Goal: Task Accomplishment & Management: Manage account settings

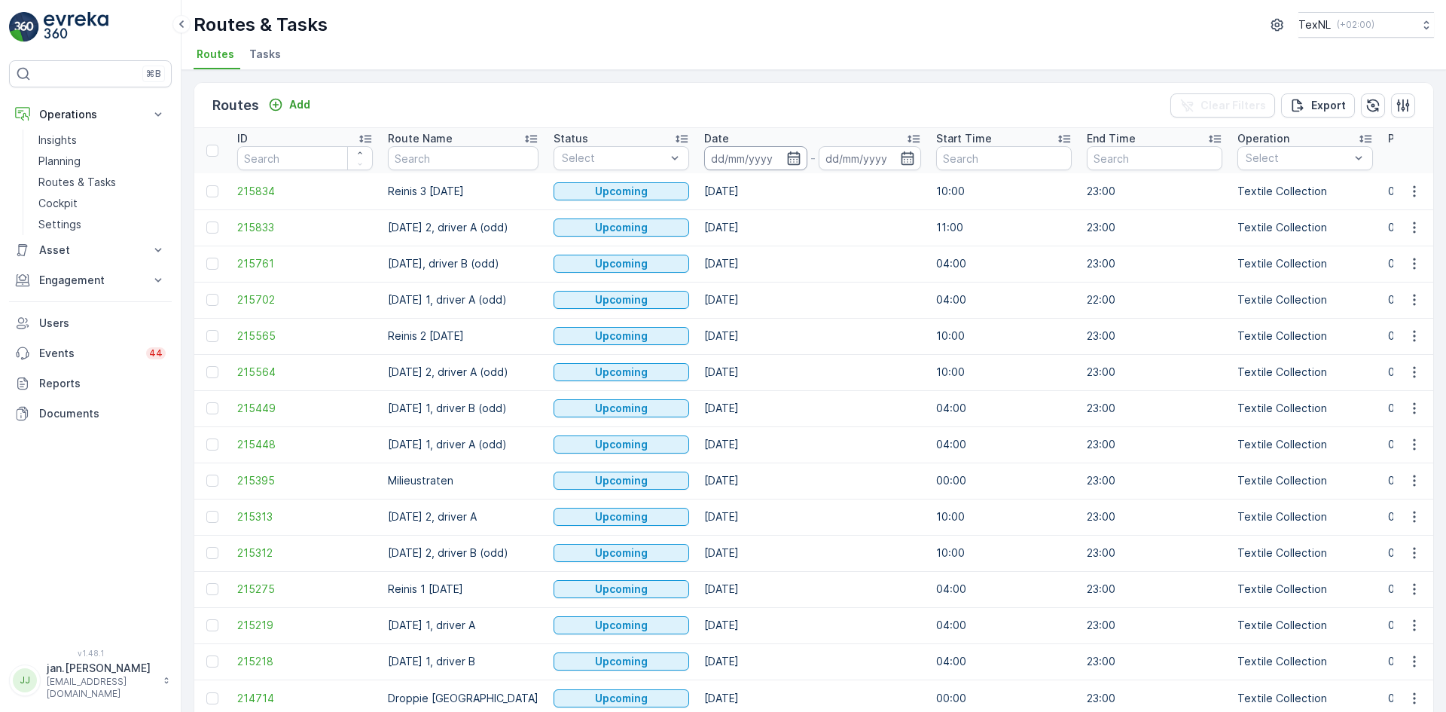
click at [759, 163] on input at bounding box center [755, 158] width 103 height 24
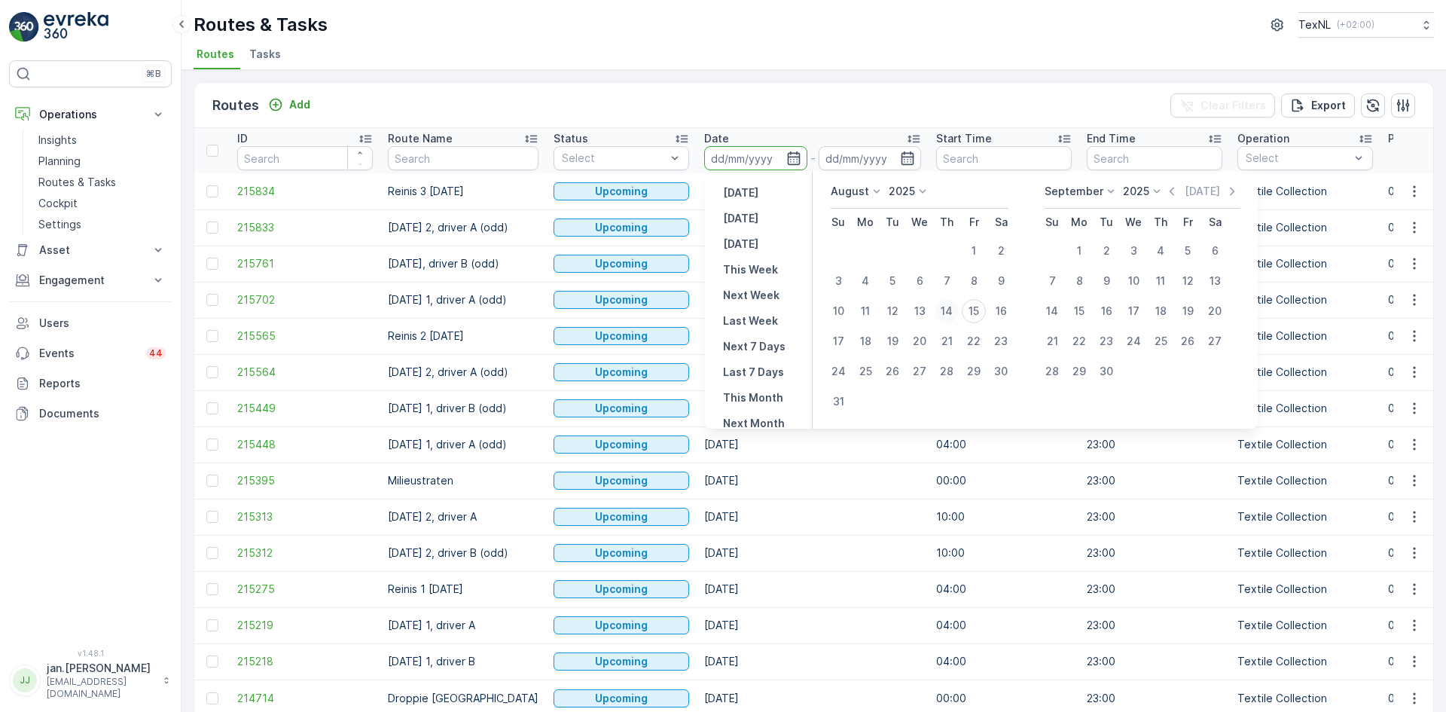
click at [944, 309] on div "14" at bounding box center [947, 311] width 24 height 24
type input "[DATE]"
click at [944, 309] on div "14" at bounding box center [947, 311] width 24 height 24
type input "[DATE]"
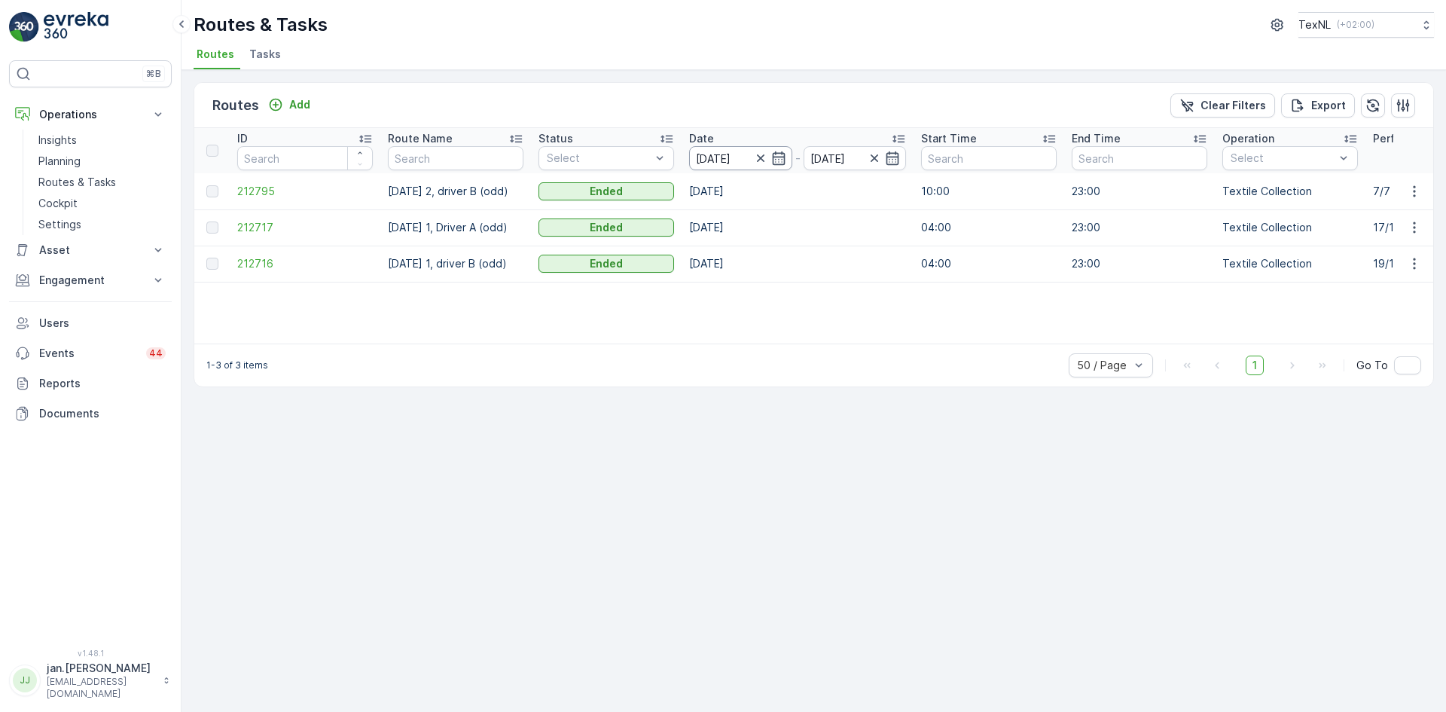
click at [708, 160] on input "[DATE]" at bounding box center [740, 158] width 103 height 24
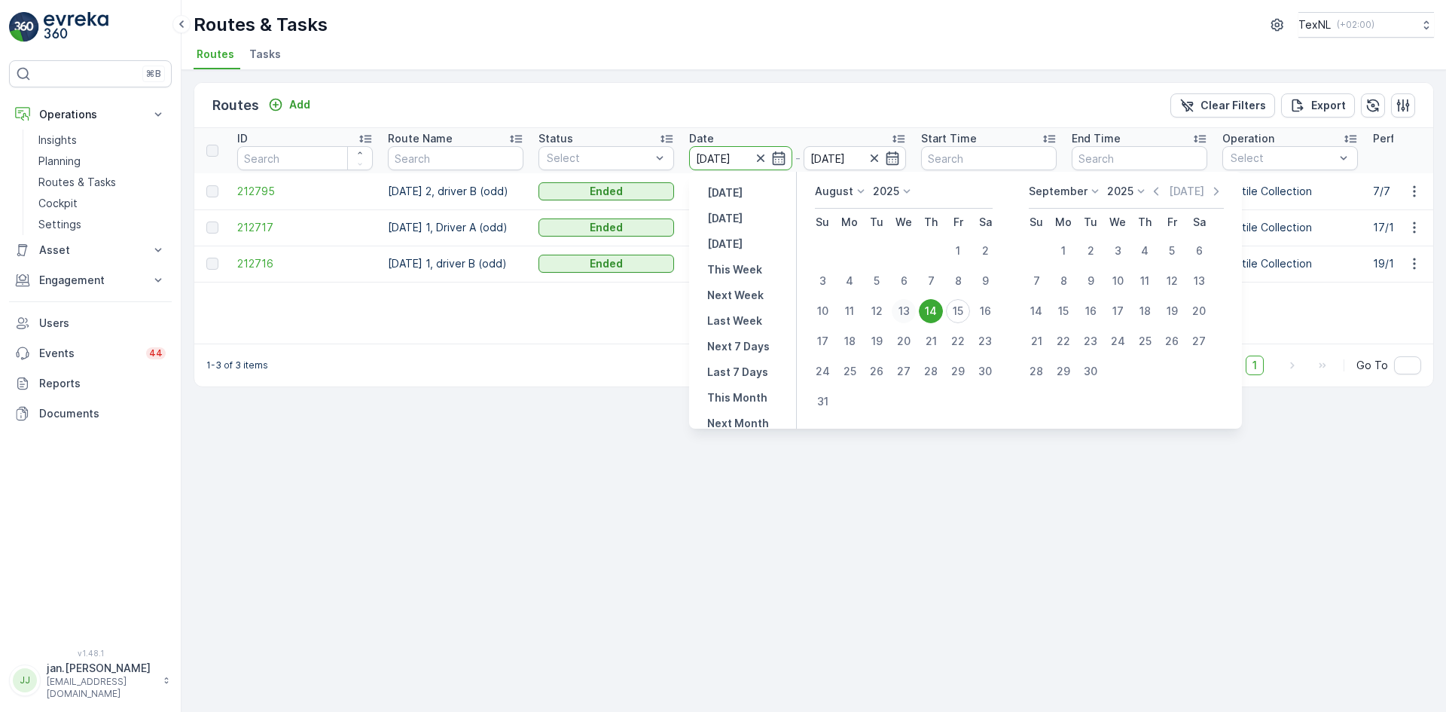
click at [904, 313] on div "13" at bounding box center [904, 311] width 24 height 24
type input "[DATE]"
click at [904, 313] on div "13" at bounding box center [904, 311] width 24 height 24
type input "[DATE]"
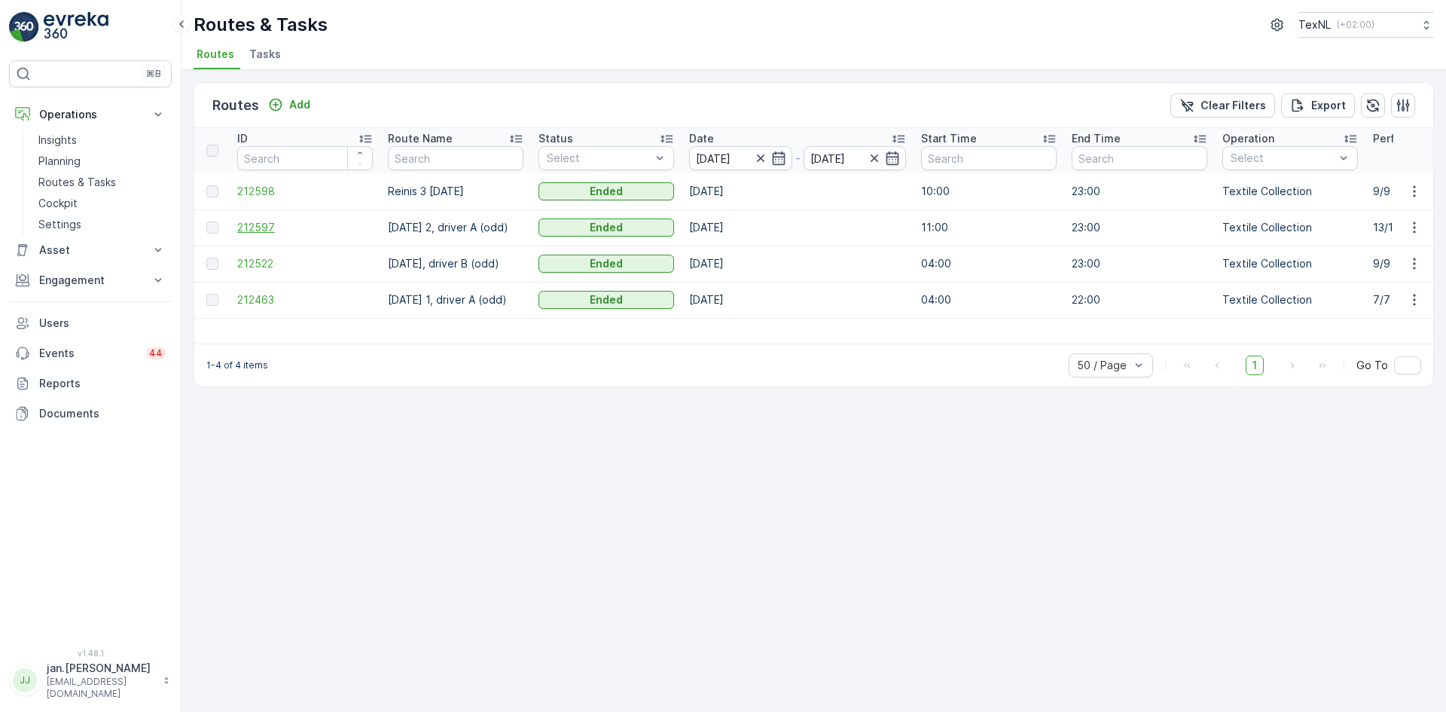
click at [243, 230] on span "212597" at bounding box center [305, 227] width 136 height 15
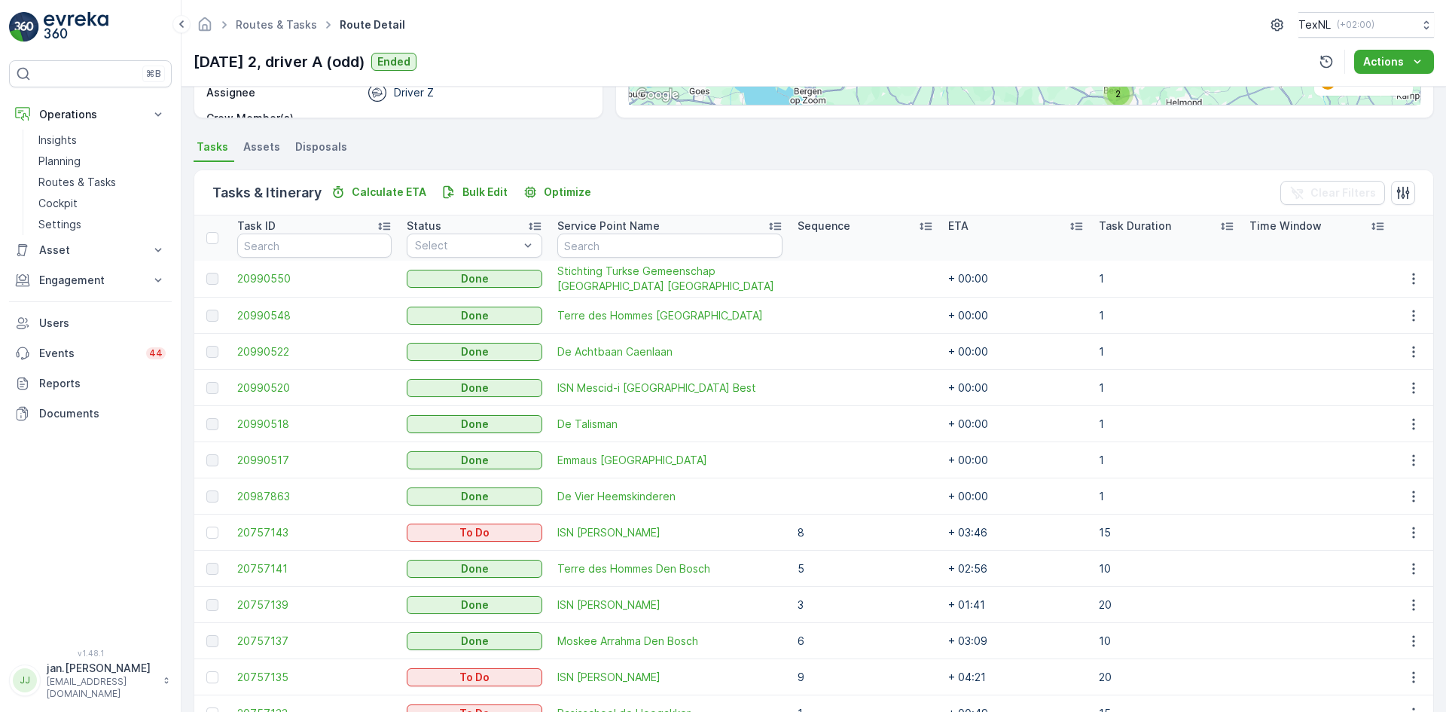
scroll to position [452, 0]
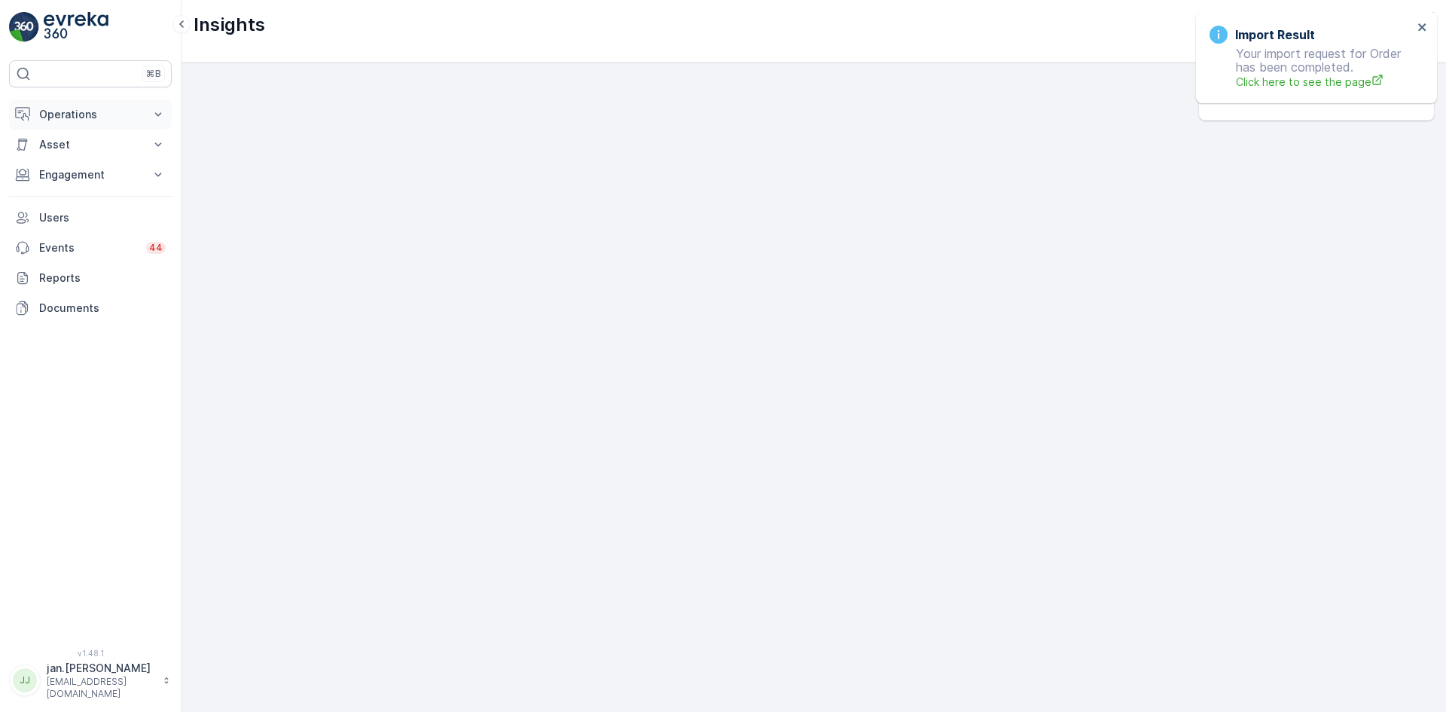
scroll to position [15, 0]
click at [57, 111] on p "Operations" at bounding box center [90, 114] width 102 height 15
click at [72, 184] on p "Routes & Tasks" at bounding box center [77, 182] width 78 height 15
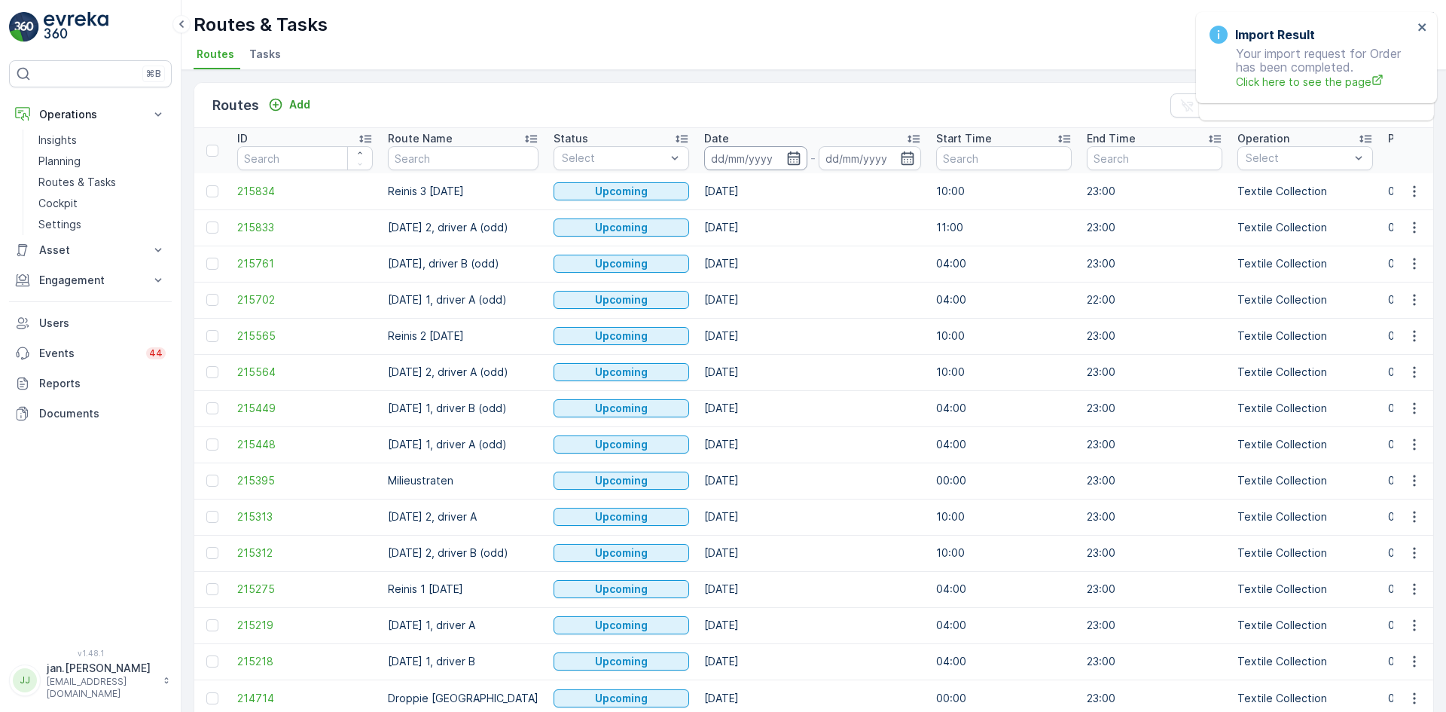
click at [753, 161] on input at bounding box center [755, 158] width 103 height 24
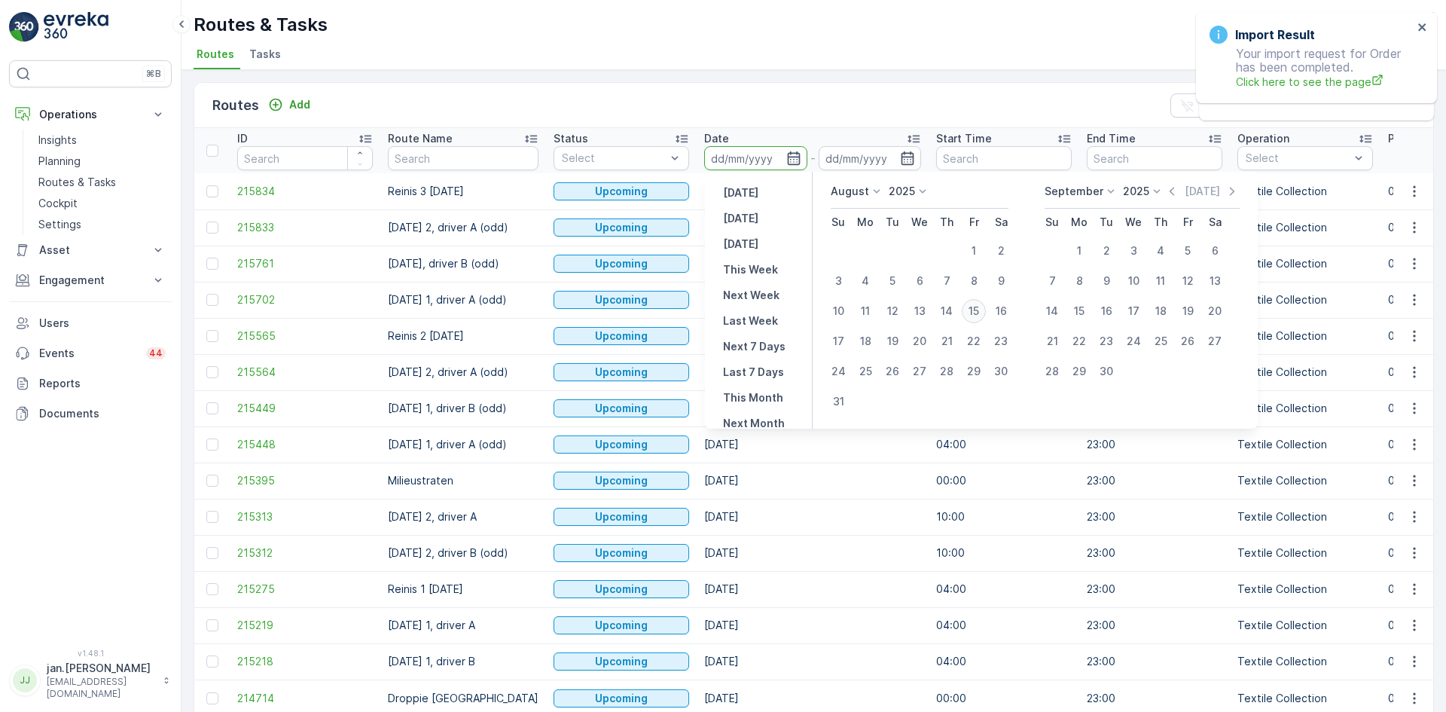
click at [973, 313] on div "15" at bounding box center [974, 311] width 24 height 24
type input "[DATE]"
click at [973, 313] on div "15" at bounding box center [974, 311] width 24 height 24
type input "[DATE]"
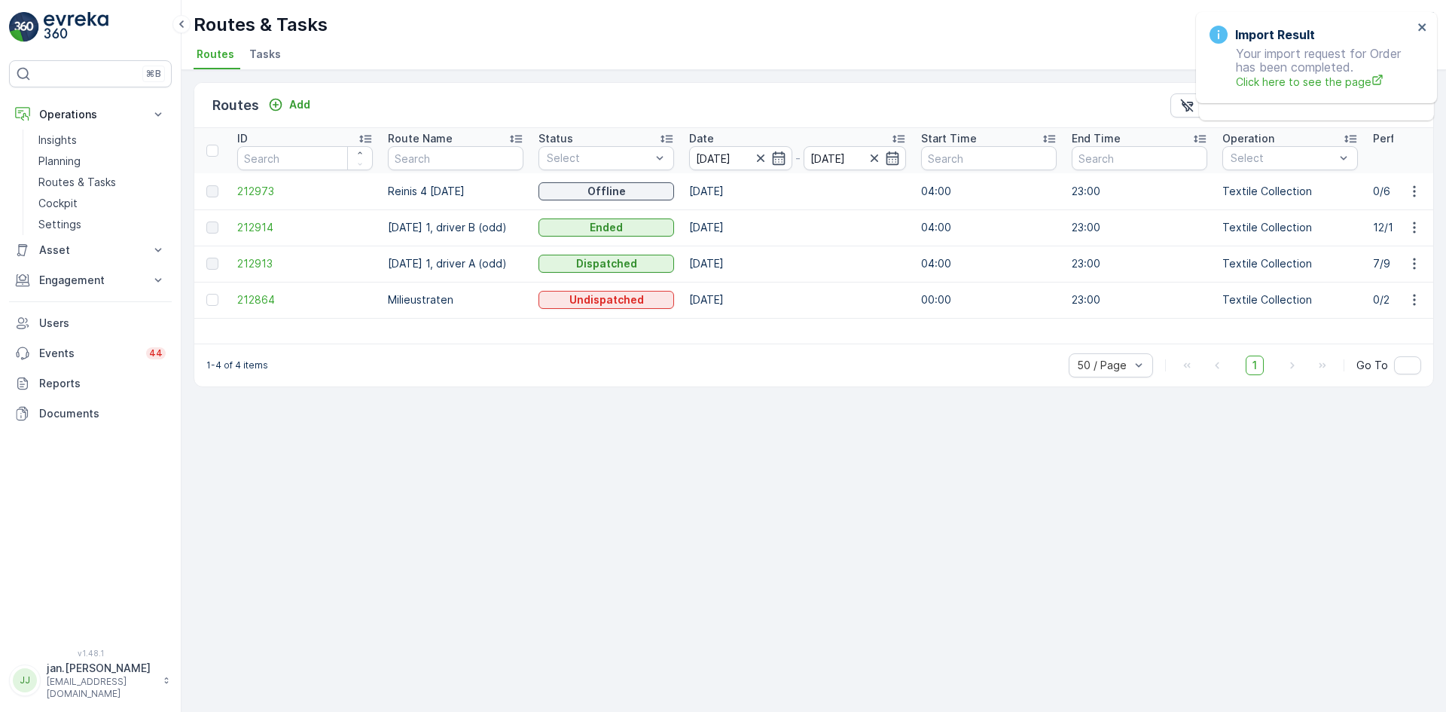
click at [264, 271] on td "212913" at bounding box center [305, 264] width 151 height 36
click at [265, 258] on span "212913" at bounding box center [305, 263] width 136 height 15
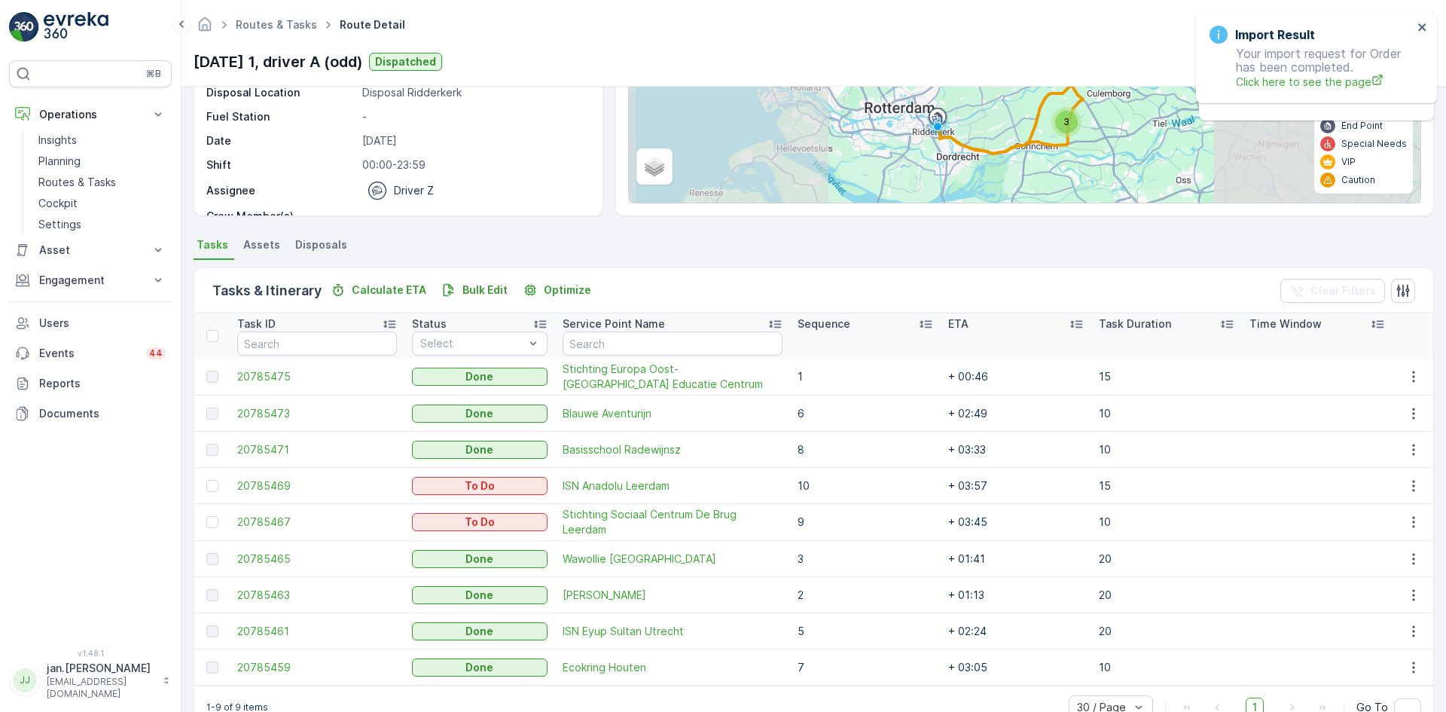
scroll to position [221, 0]
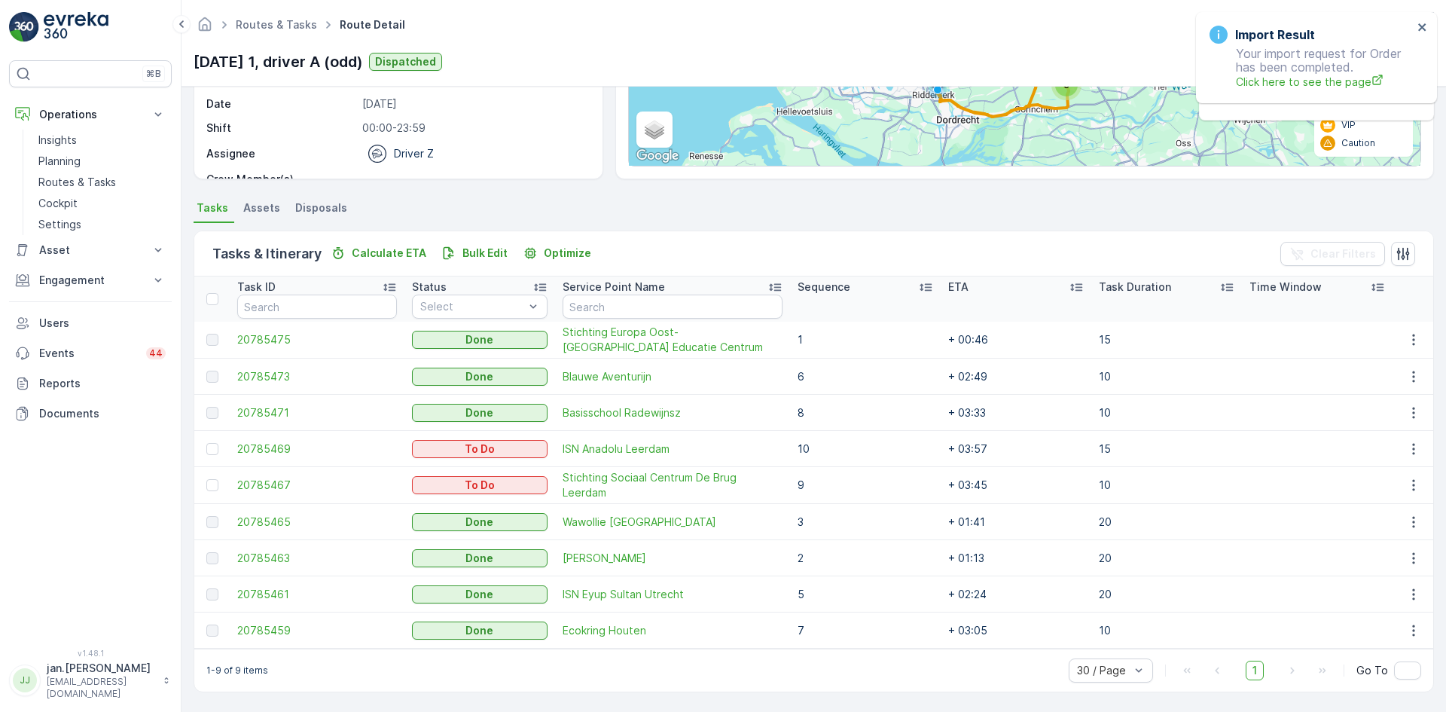
click at [828, 288] on p "Sequence" at bounding box center [824, 286] width 53 height 15
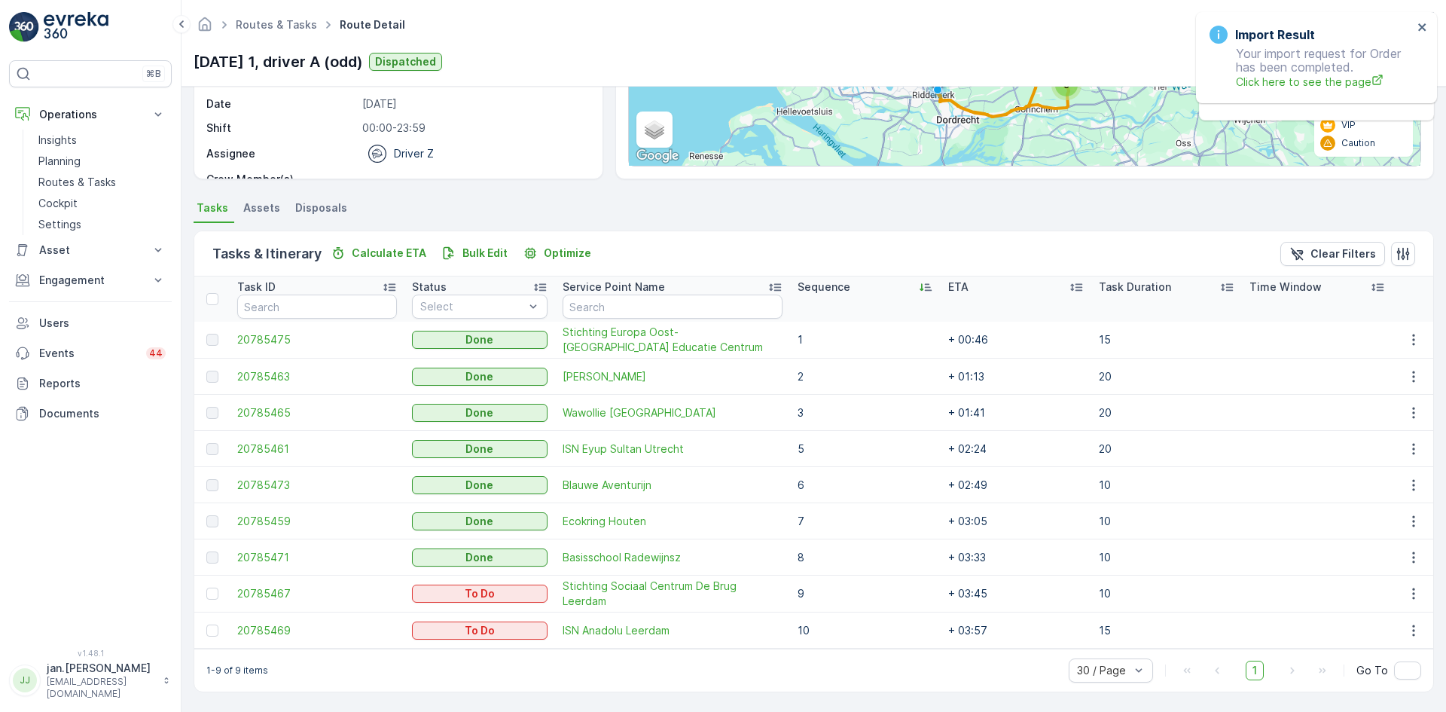
scroll to position [221, 0]
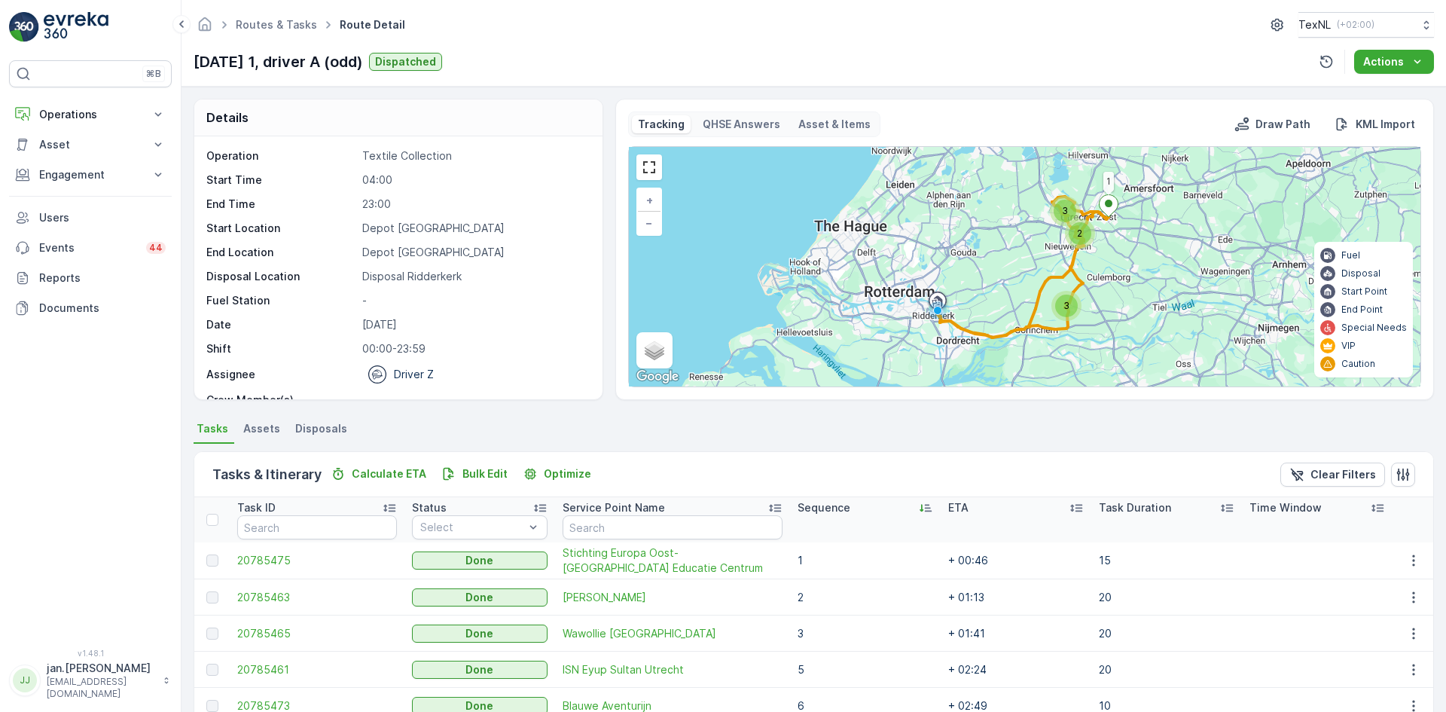
scroll to position [221, 0]
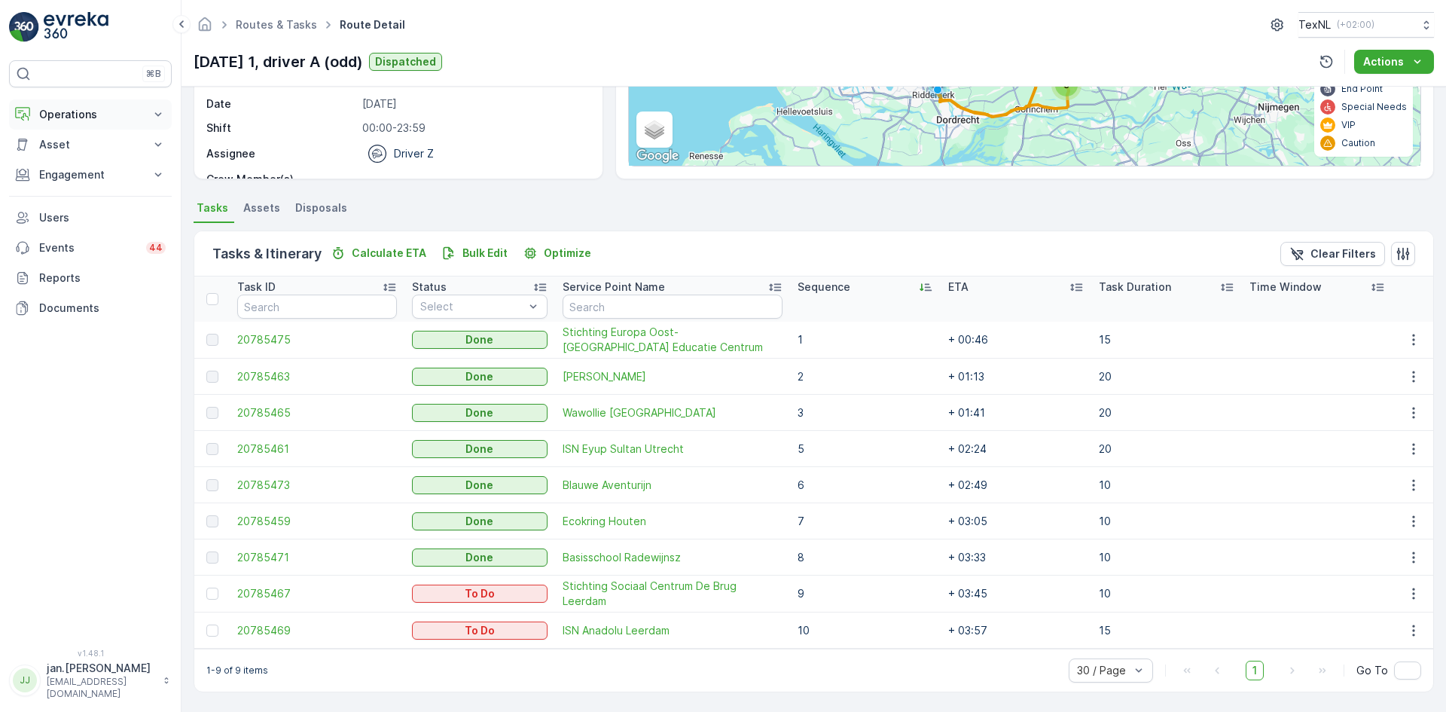
click at [87, 112] on p "Operations" at bounding box center [90, 114] width 102 height 15
click at [82, 179] on p "Routes & Tasks" at bounding box center [77, 182] width 78 height 15
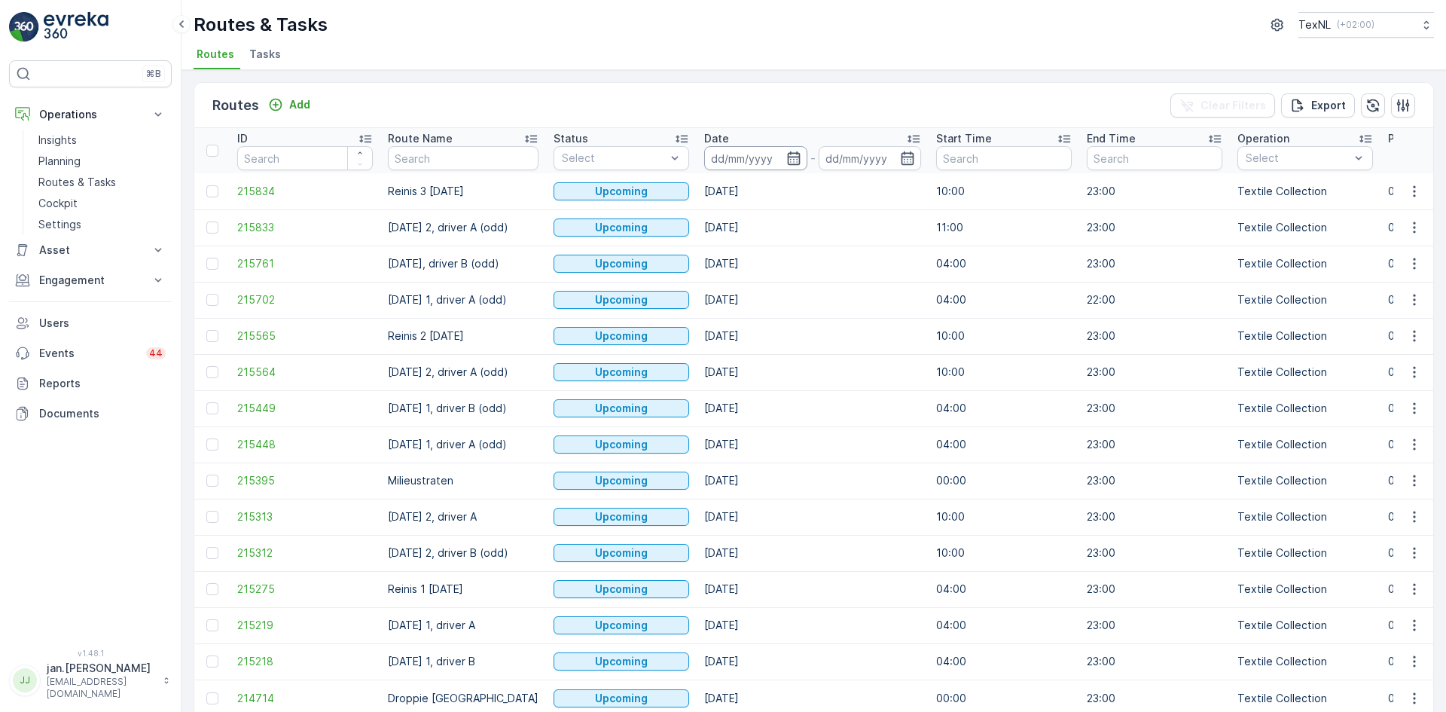
click at [736, 154] on input at bounding box center [755, 158] width 103 height 24
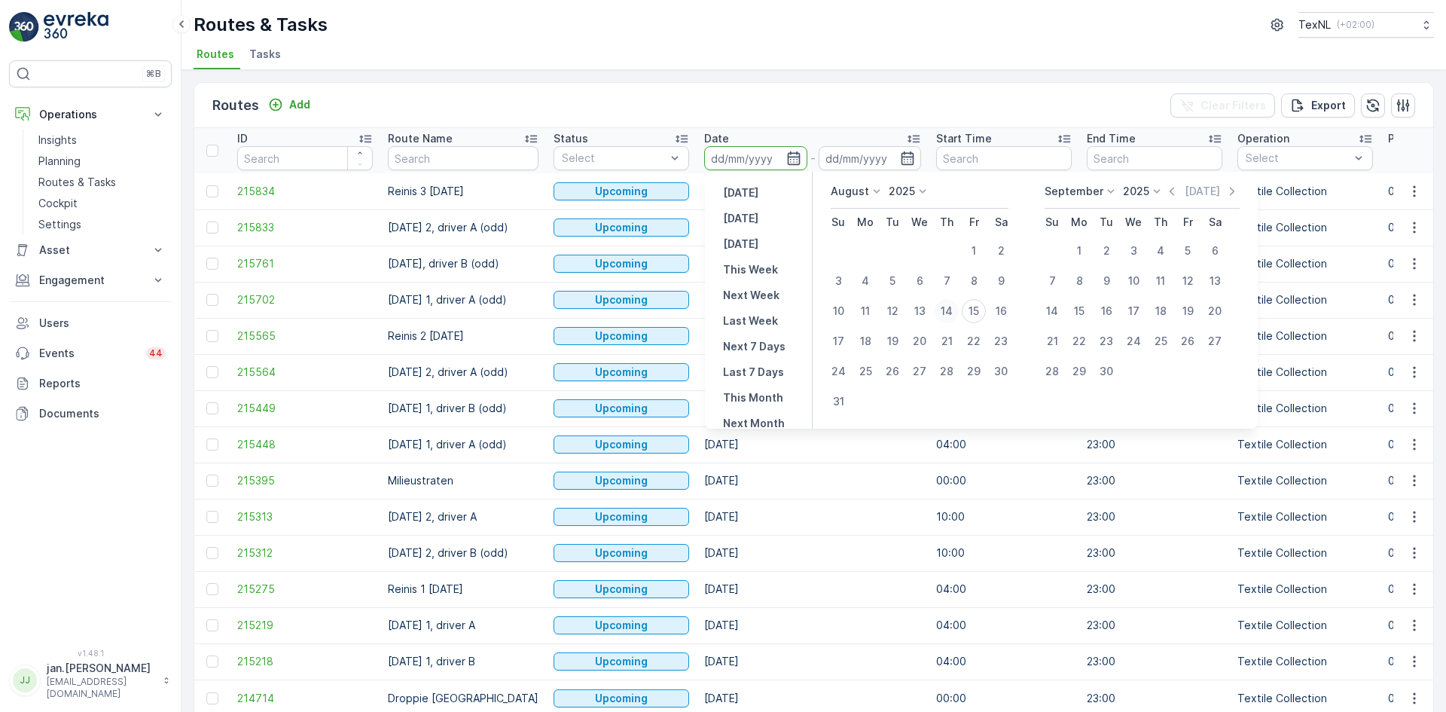
click at [944, 313] on div "14" at bounding box center [947, 311] width 24 height 24
type input "[DATE]"
click at [944, 313] on div "14" at bounding box center [947, 311] width 24 height 24
type input "[DATE]"
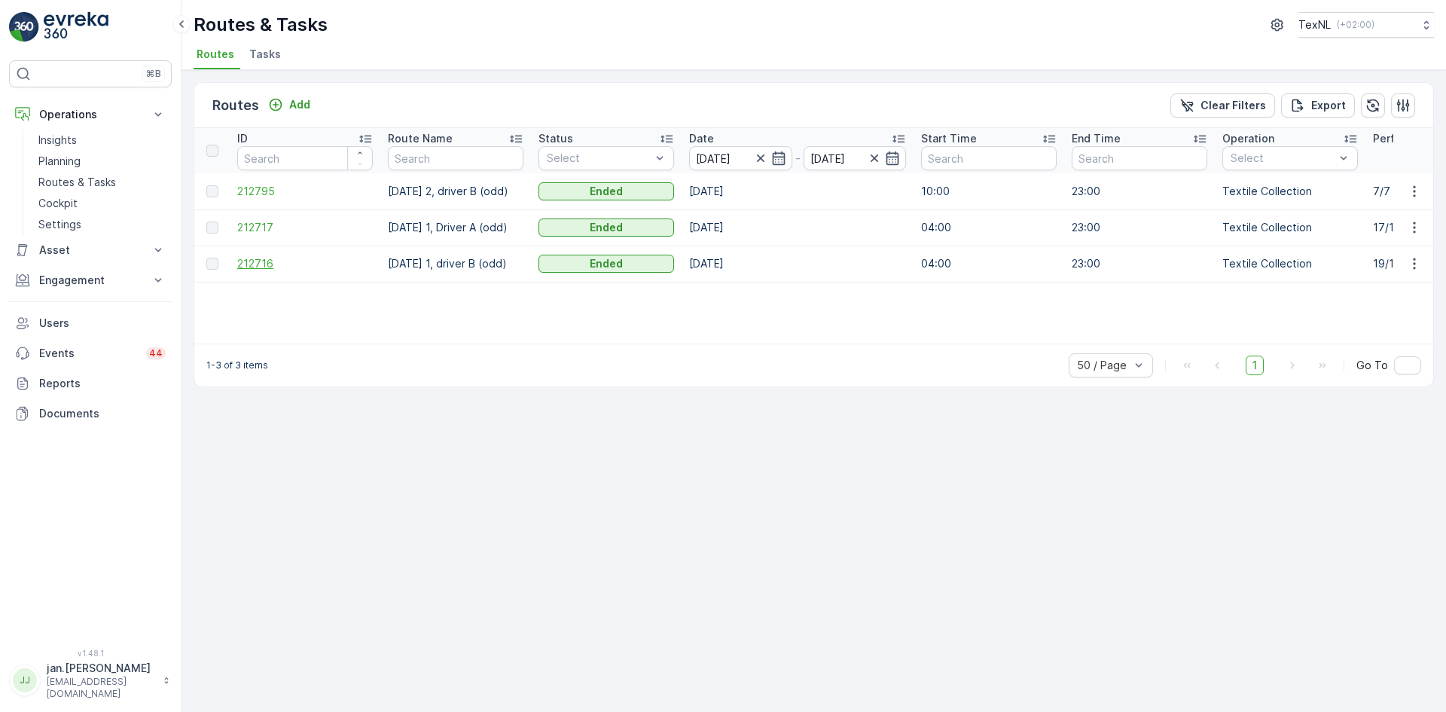
click at [241, 270] on span "212716" at bounding box center [305, 263] width 136 height 15
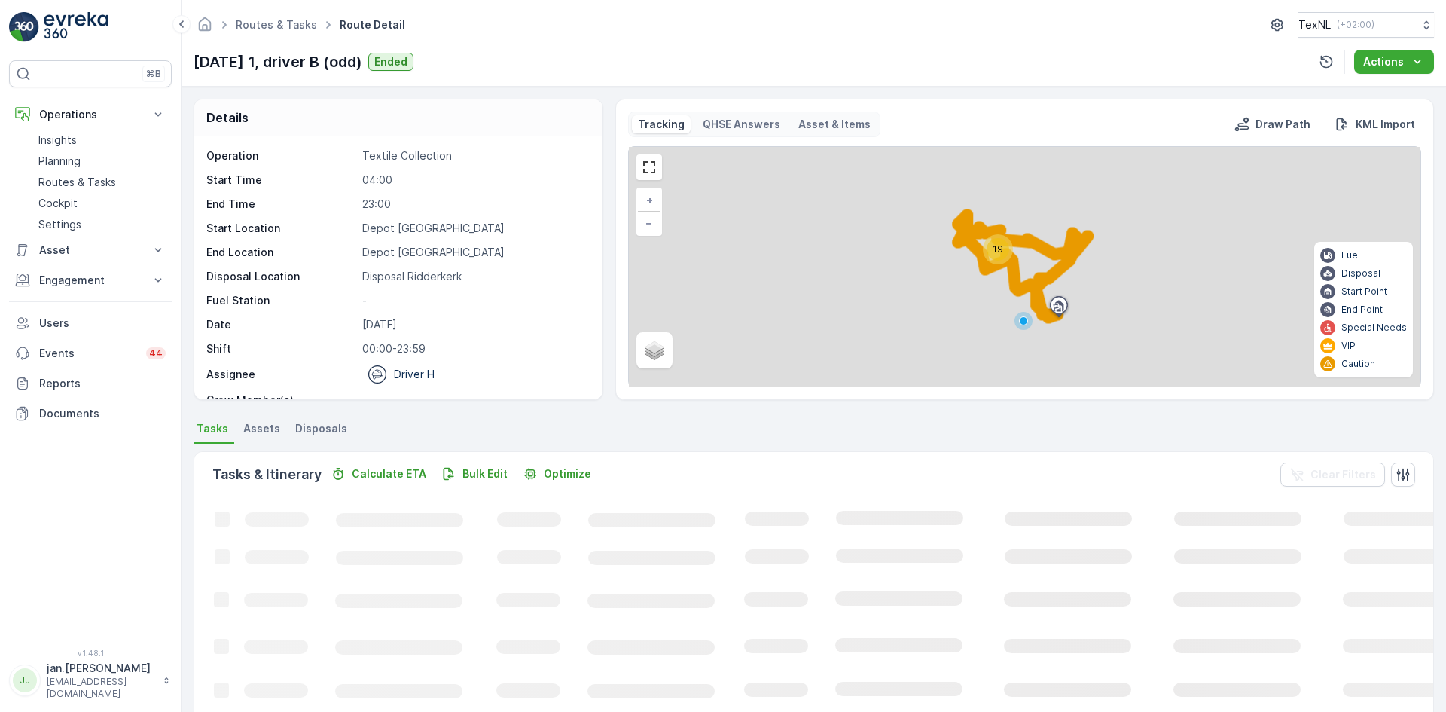
click at [325, 420] on li "Disposals" at bounding box center [322, 431] width 61 height 26
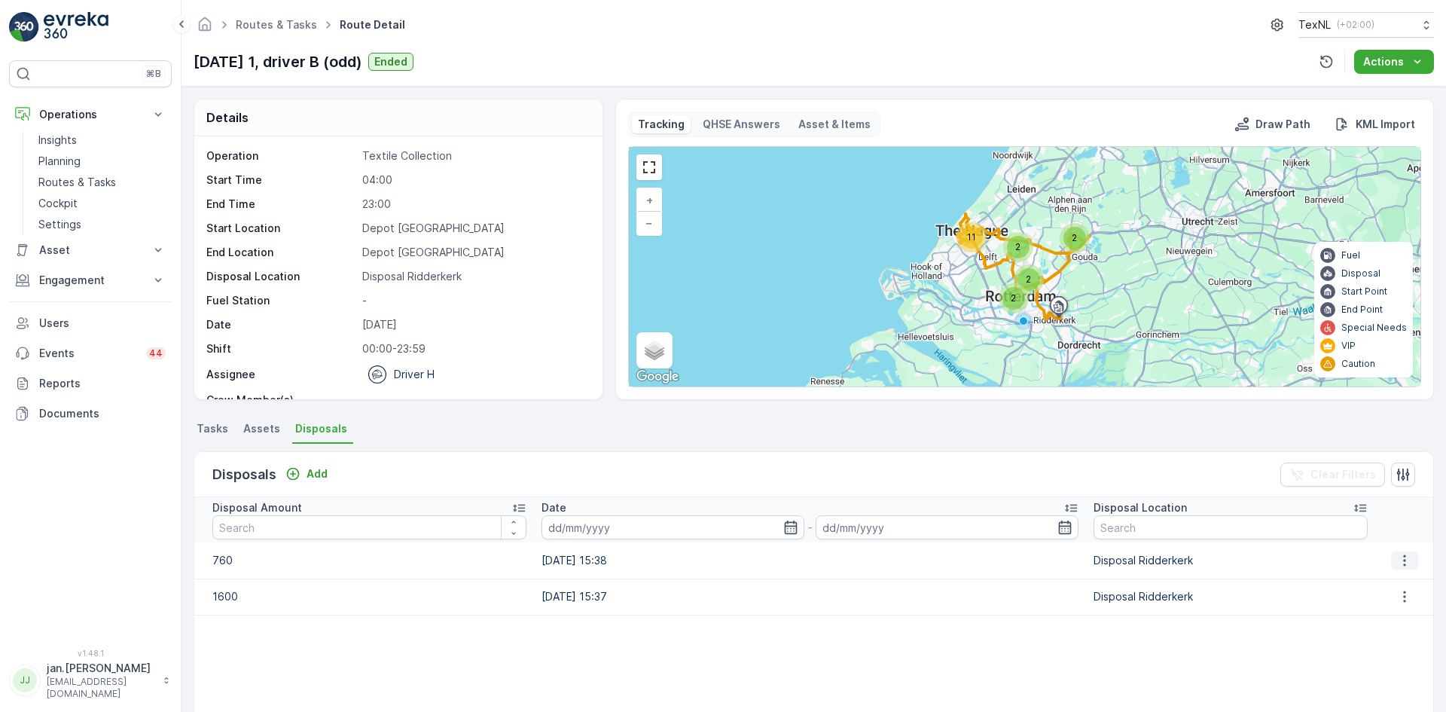
click at [1397, 565] on icon "button" at bounding box center [1404, 560] width 15 height 15
click at [1390, 583] on span "Edit Disposal Amount" at bounding box center [1384, 583] width 106 height 15
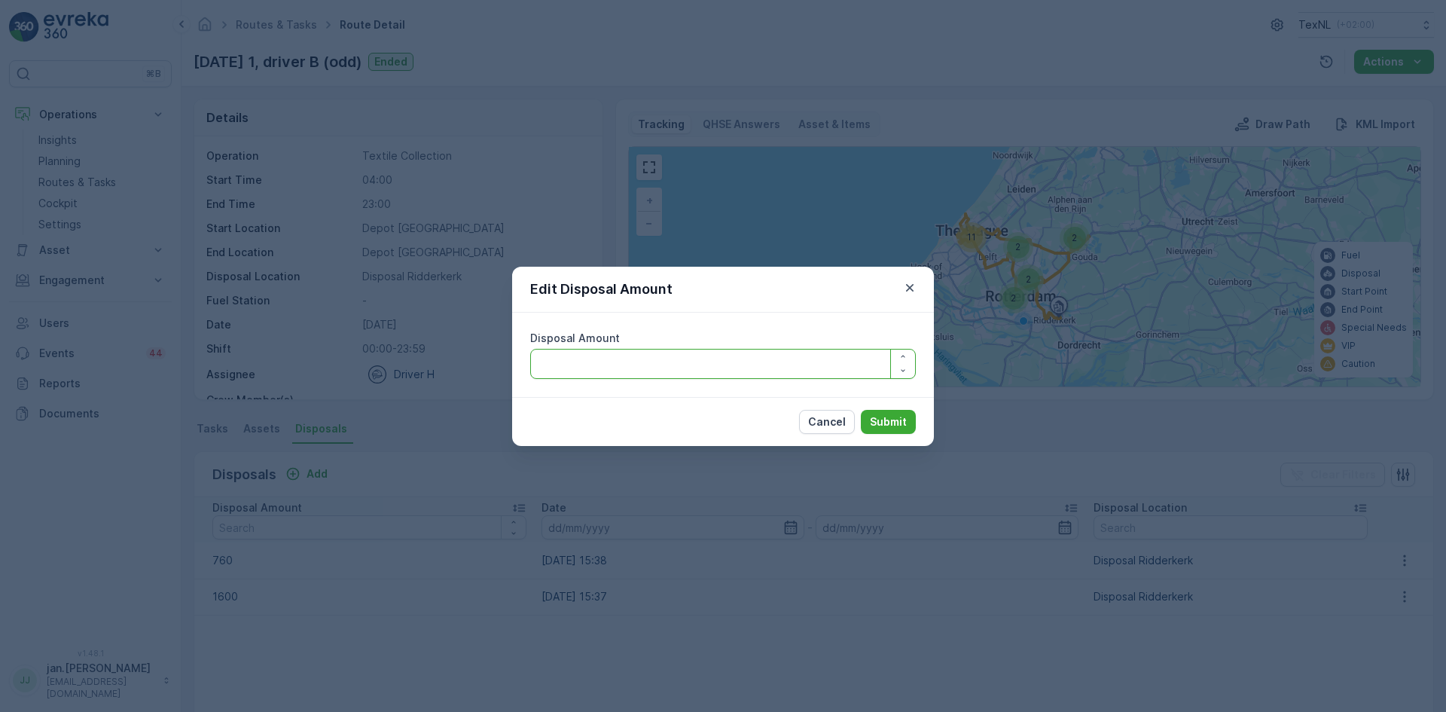
click at [608, 360] on Amount "Disposal Amount" at bounding box center [723, 364] width 386 height 30
type Amount "710"
click at [895, 414] on p "Submit" at bounding box center [888, 421] width 37 height 15
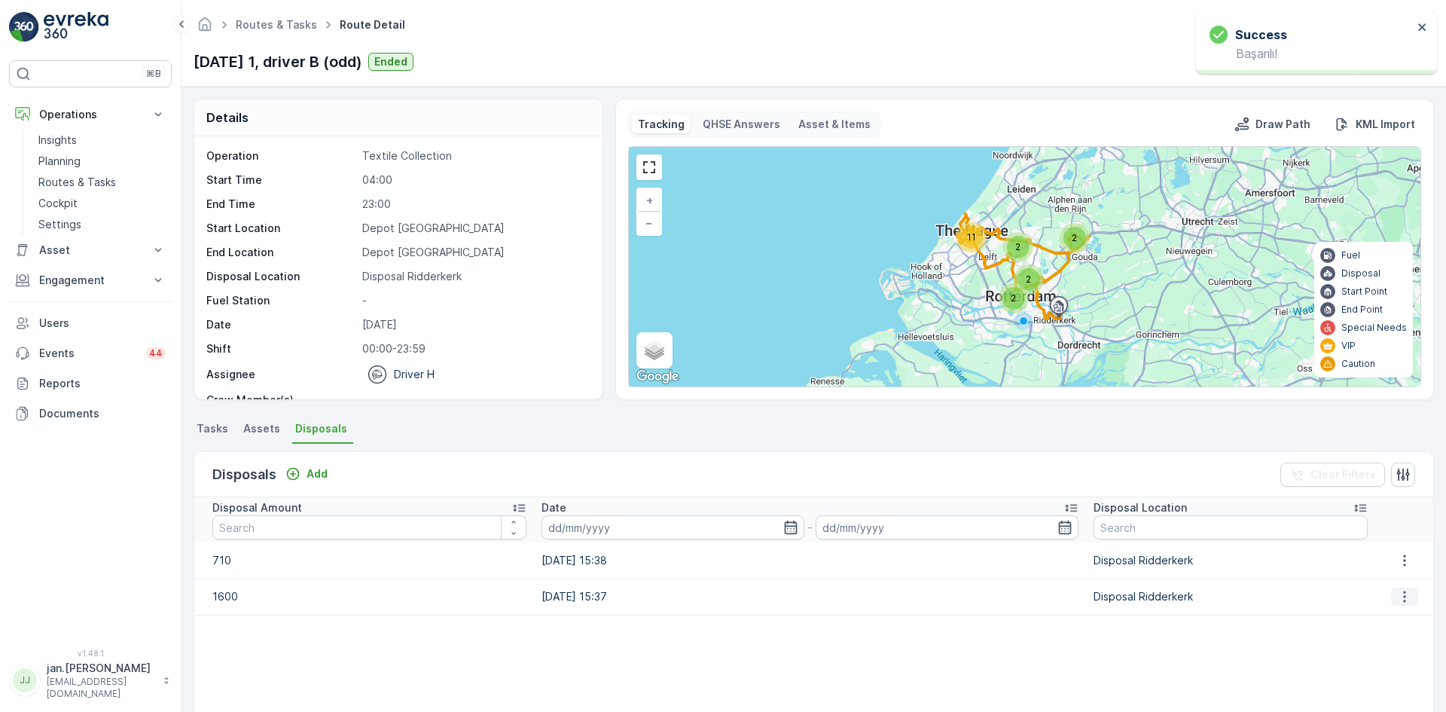
click at [1397, 592] on icon "button" at bounding box center [1404, 596] width 15 height 15
click at [1382, 612] on span "Edit Disposal Amount" at bounding box center [1384, 619] width 106 height 15
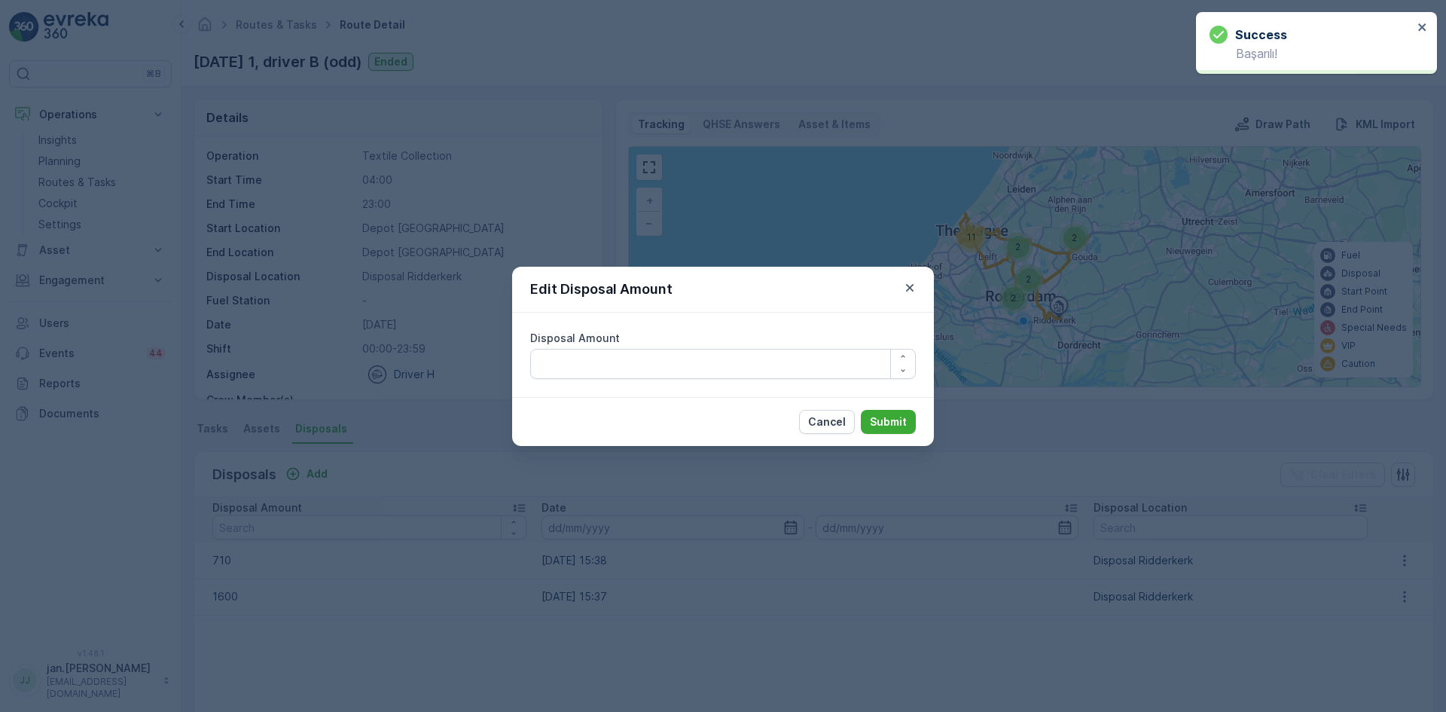
click at [709, 387] on div "Disposal Amount" at bounding box center [723, 355] width 422 height 84
click at [704, 367] on Amount "Disposal Amount" at bounding box center [723, 364] width 386 height 30
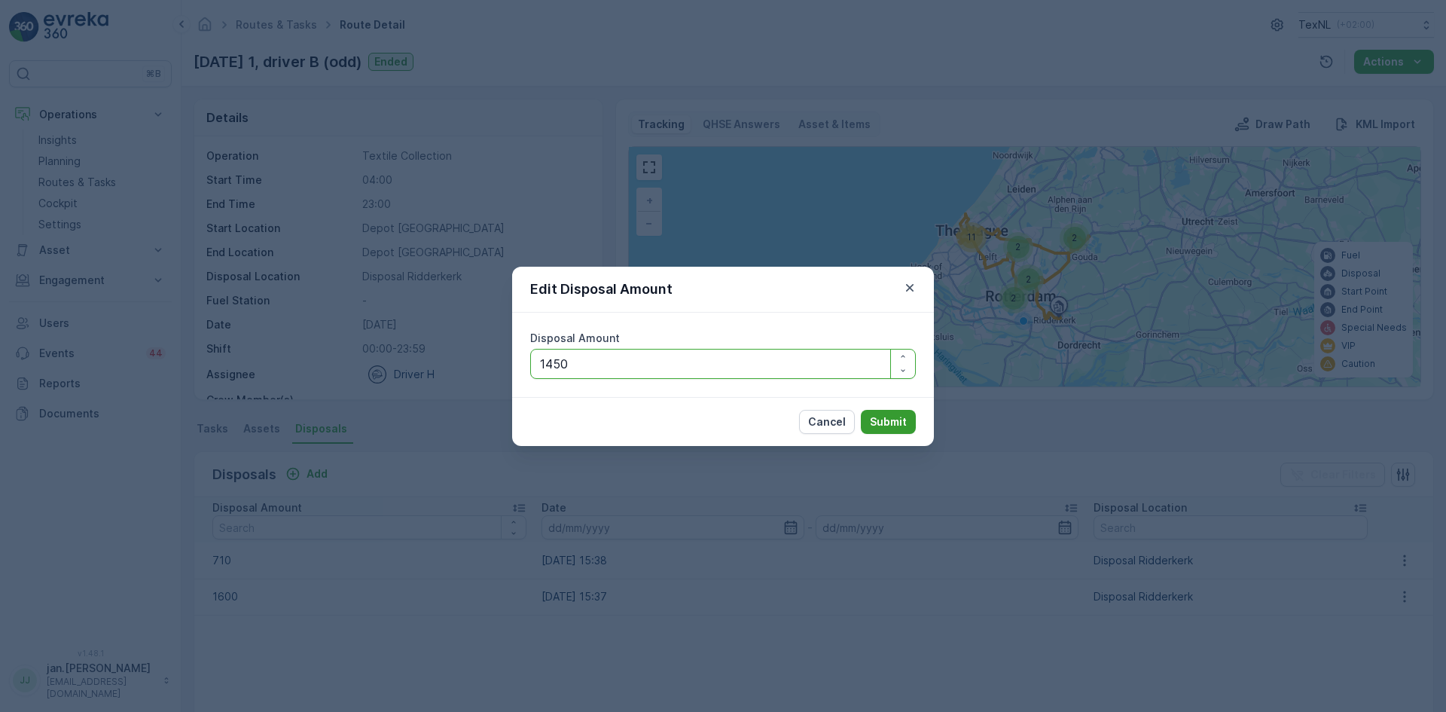
type Amount "1450"
click at [883, 417] on p "Submit" at bounding box center [888, 421] width 37 height 15
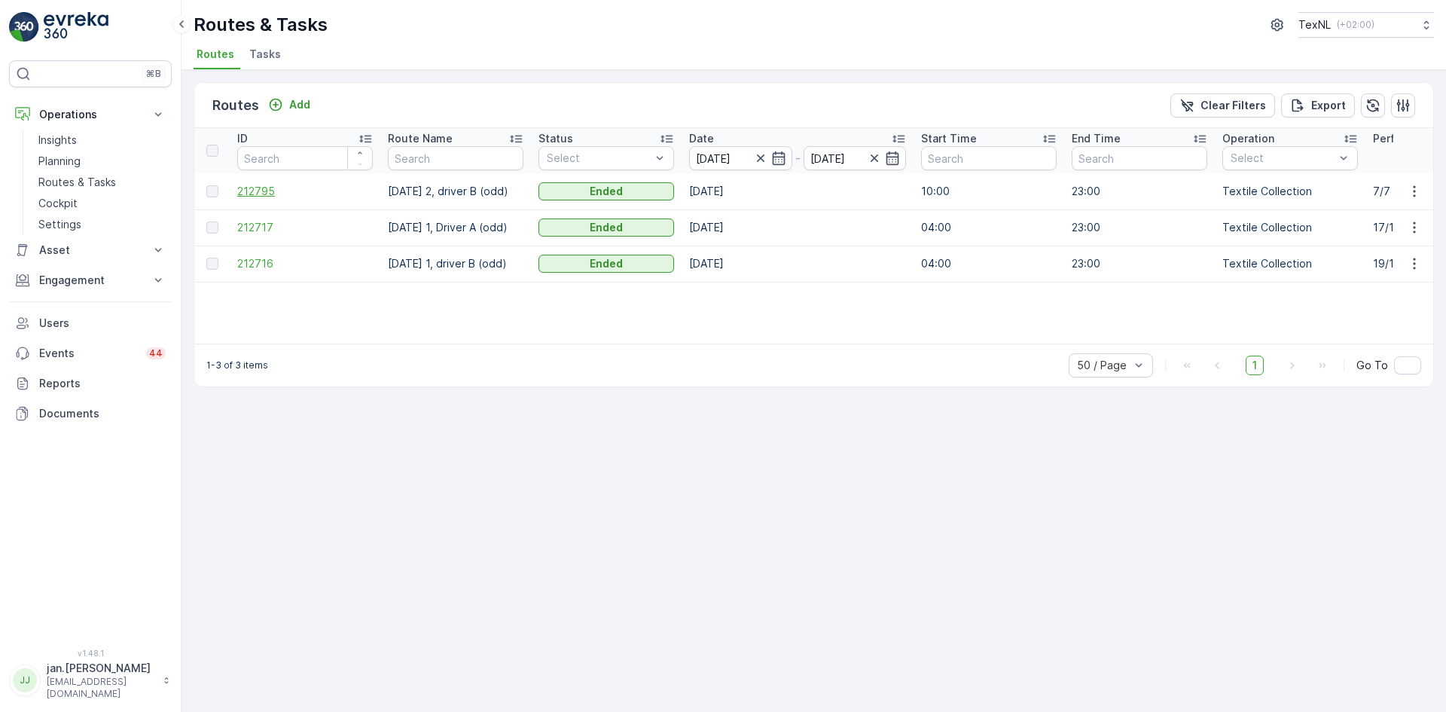
click at [267, 192] on span "212795" at bounding box center [305, 191] width 136 height 15
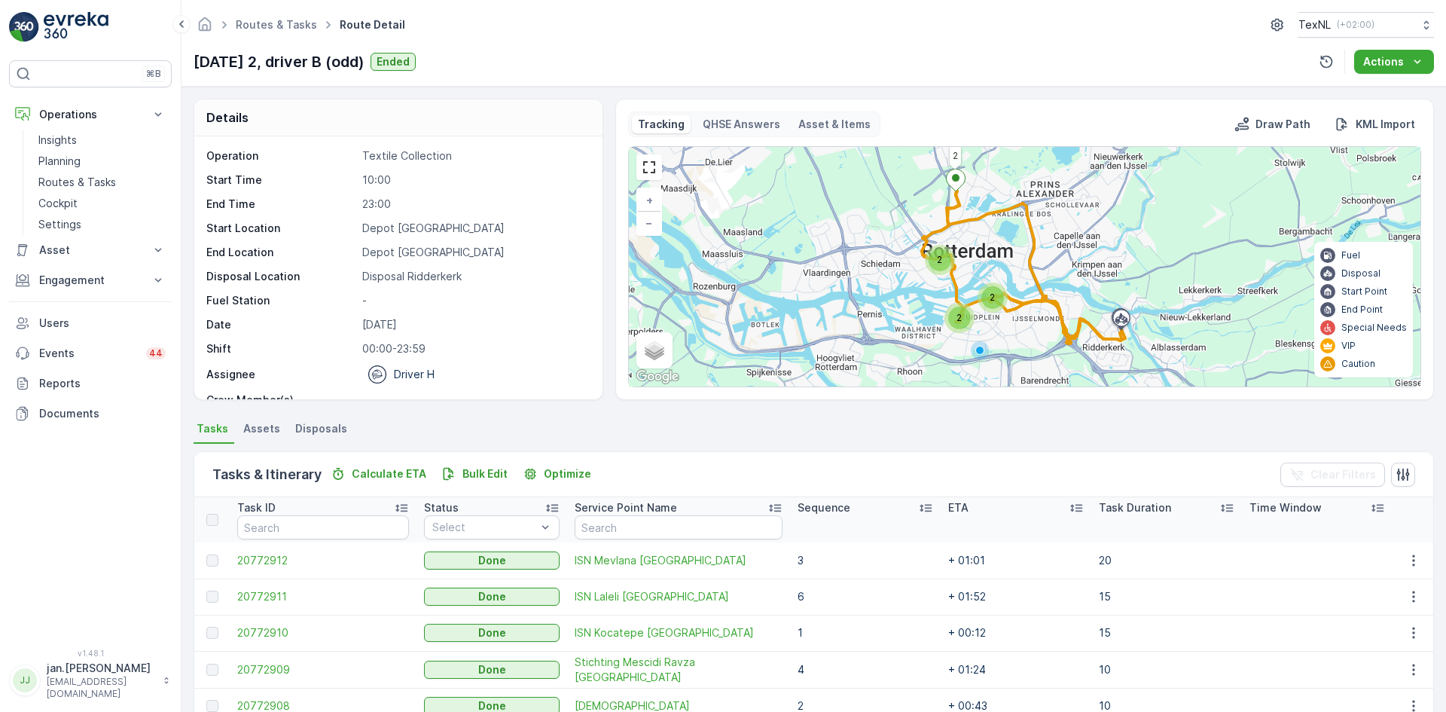
click at [324, 430] on span "Disposals" at bounding box center [321, 428] width 52 height 15
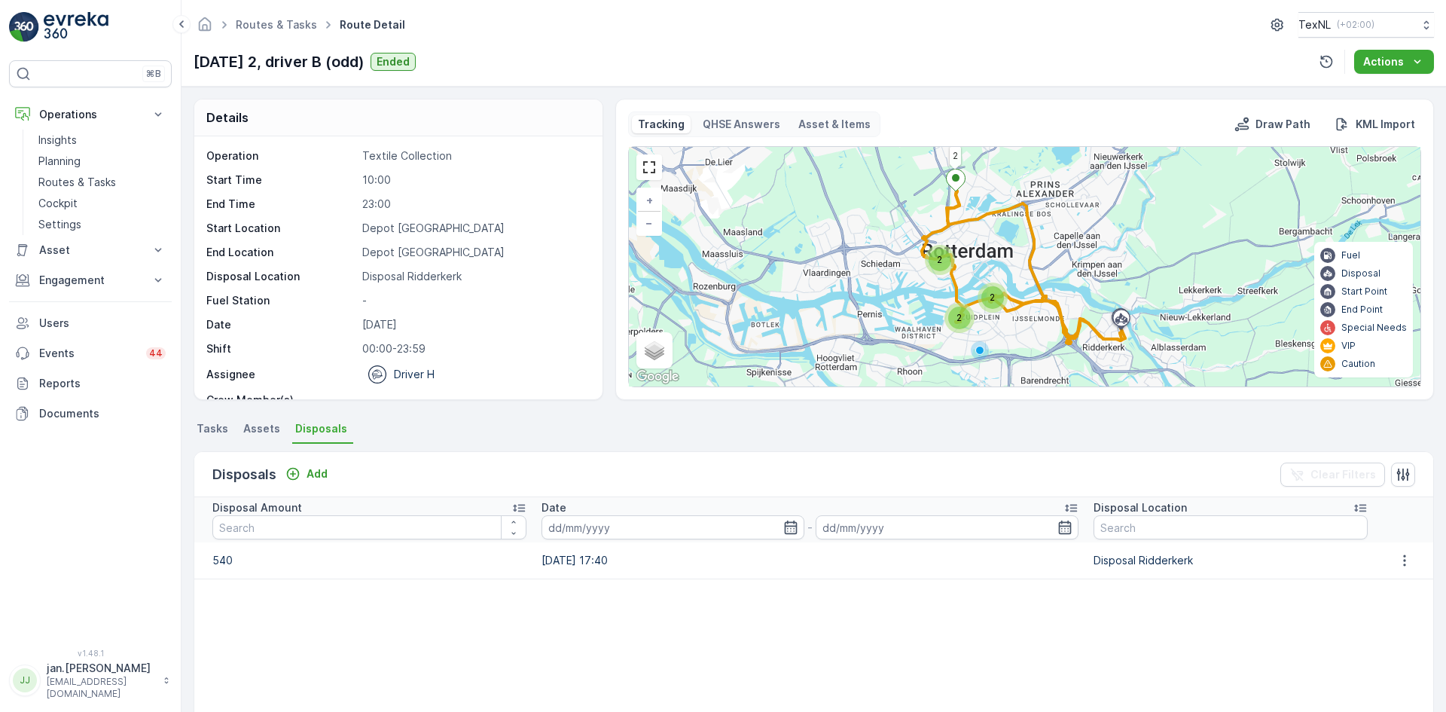
click at [225, 425] on span "Tasks" at bounding box center [213, 428] width 32 height 15
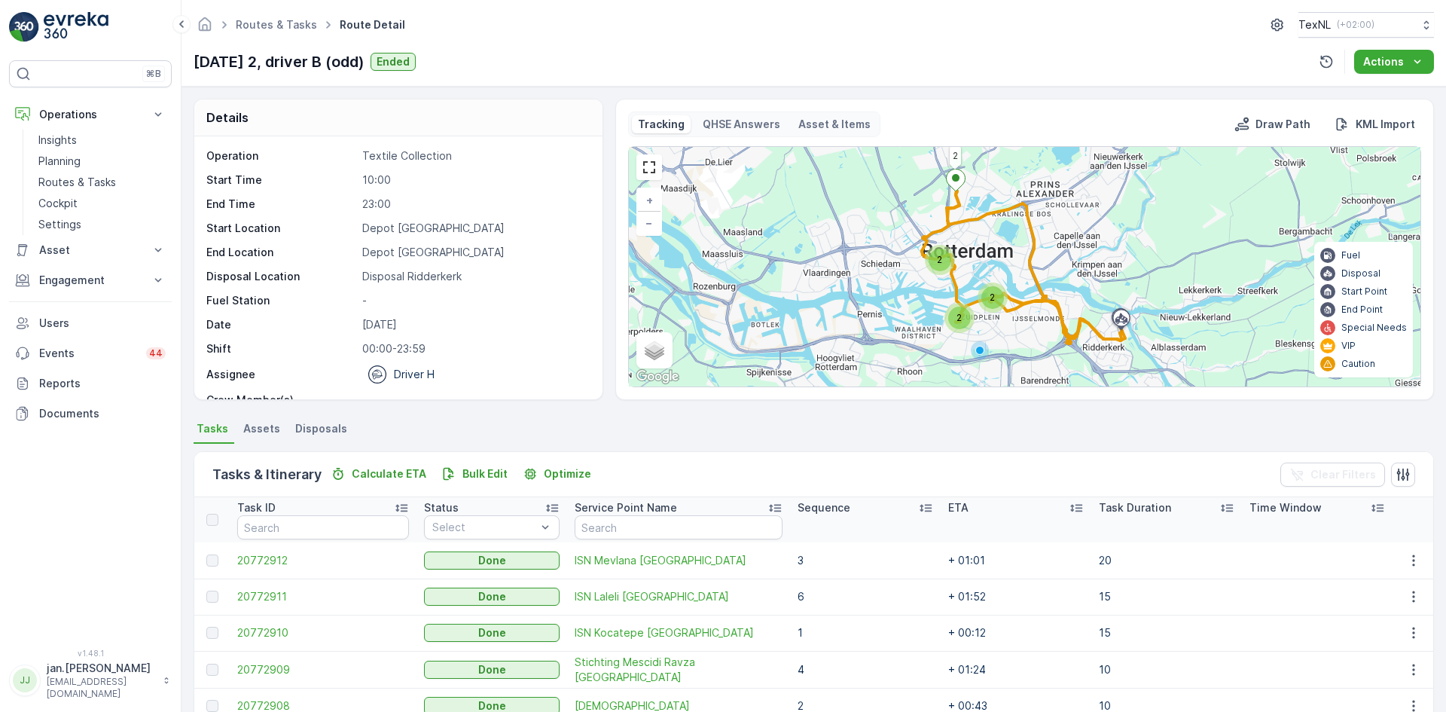
scroll to position [148, 0]
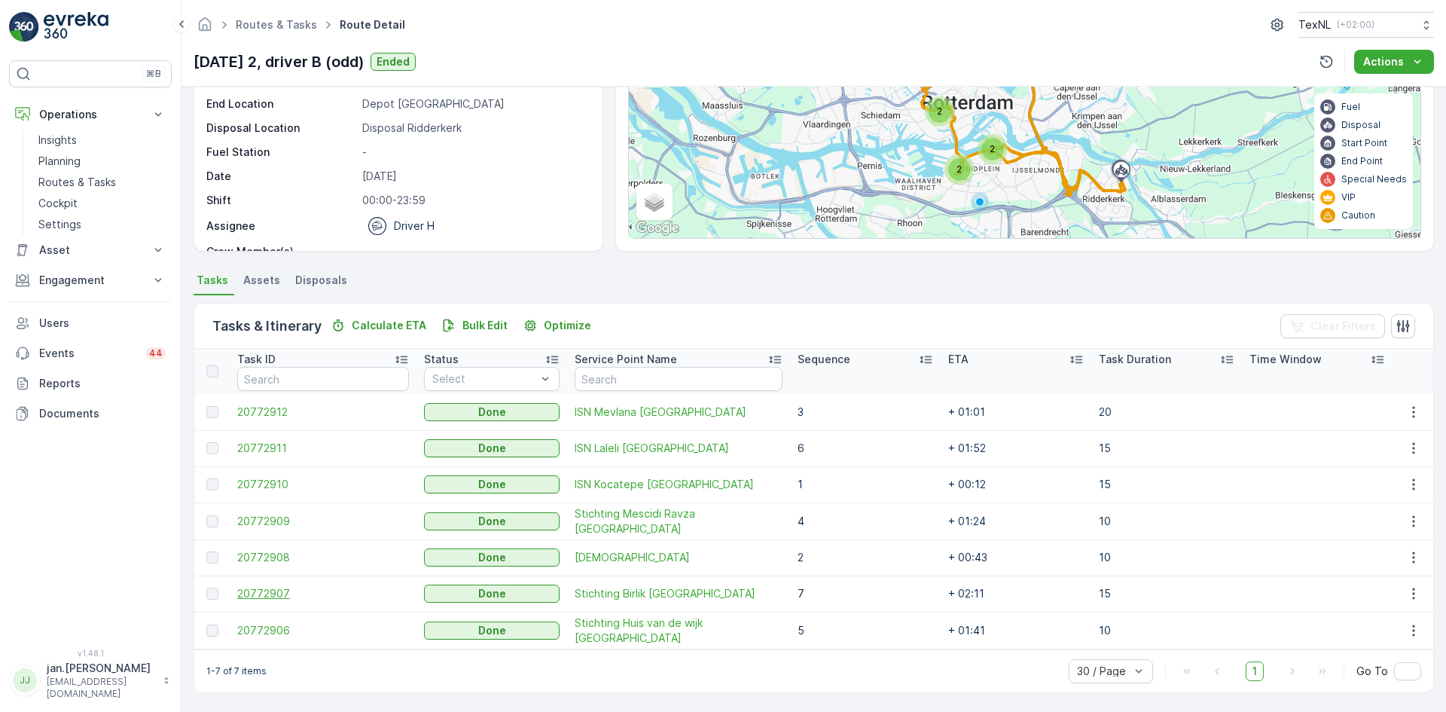
click at [264, 589] on span "20772907" at bounding box center [323, 593] width 172 height 15
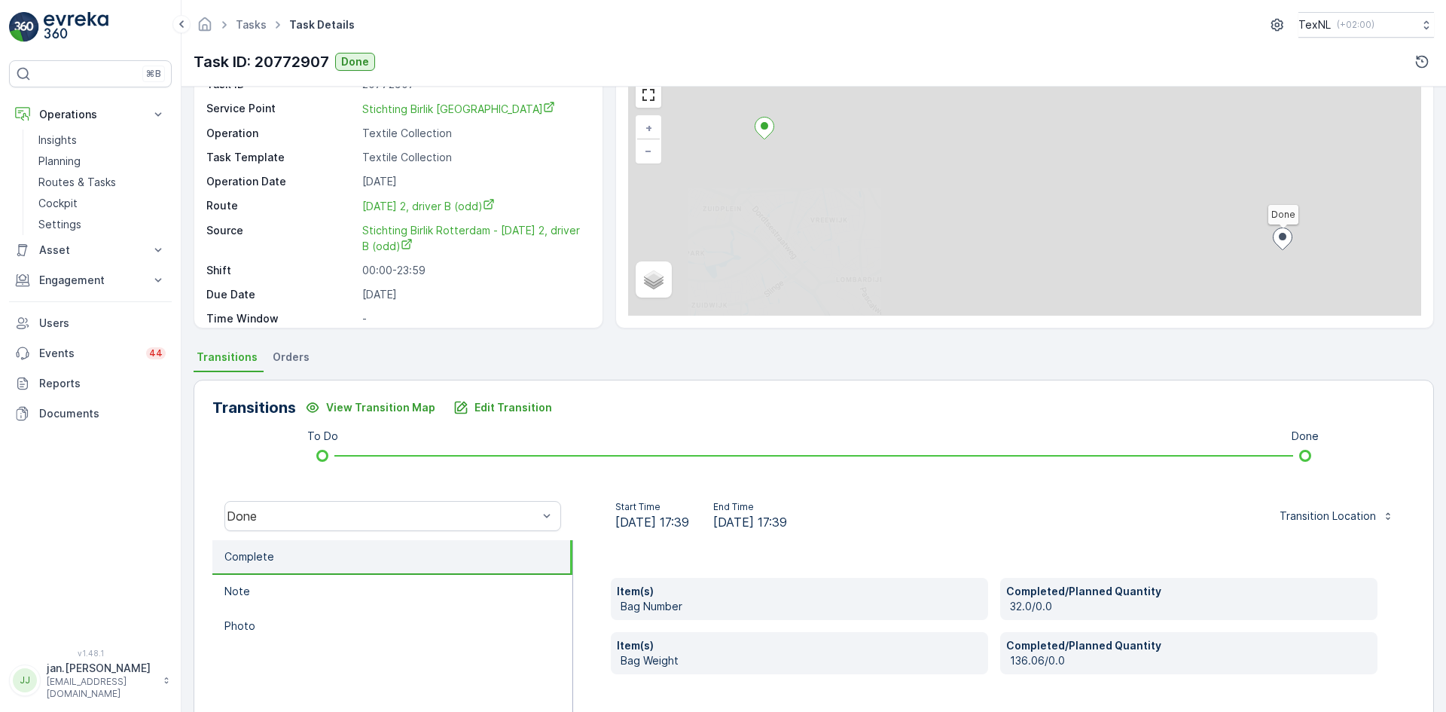
scroll to position [151, 0]
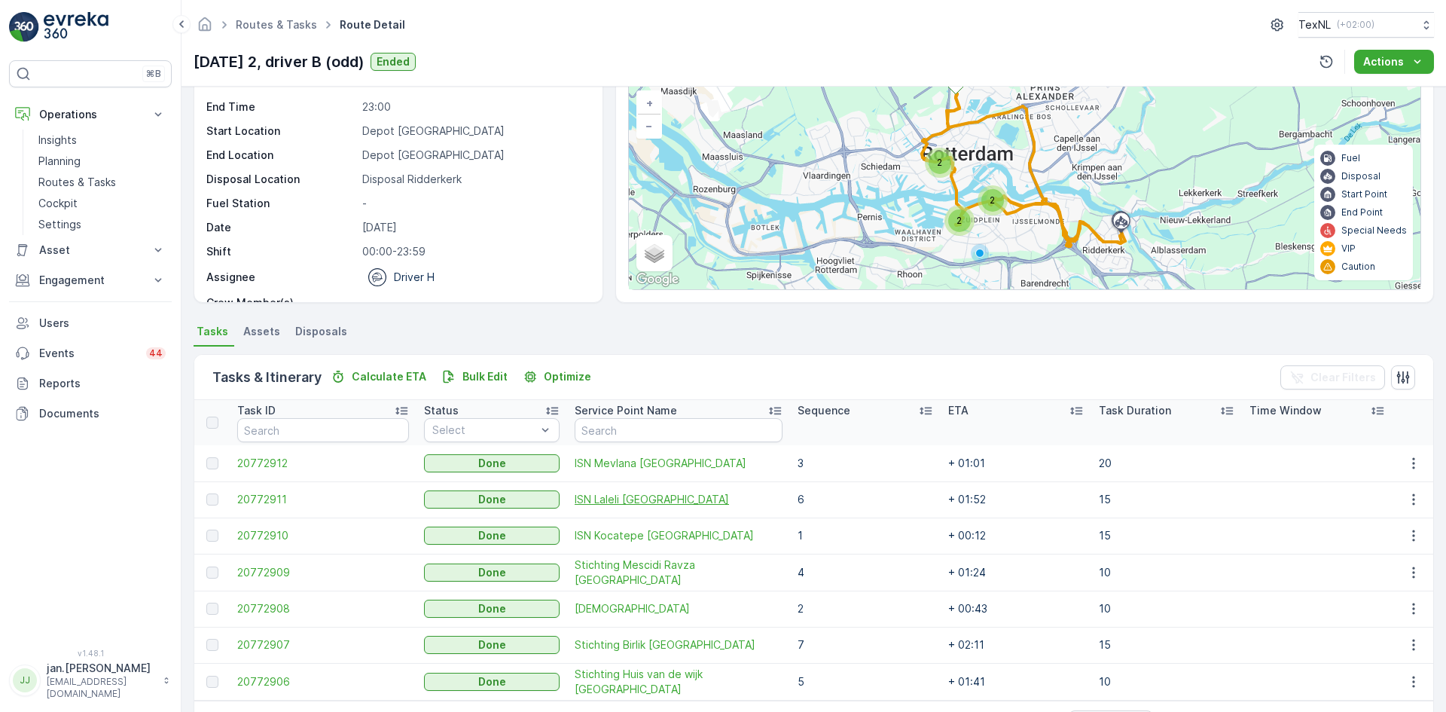
scroll to position [148, 0]
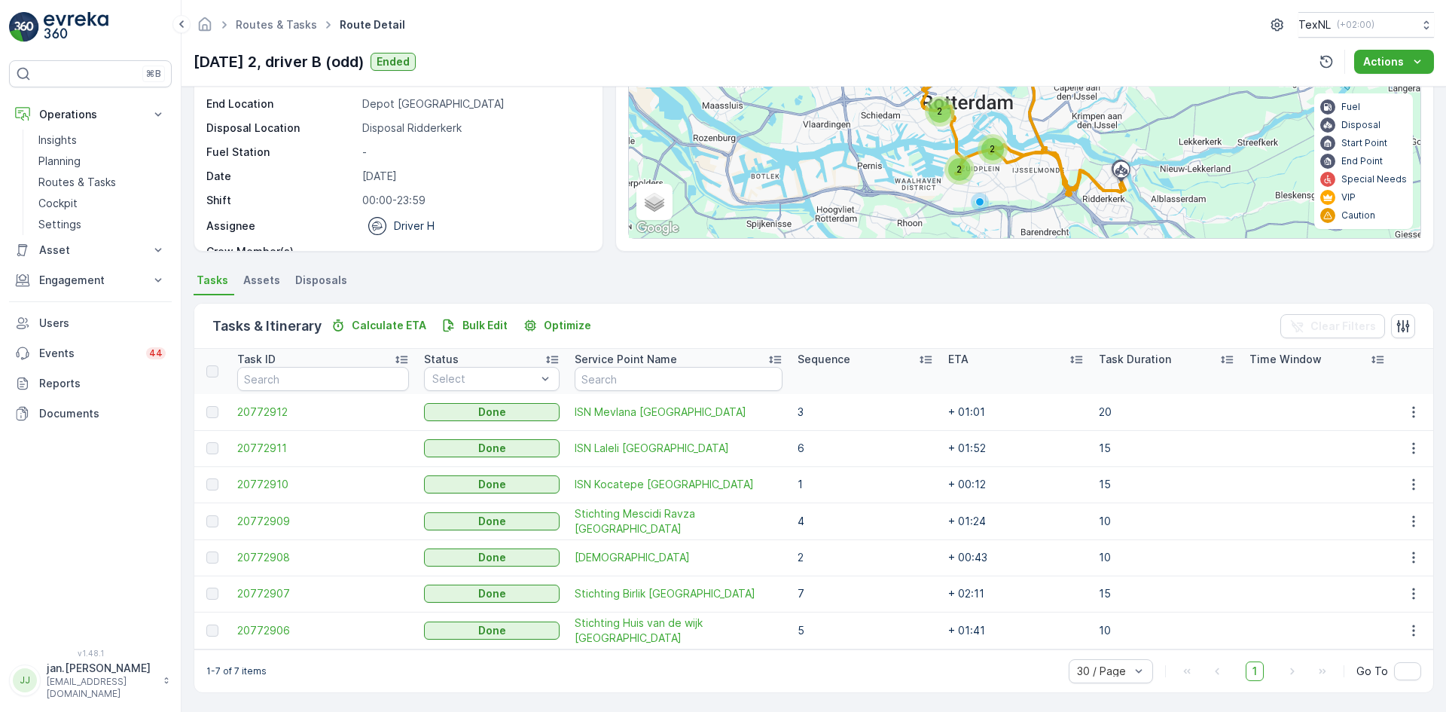
click at [316, 272] on li "Disposals" at bounding box center [322, 283] width 61 height 26
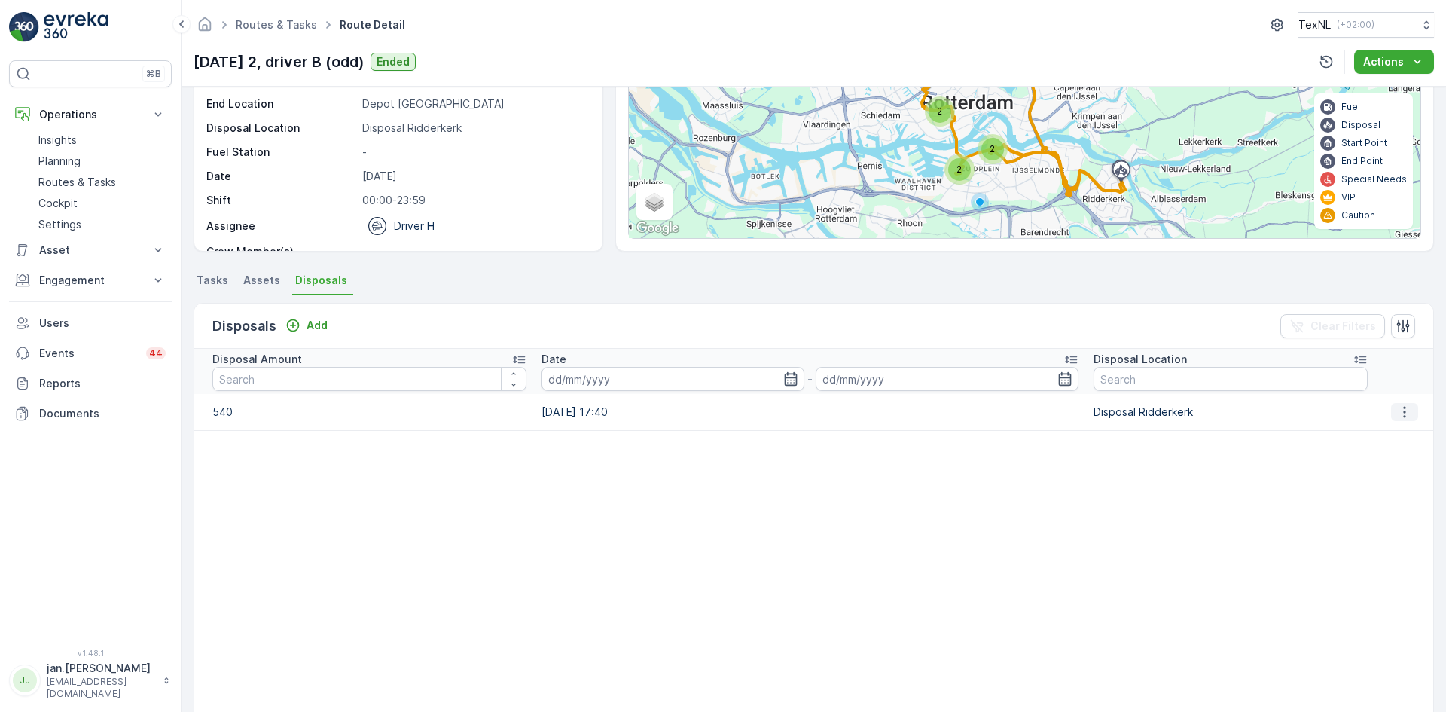
click at [1404, 412] on icon "button" at bounding box center [1405, 411] width 2 height 11
click at [1384, 438] on span "Edit Disposal Amount" at bounding box center [1384, 434] width 106 height 15
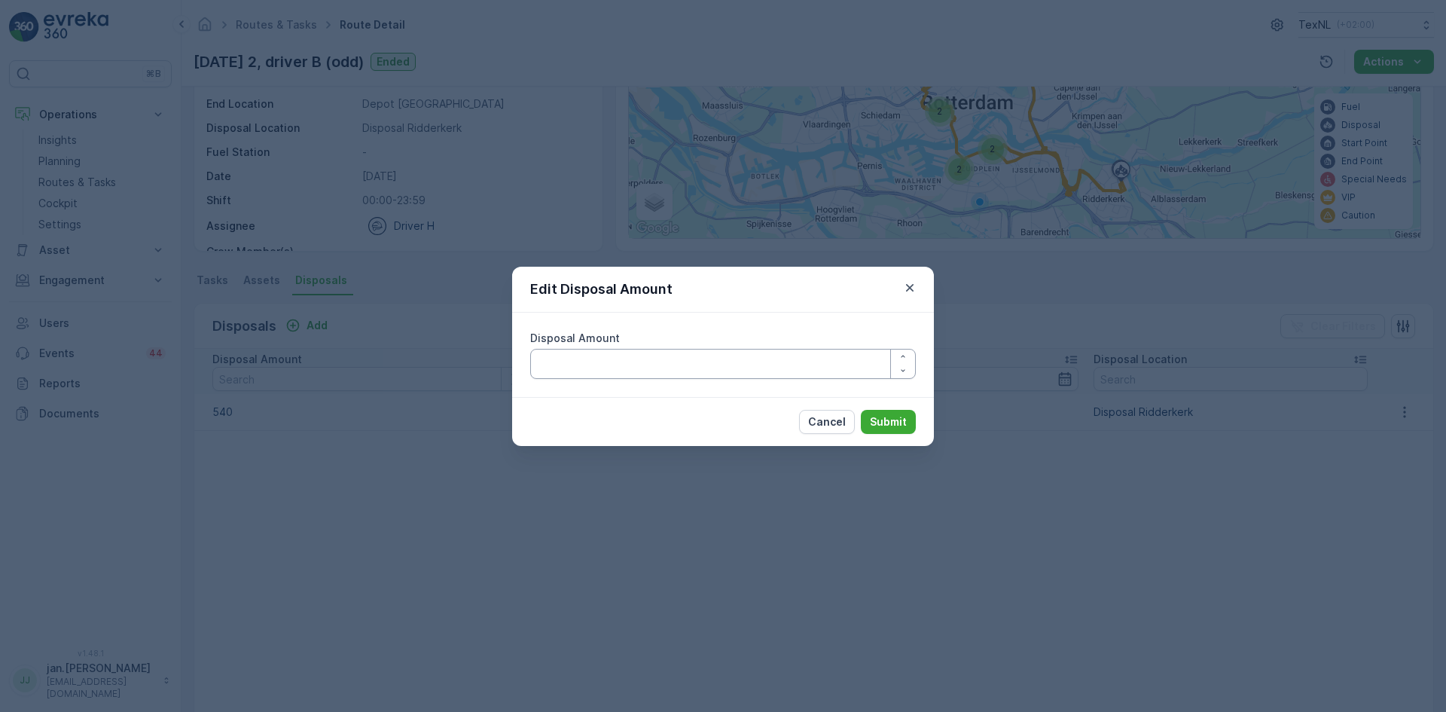
click at [606, 369] on Amount "Disposal Amount" at bounding box center [723, 364] width 386 height 30
type Amount "340"
click at [895, 421] on p "Submit" at bounding box center [888, 421] width 37 height 15
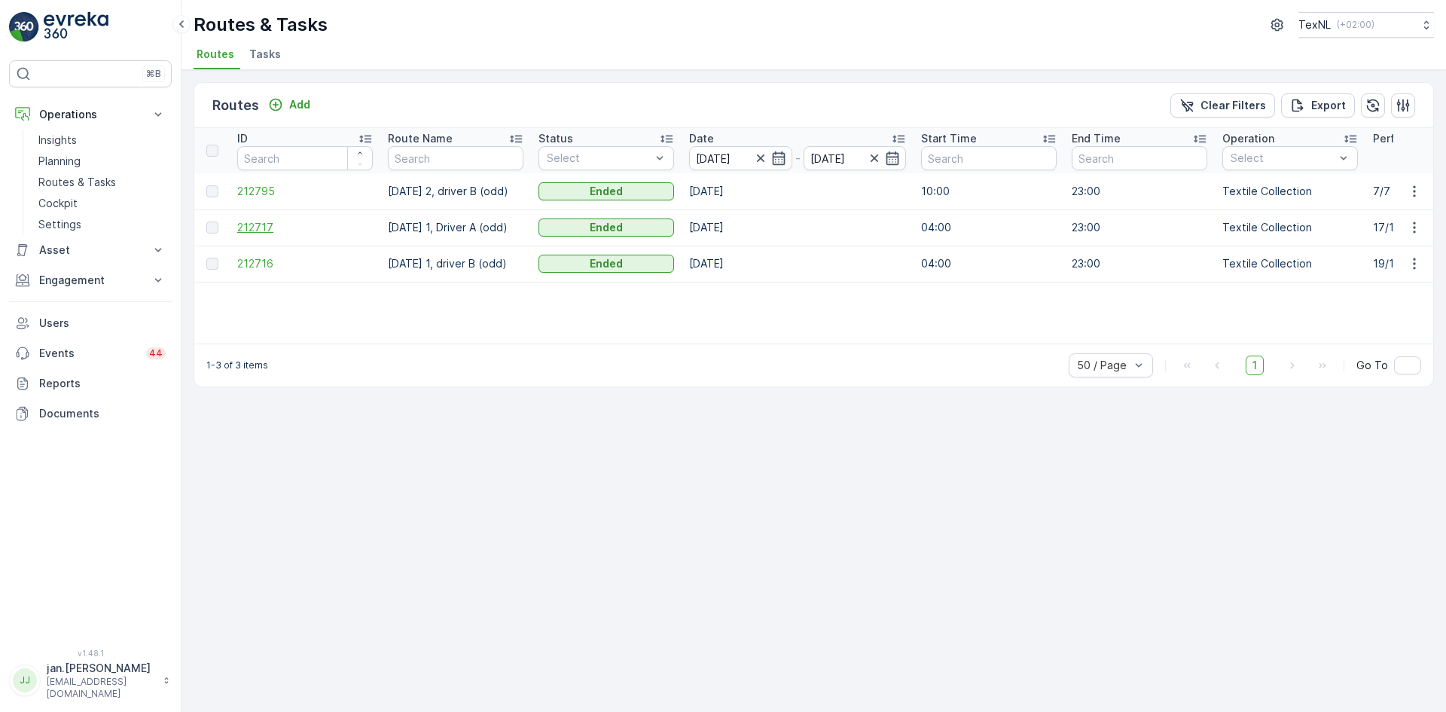
click at [249, 227] on span "212717" at bounding box center [305, 227] width 136 height 15
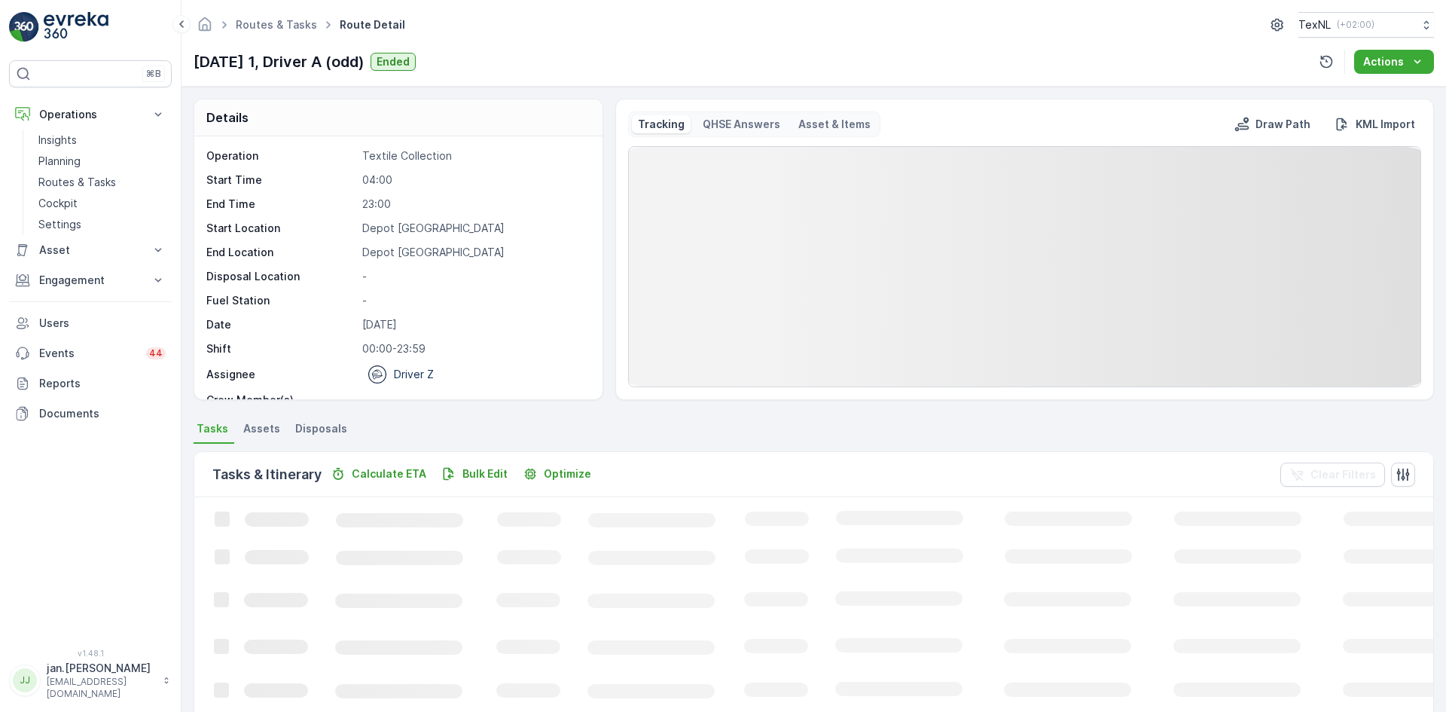
click at [334, 427] on span "Disposals" at bounding box center [321, 428] width 52 height 15
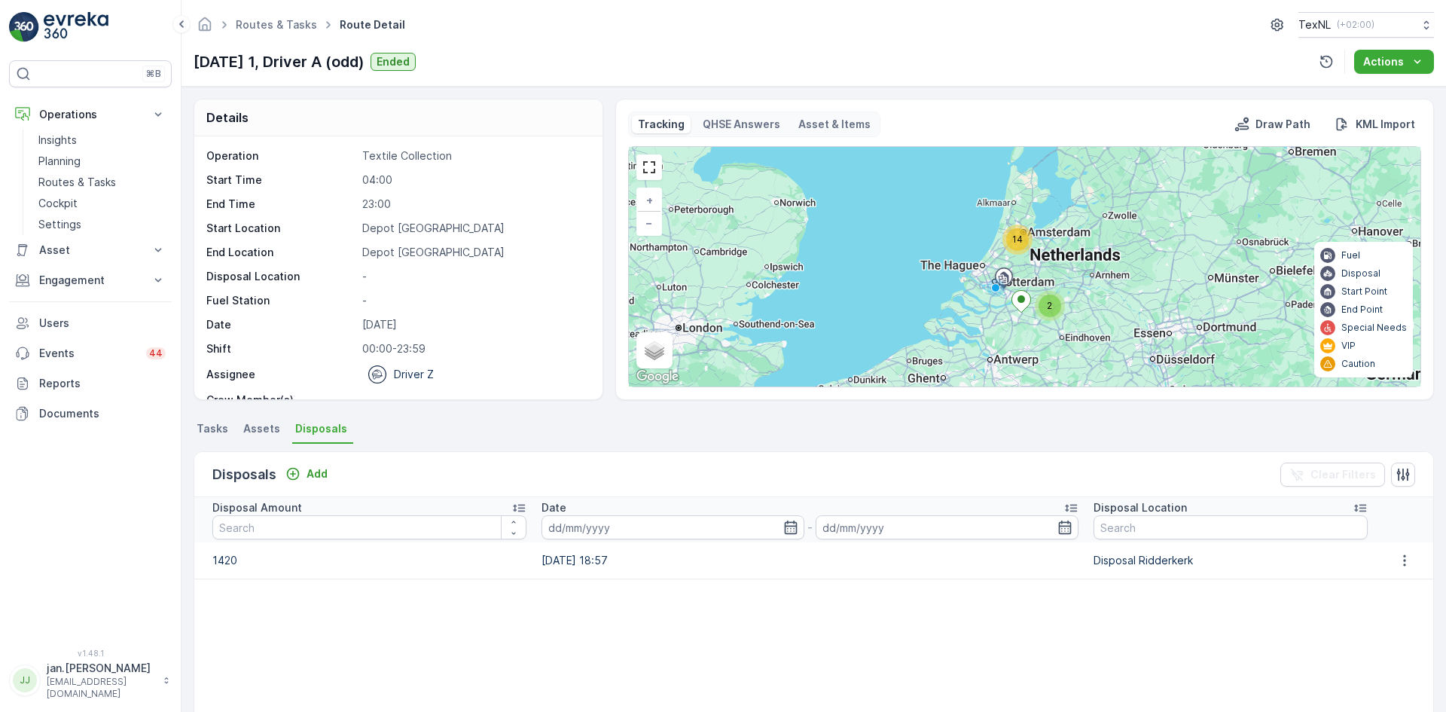
click at [216, 429] on span "Tasks" at bounding box center [213, 428] width 32 height 15
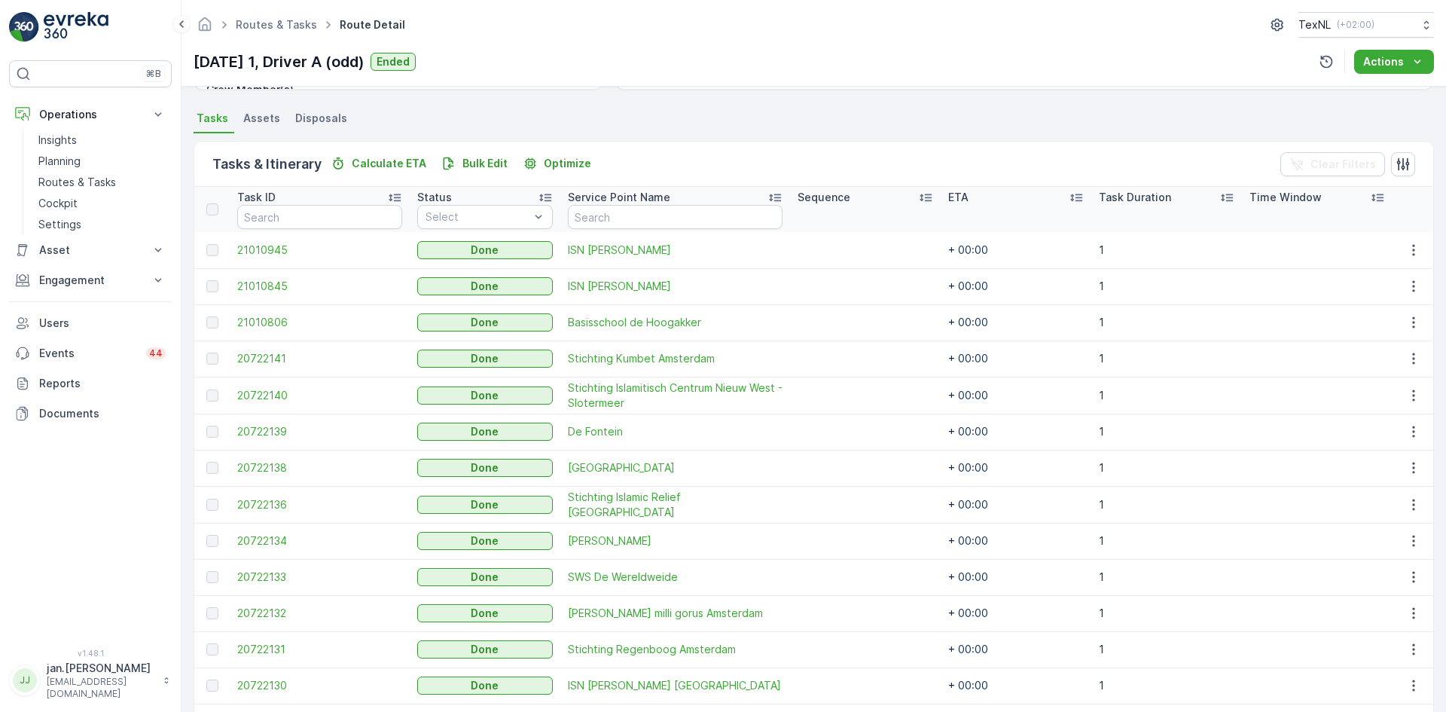
scroll to position [284, 0]
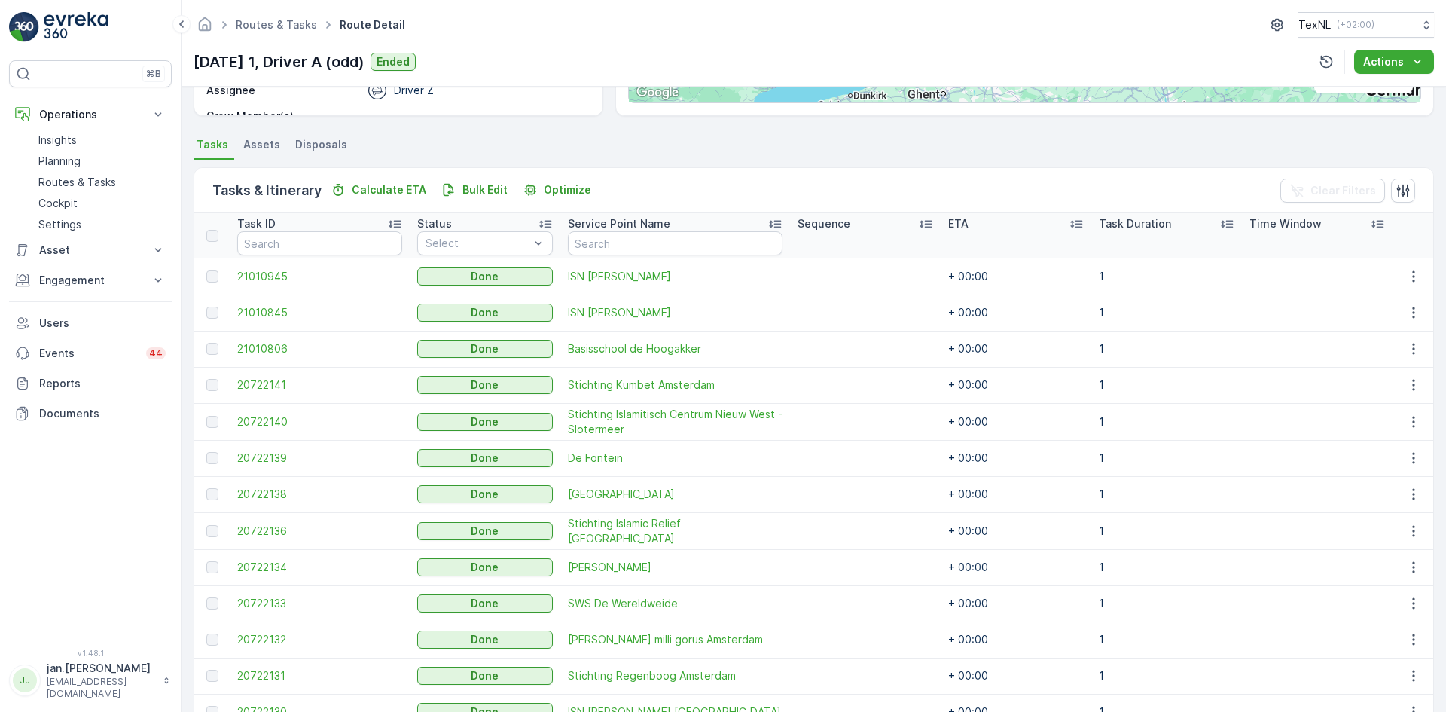
click at [307, 144] on span "Disposals" at bounding box center [321, 144] width 52 height 15
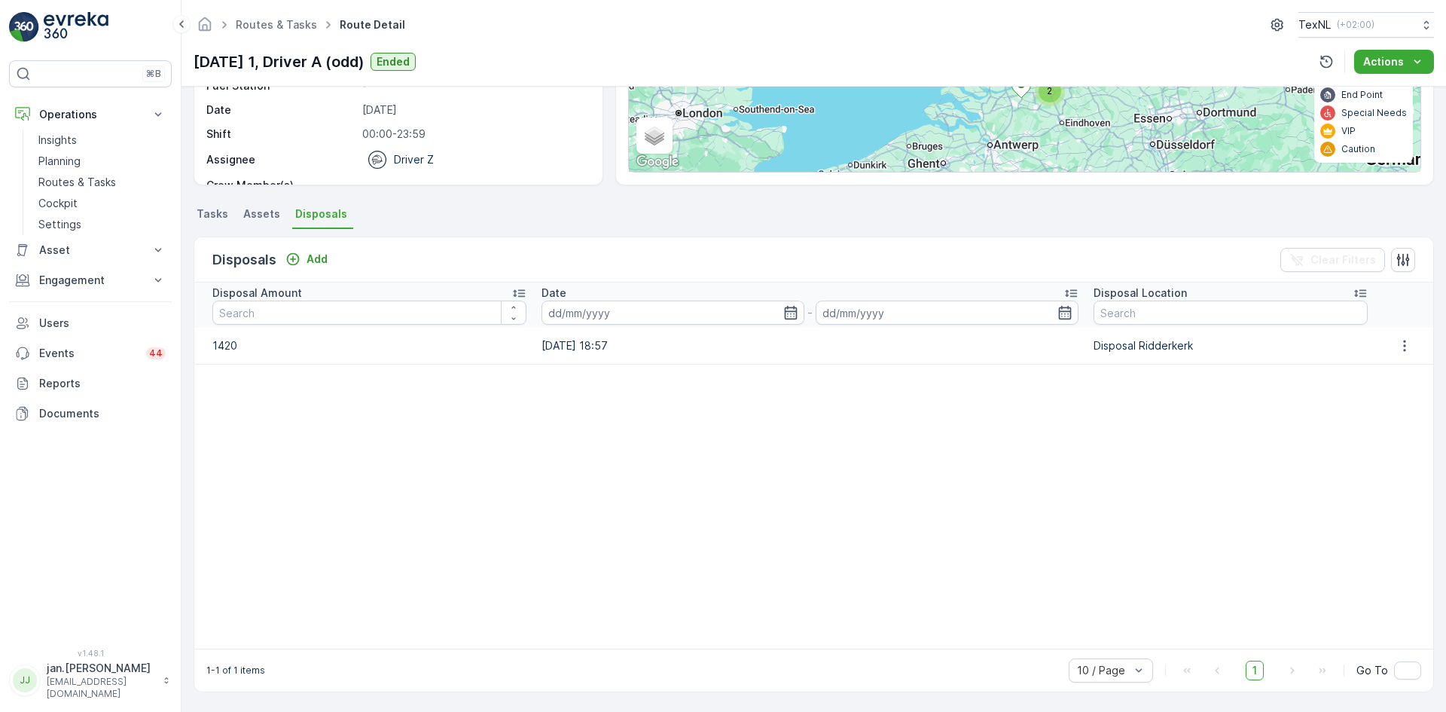
scroll to position [215, 0]
click at [314, 264] on p "Add" at bounding box center [317, 259] width 21 height 15
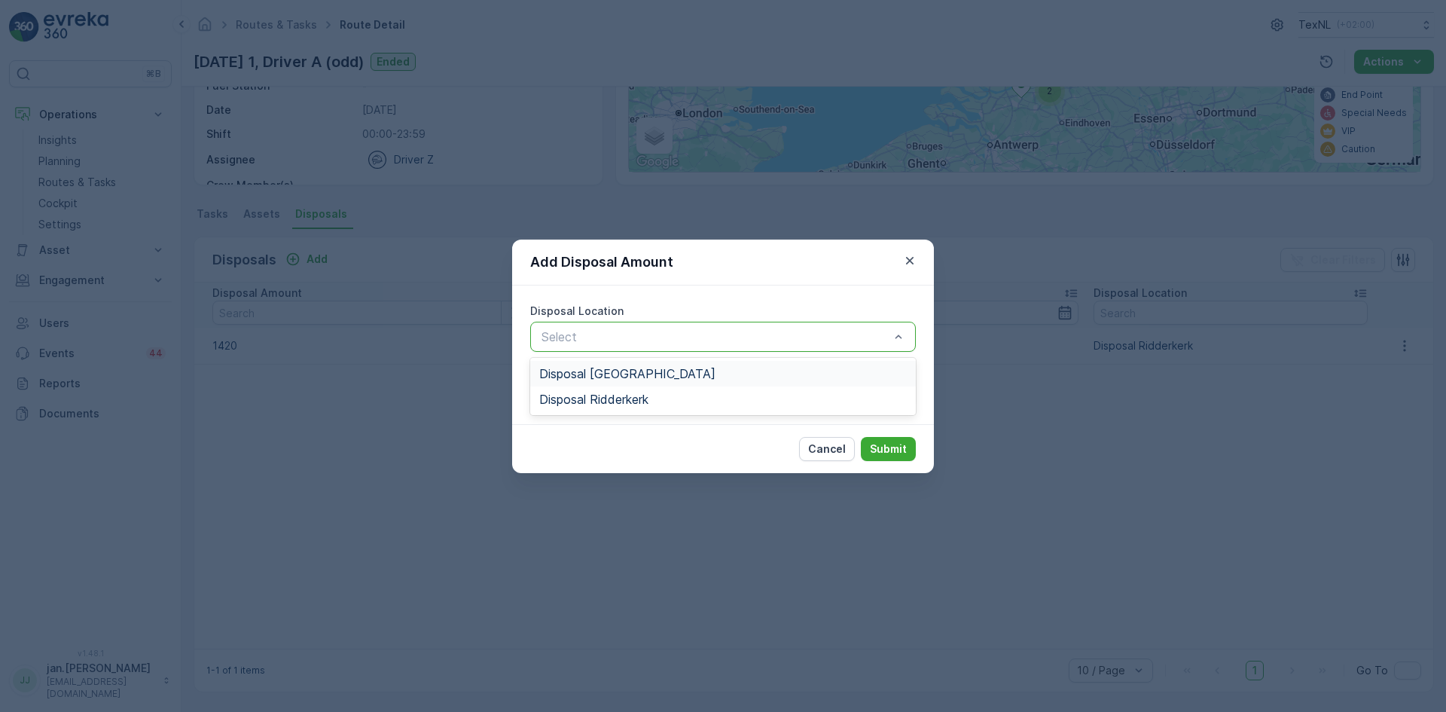
click at [582, 342] on div at bounding box center [715, 337] width 351 height 14
click at [580, 397] on span "Disposal Ridderkerk" at bounding box center [593, 399] width 109 height 14
click at [577, 399] on Amount "Disposal Amount" at bounding box center [723, 391] width 386 height 30
type Amount "1880"
click at [890, 452] on p "Submit" at bounding box center [888, 448] width 37 height 15
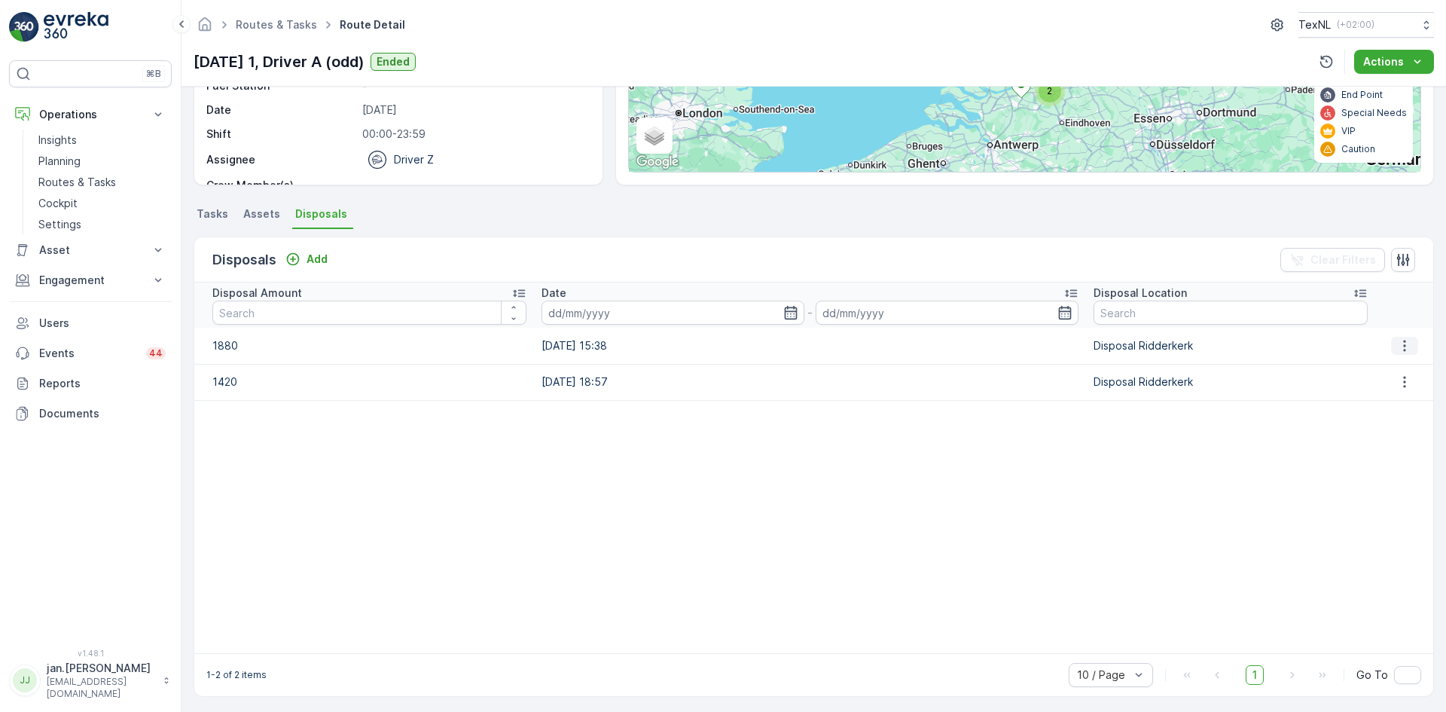
click at [1407, 350] on button "button" at bounding box center [1404, 346] width 27 height 18
click at [1363, 372] on span "Edit Disposal Amount" at bounding box center [1384, 368] width 106 height 15
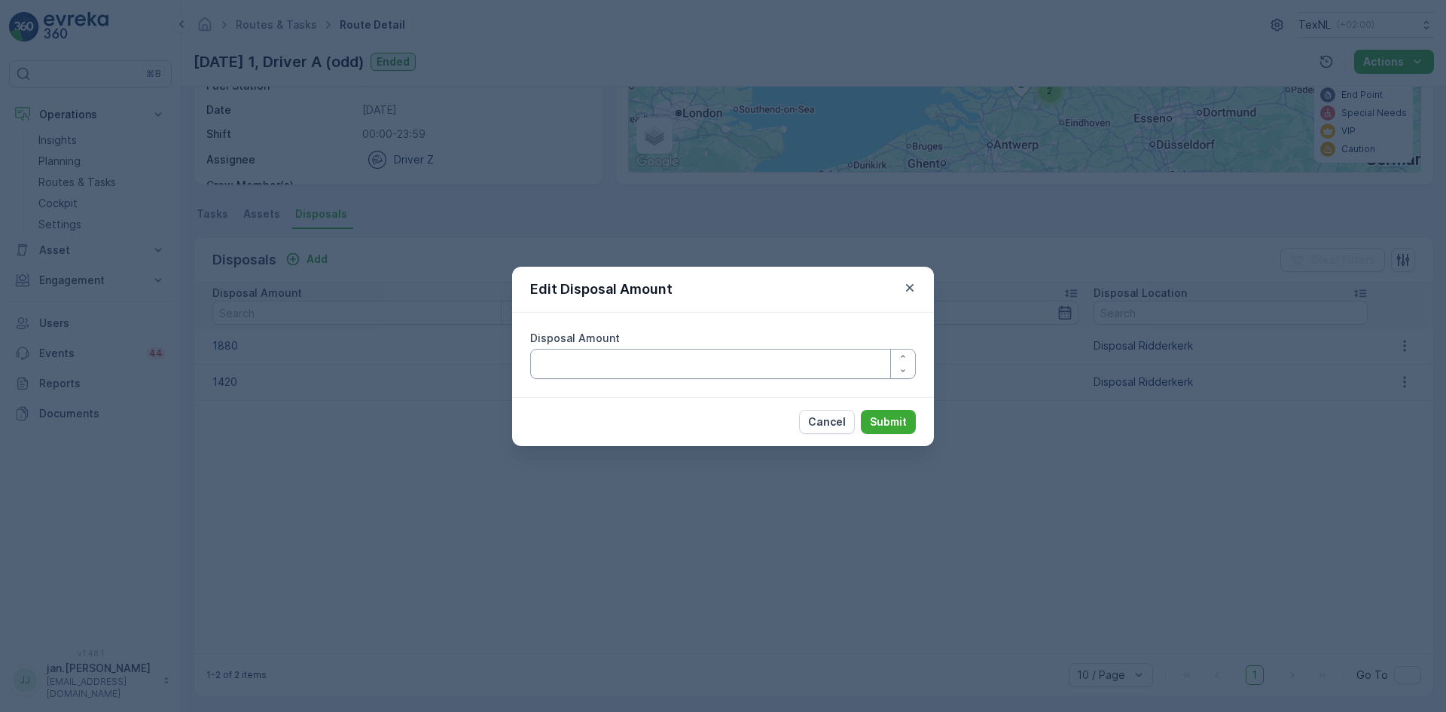
click at [668, 371] on Amount "Disposal Amount" at bounding box center [723, 364] width 386 height 30
type Amount "880"
click at [898, 416] on p "Submit" at bounding box center [888, 421] width 37 height 15
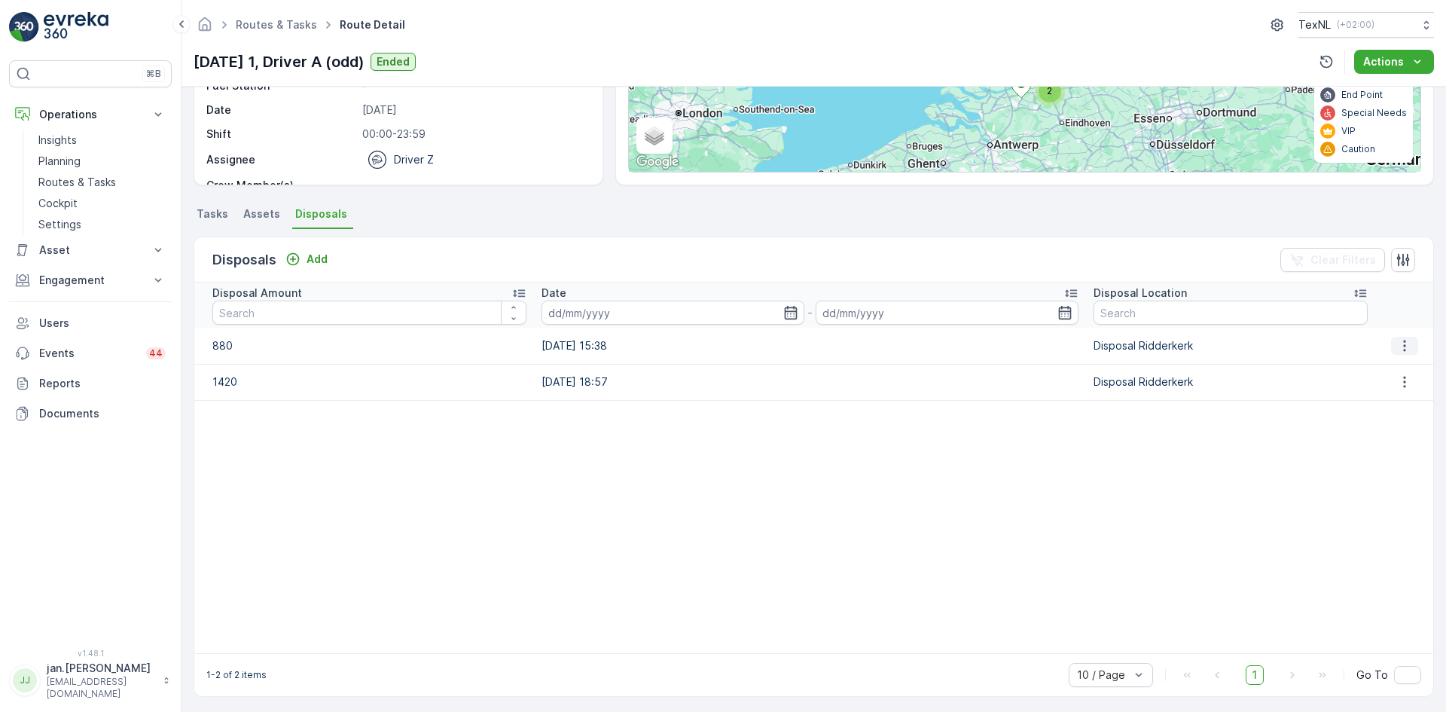
click at [1397, 347] on icon "button" at bounding box center [1404, 345] width 15 height 15
click at [1361, 372] on span "Edit Disposal Amount" at bounding box center [1384, 368] width 106 height 15
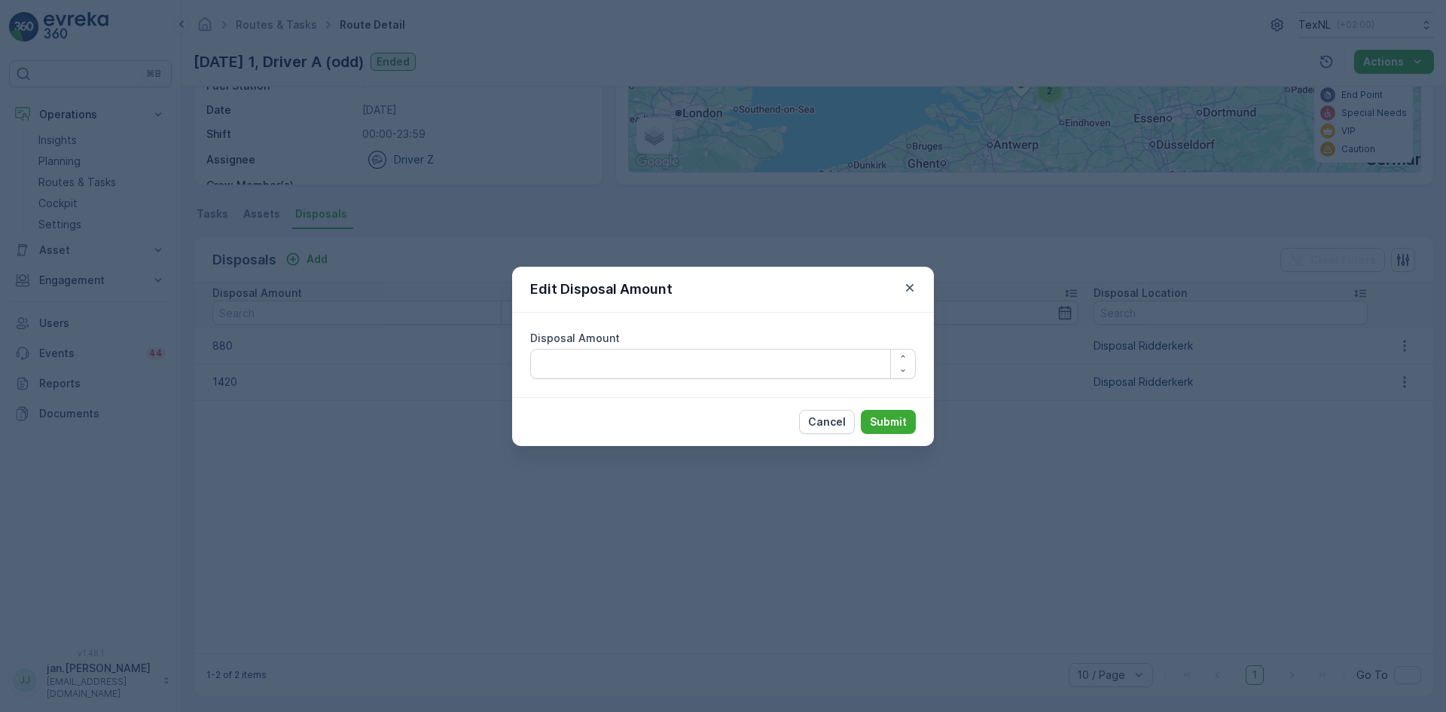
click at [689, 346] on div "Disposal Amount" at bounding box center [723, 355] width 386 height 48
click at [649, 368] on Amount "Disposal Amount" at bounding box center [723, 364] width 386 height 30
type Amount "830"
click at [882, 419] on p "Submit" at bounding box center [888, 421] width 37 height 15
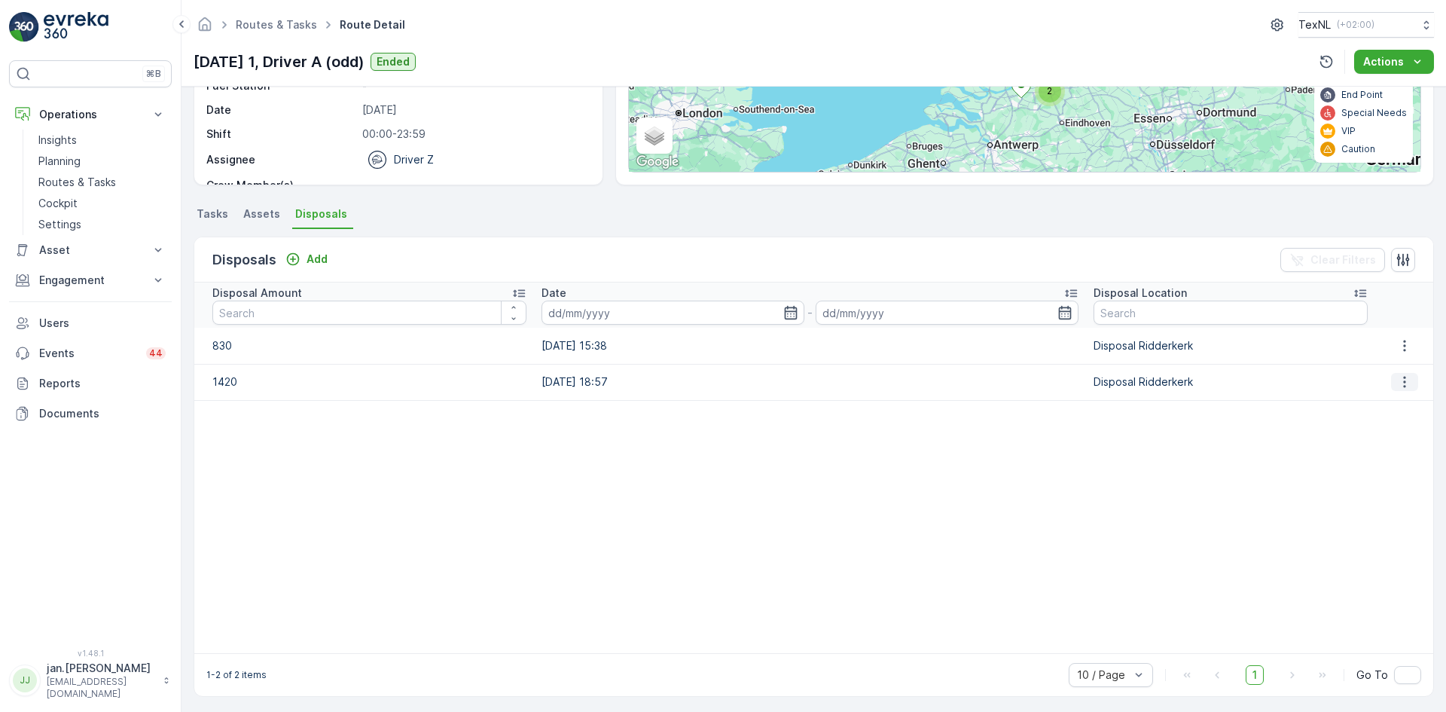
click at [1401, 386] on icon "button" at bounding box center [1404, 381] width 15 height 15
click at [1376, 401] on span "Edit Disposal Amount" at bounding box center [1384, 404] width 106 height 15
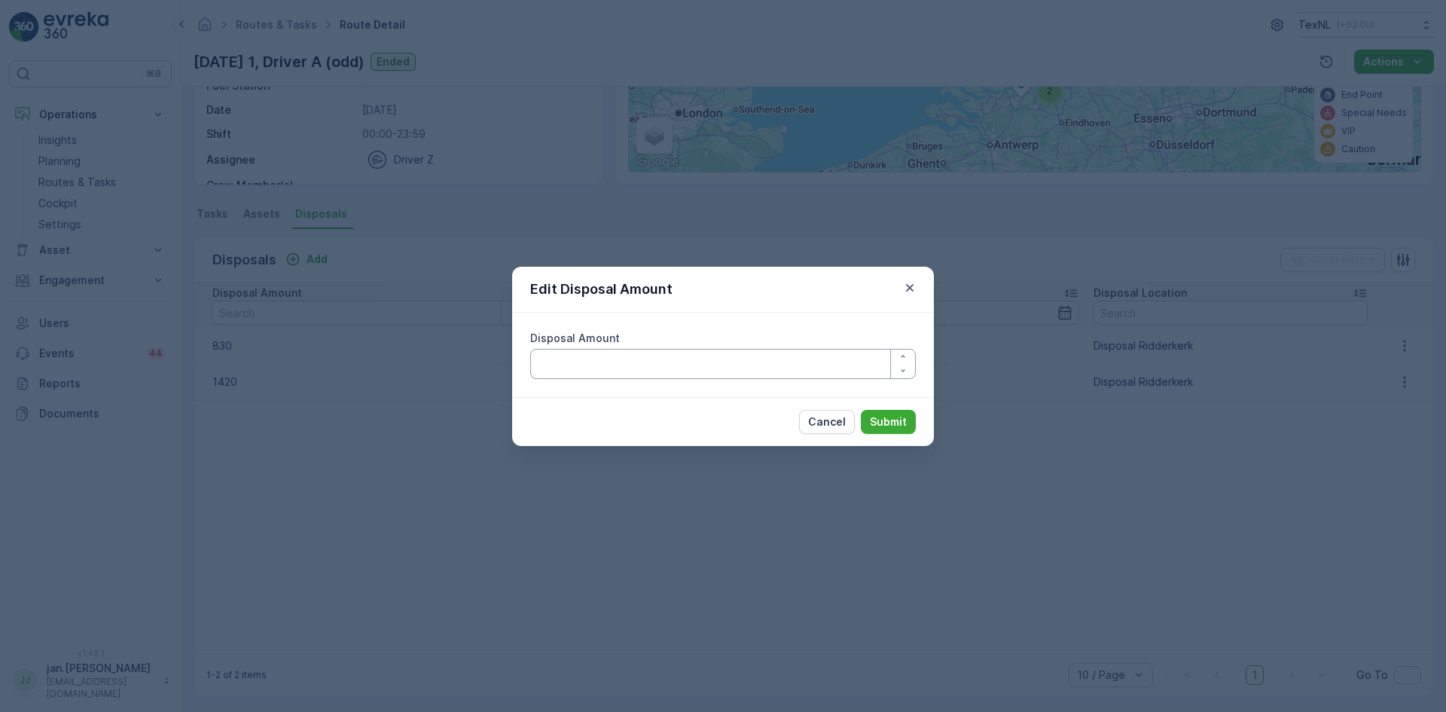
click at [660, 363] on Amount "Disposal Amount" at bounding box center [723, 364] width 386 height 30
type Amount "1270"
click at [888, 424] on p "Submit" at bounding box center [888, 421] width 37 height 15
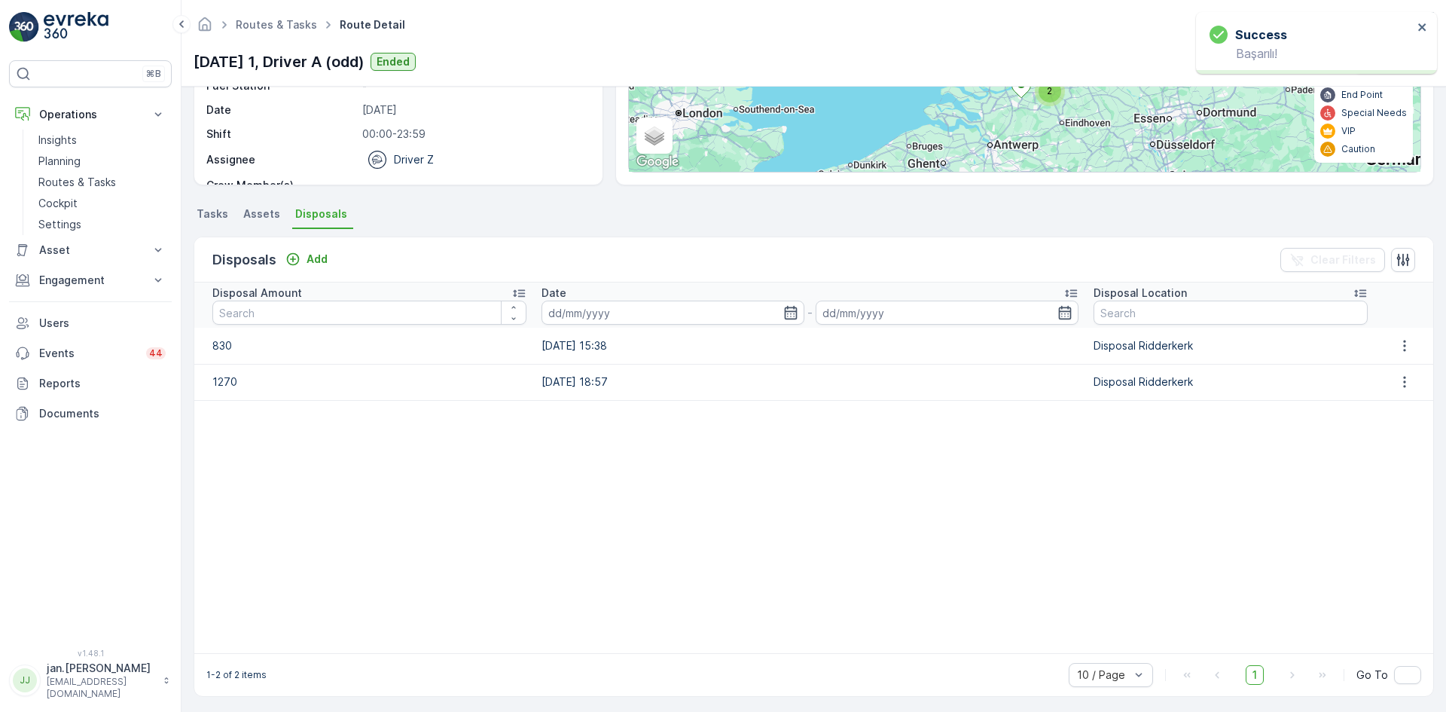
click at [200, 211] on span "Tasks" at bounding box center [213, 213] width 32 height 15
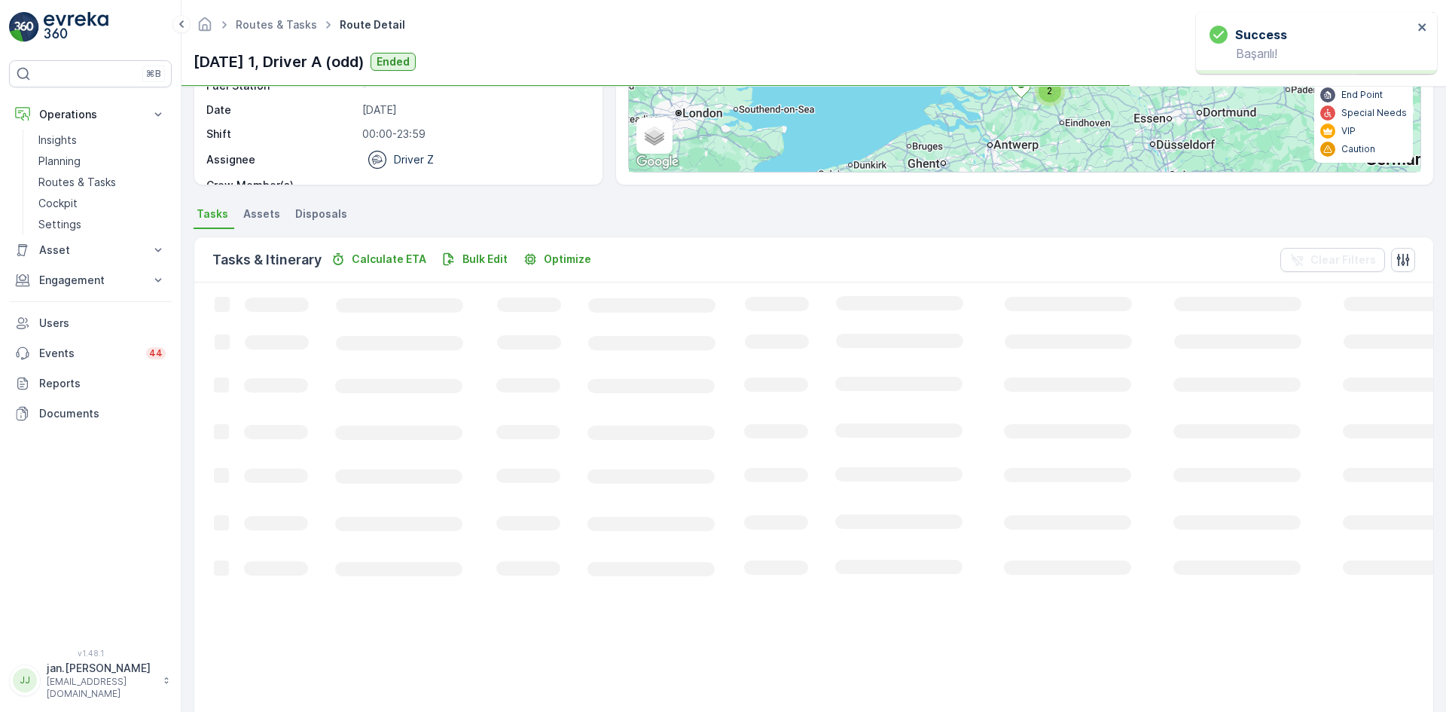
scroll to position [215, 0]
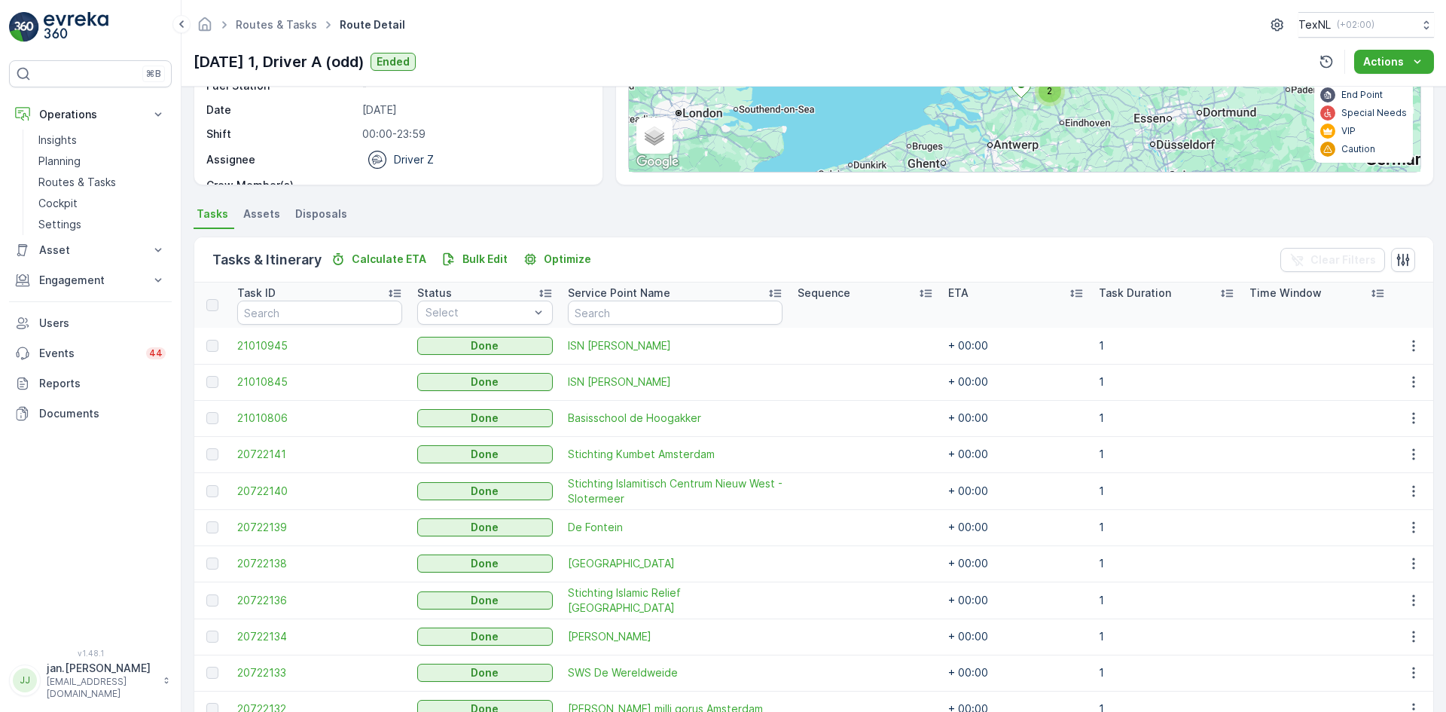
click at [309, 206] on span "Disposals" at bounding box center [321, 213] width 52 height 15
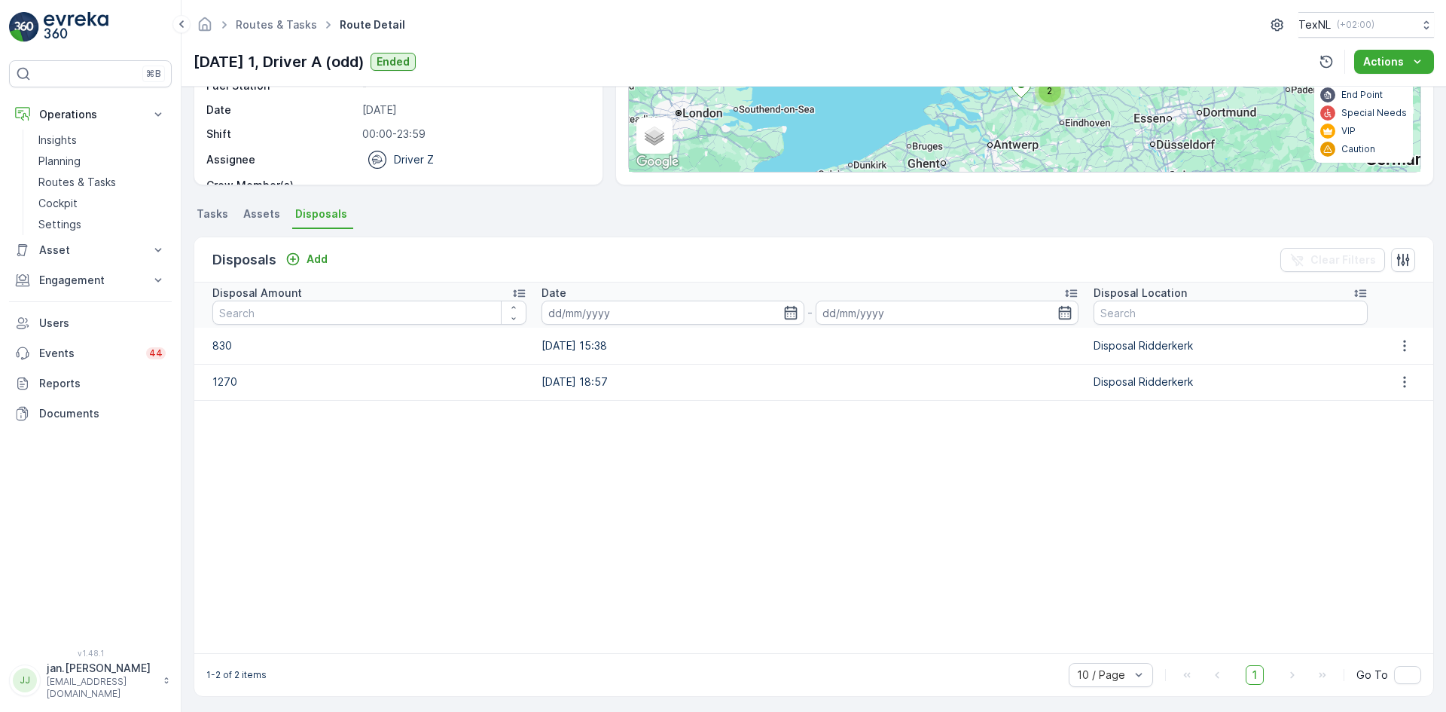
scroll to position [215, 0]
click at [206, 212] on span "Tasks" at bounding box center [213, 213] width 32 height 15
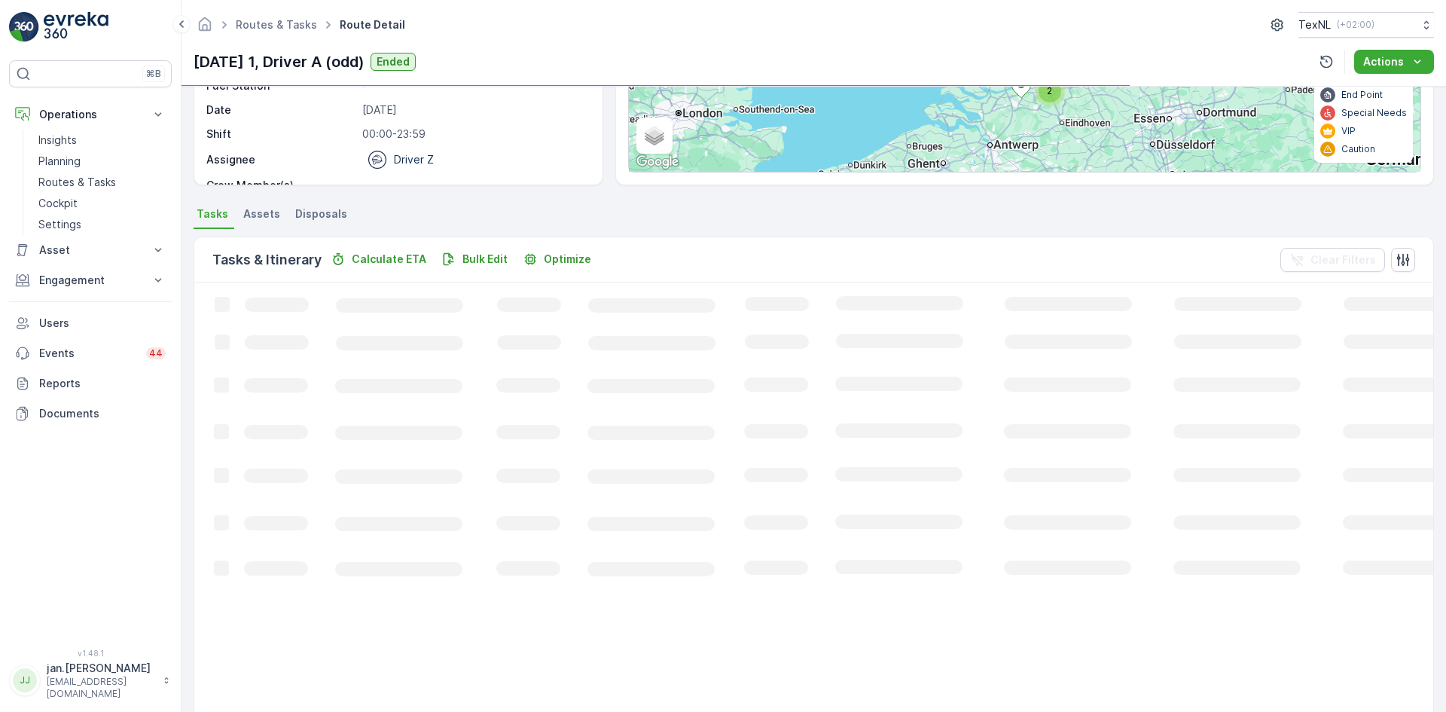
scroll to position [215, 0]
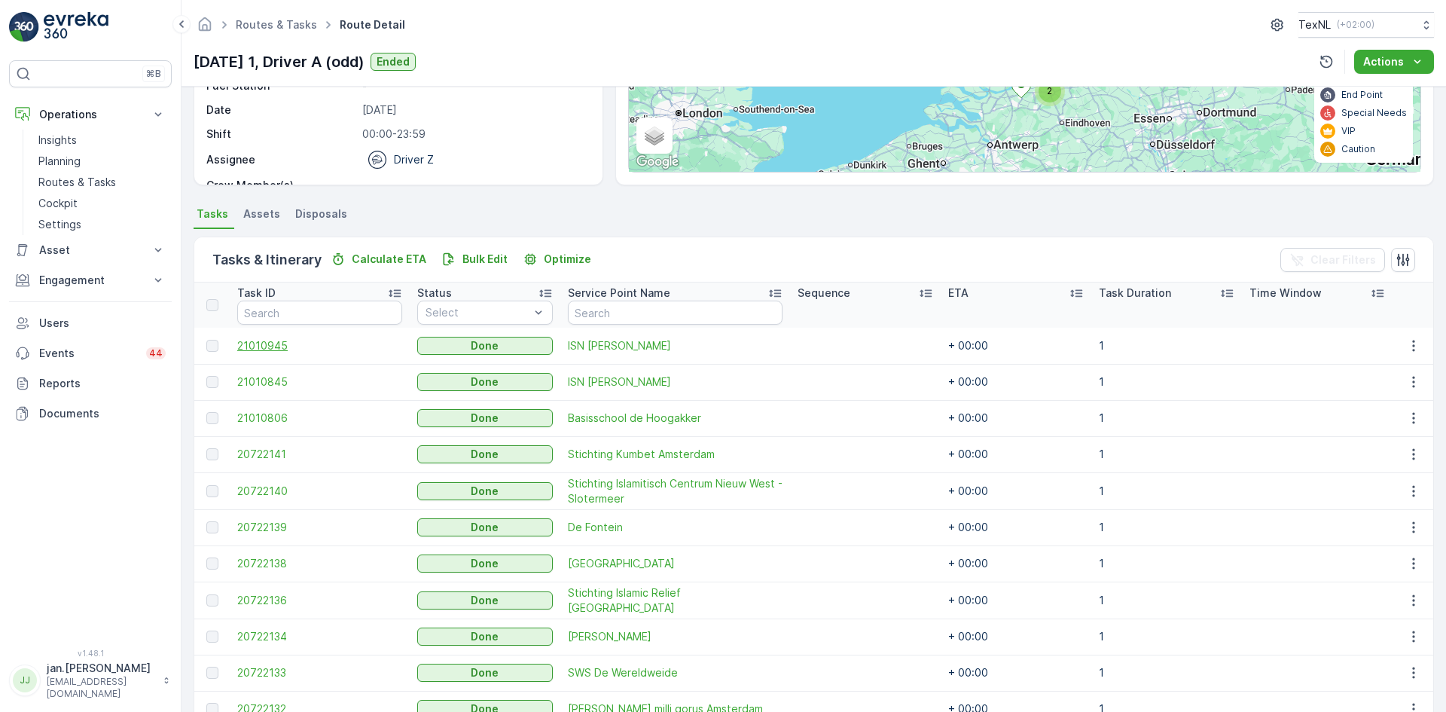
click at [254, 342] on span "21010945" at bounding box center [319, 345] width 165 height 15
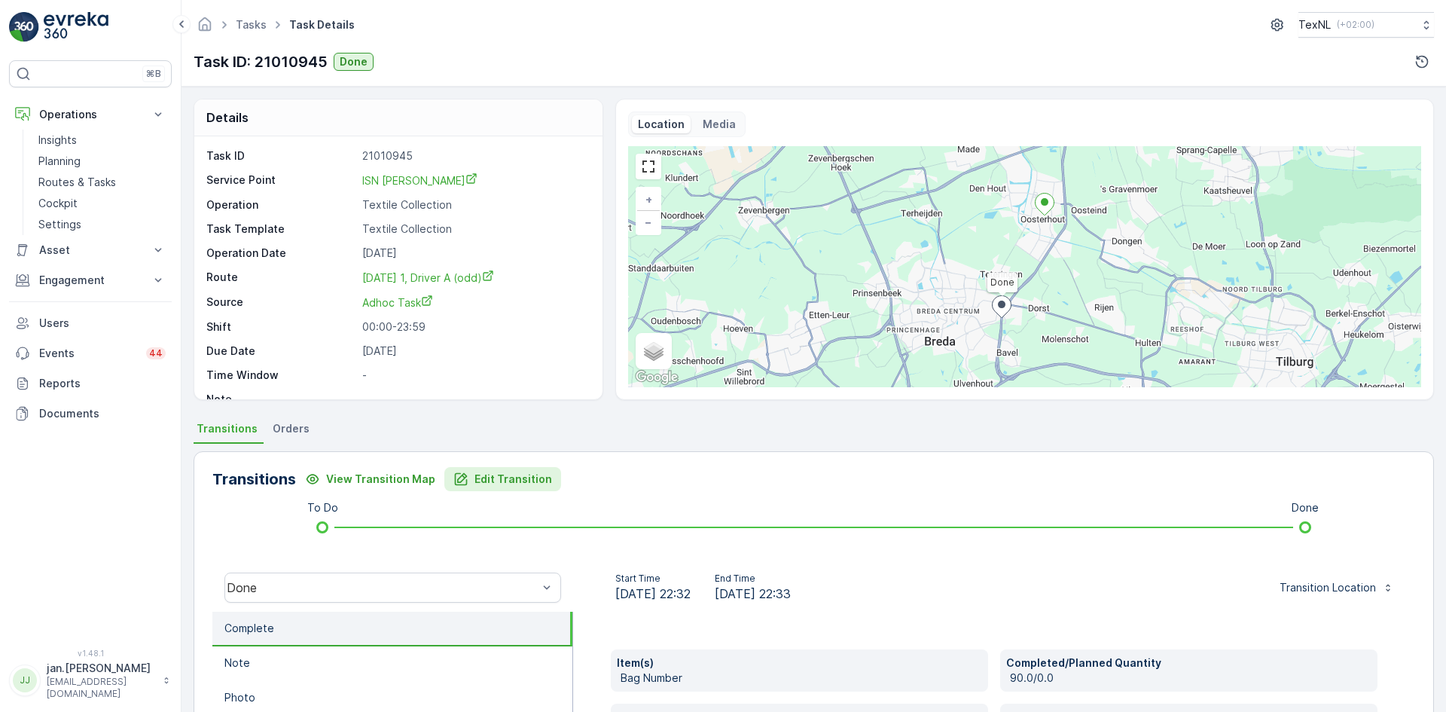
click at [505, 475] on p "Edit Transition" at bounding box center [514, 479] width 78 height 15
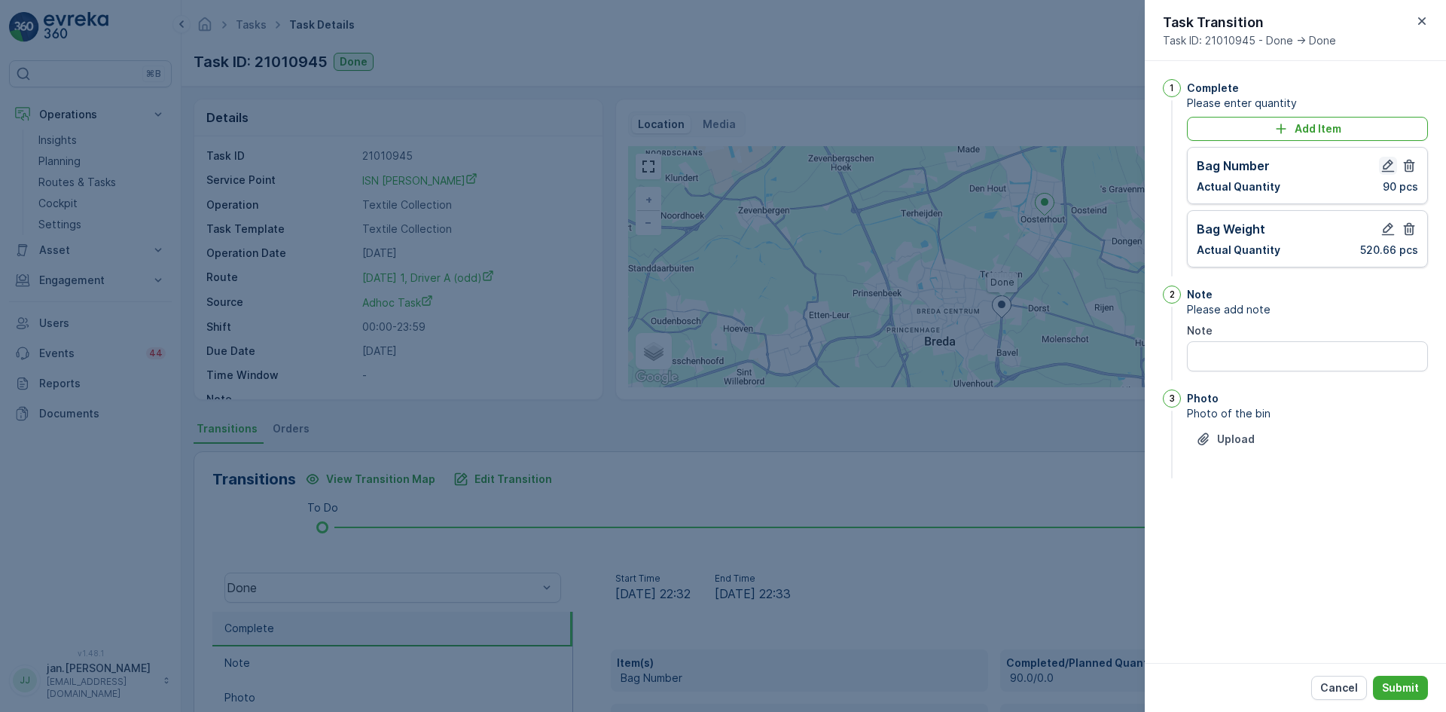
click at [1387, 164] on icon "button" at bounding box center [1388, 165] width 15 height 15
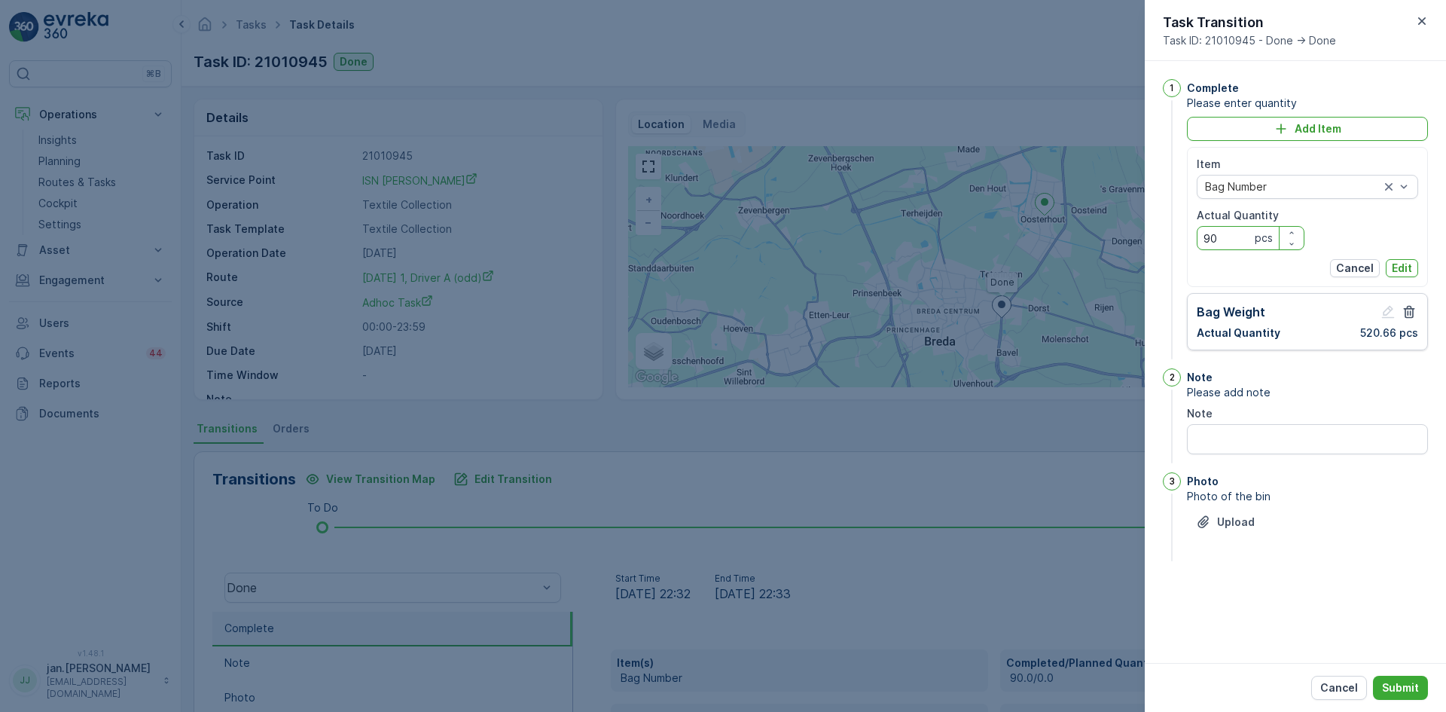
drag, startPoint x: 1229, startPoint y: 248, endPoint x: 1190, endPoint y: 249, distance: 38.4
click at [1190, 249] on div "Item Bag Number Actual Quantity 90 pcs Cancel Edit" at bounding box center [1307, 217] width 241 height 140
type Quantity "100"
click at [1392, 268] on p "Edit" at bounding box center [1402, 268] width 20 height 15
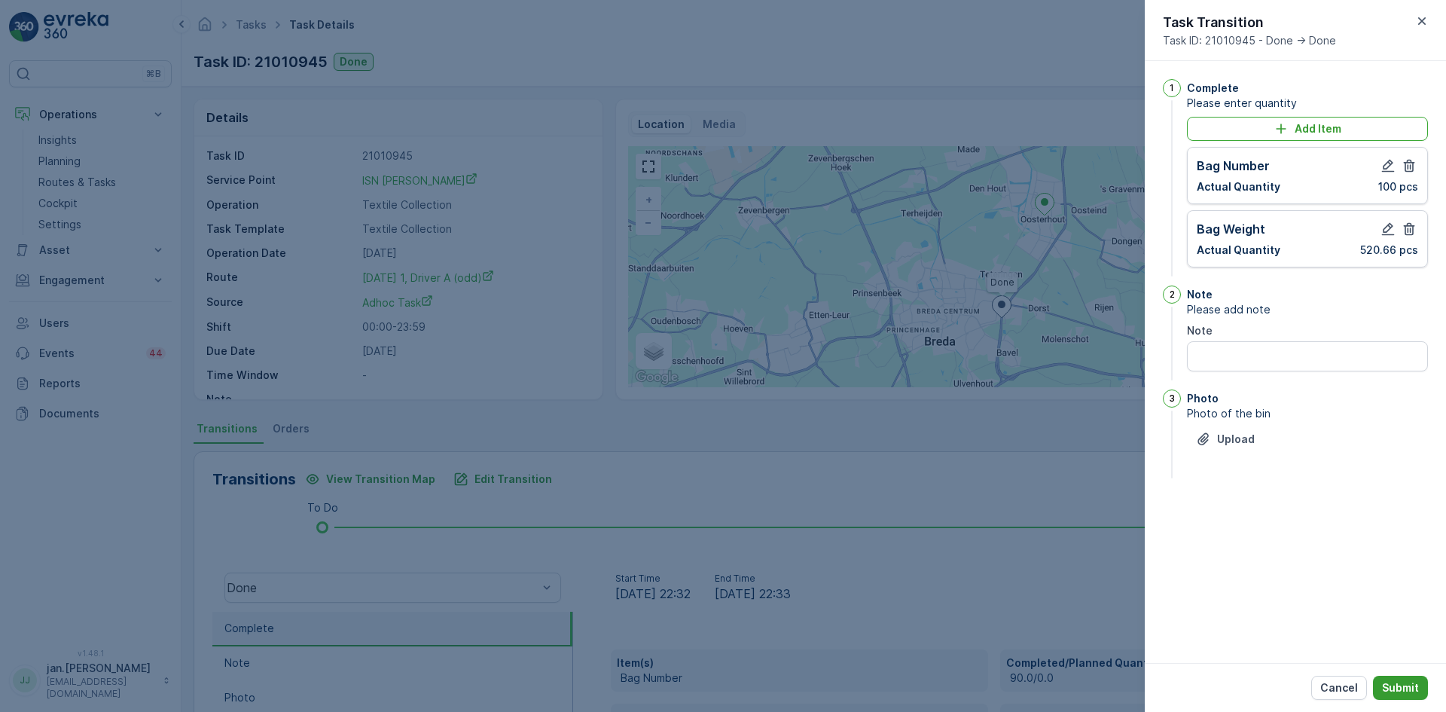
click at [1403, 685] on p "Submit" at bounding box center [1400, 687] width 37 height 15
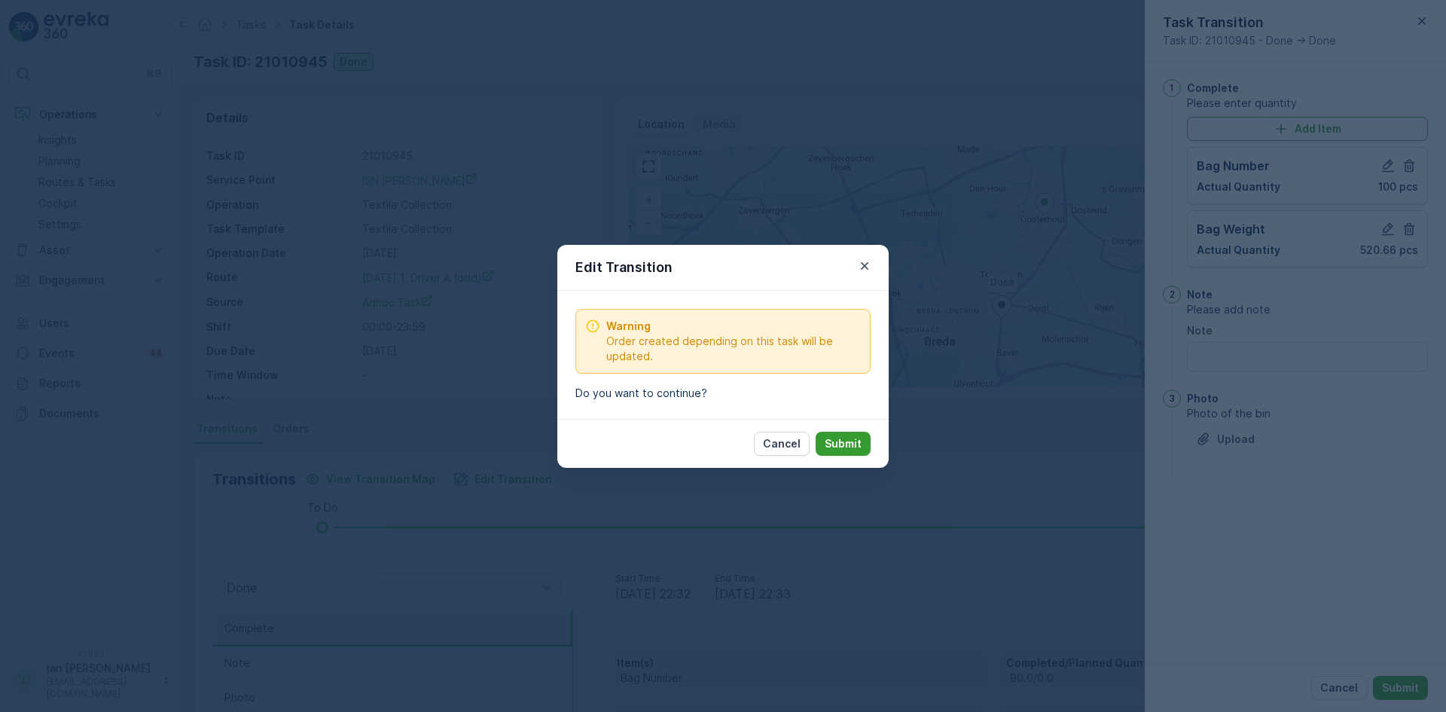
click at [854, 443] on p "Submit" at bounding box center [843, 443] width 37 height 15
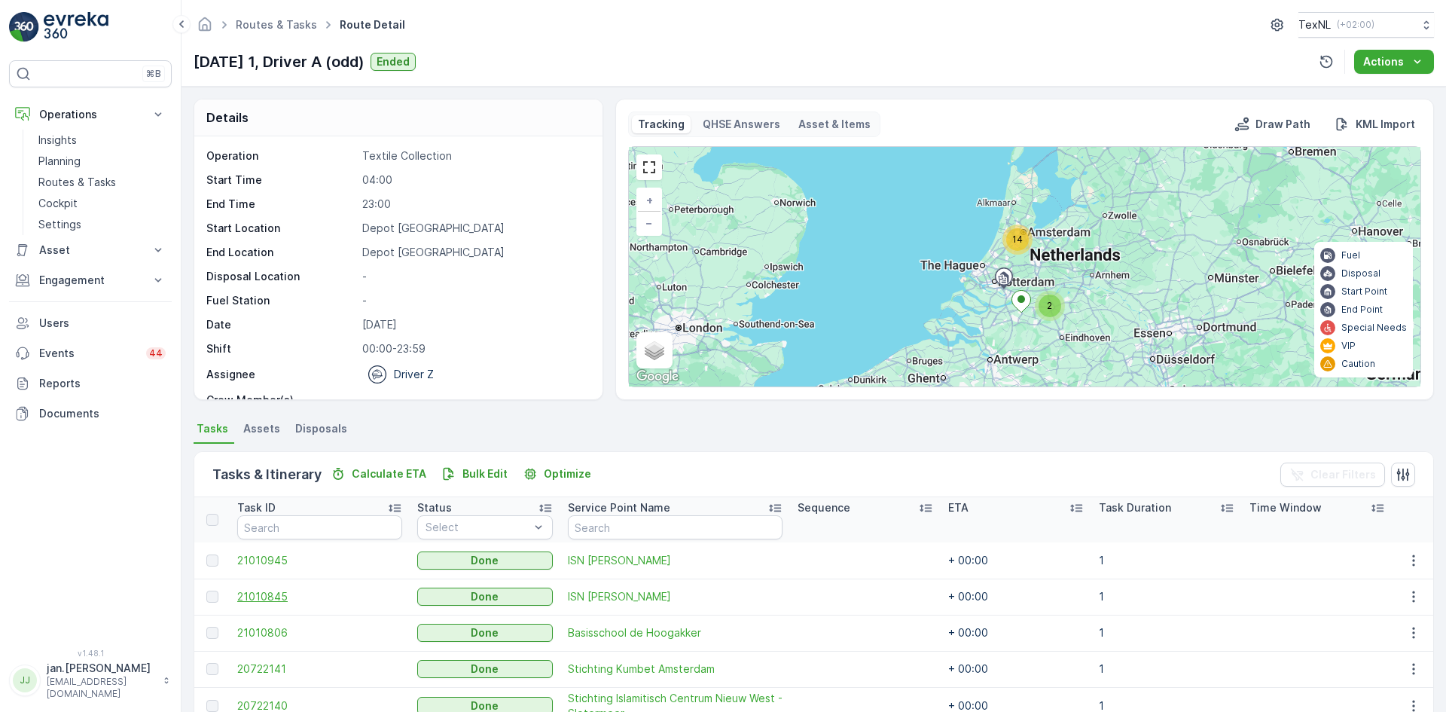
click at [286, 592] on span "21010845" at bounding box center [319, 596] width 165 height 15
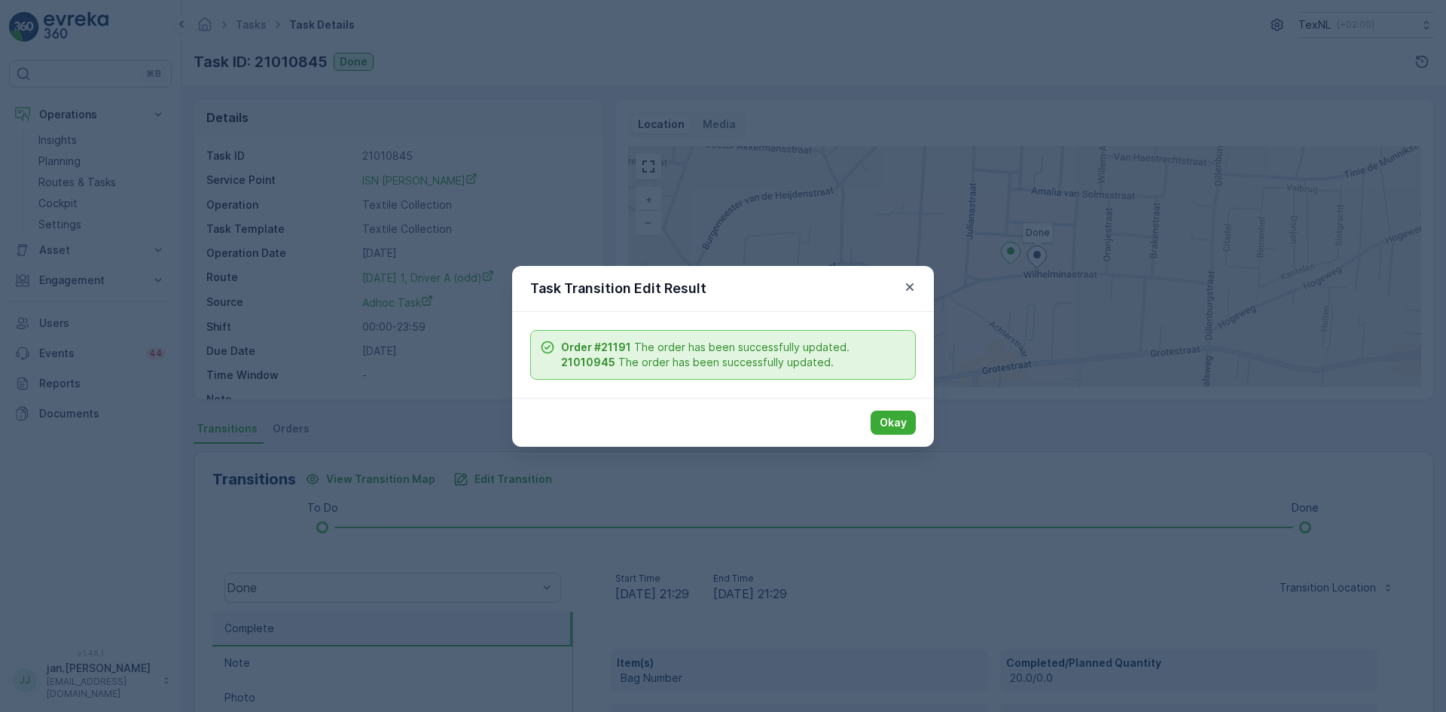
click at [875, 422] on button "Okay" at bounding box center [893, 423] width 45 height 24
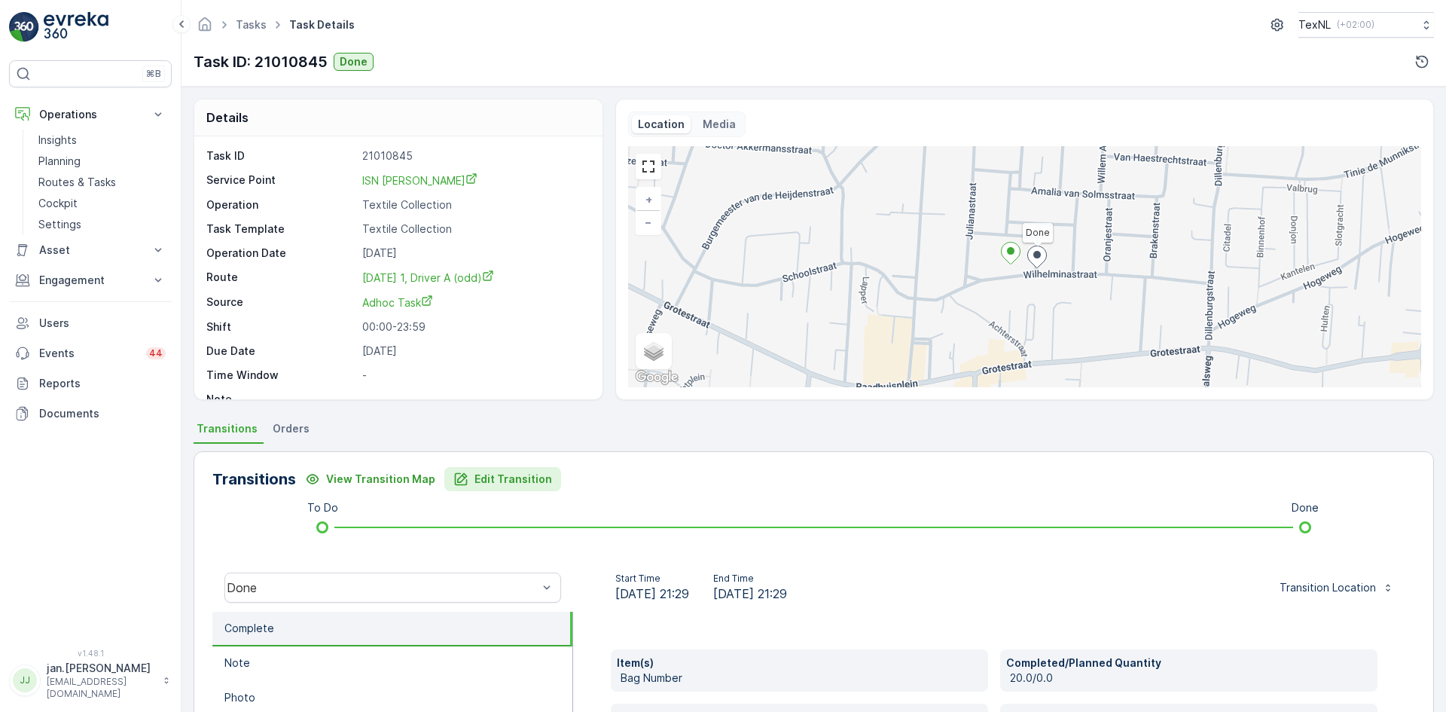
click at [499, 476] on p "Edit Transition" at bounding box center [514, 479] width 78 height 15
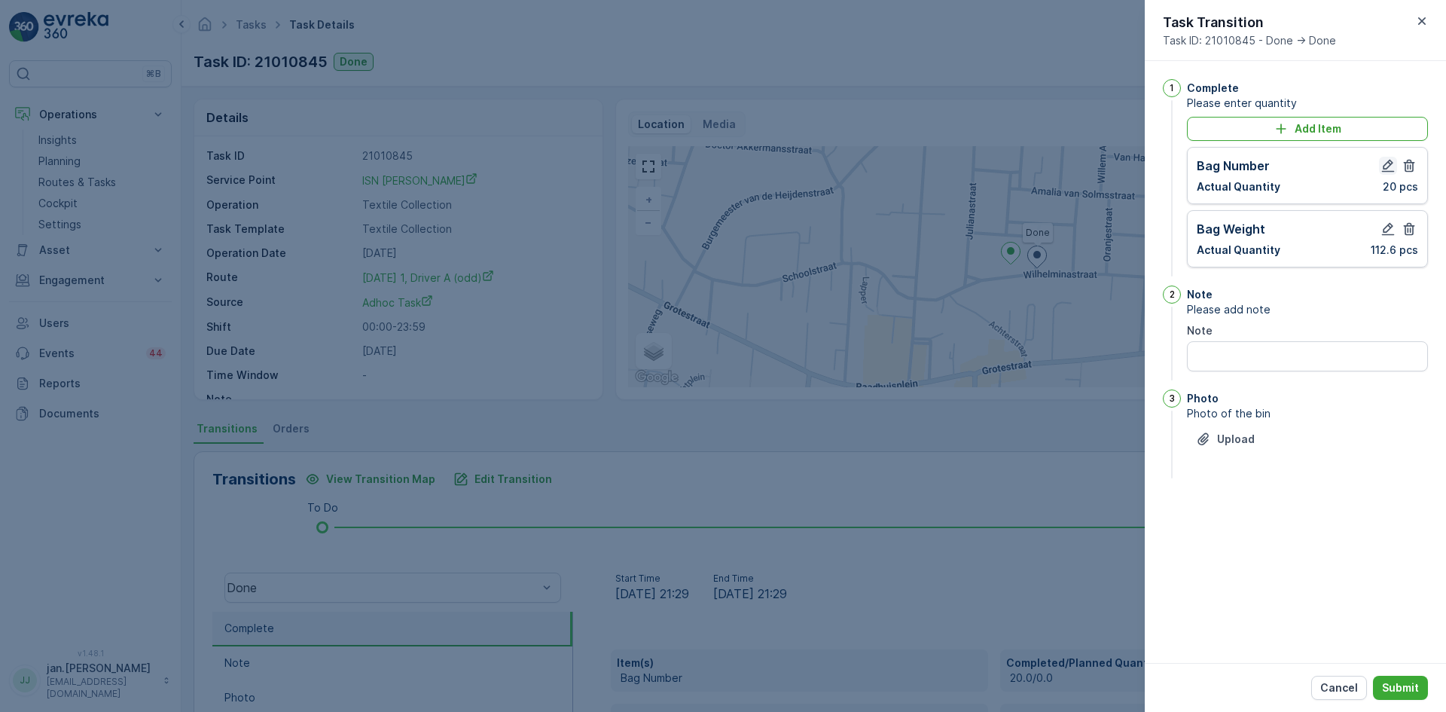
click at [1387, 163] on icon "button" at bounding box center [1388, 166] width 13 height 13
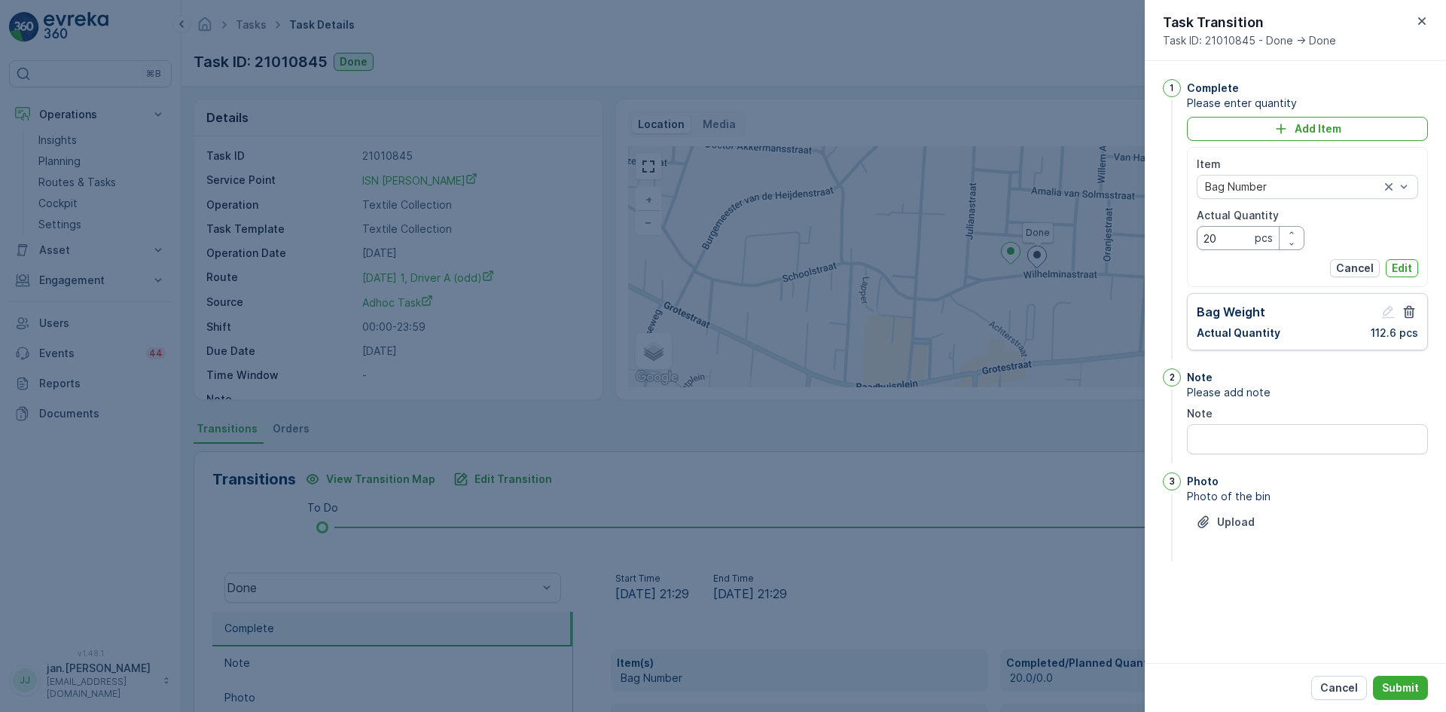
click at [1226, 238] on Quantity "20" at bounding box center [1251, 238] width 108 height 24
type Quantity "29"
click at [1398, 266] on p "Edit" at bounding box center [1402, 268] width 20 height 15
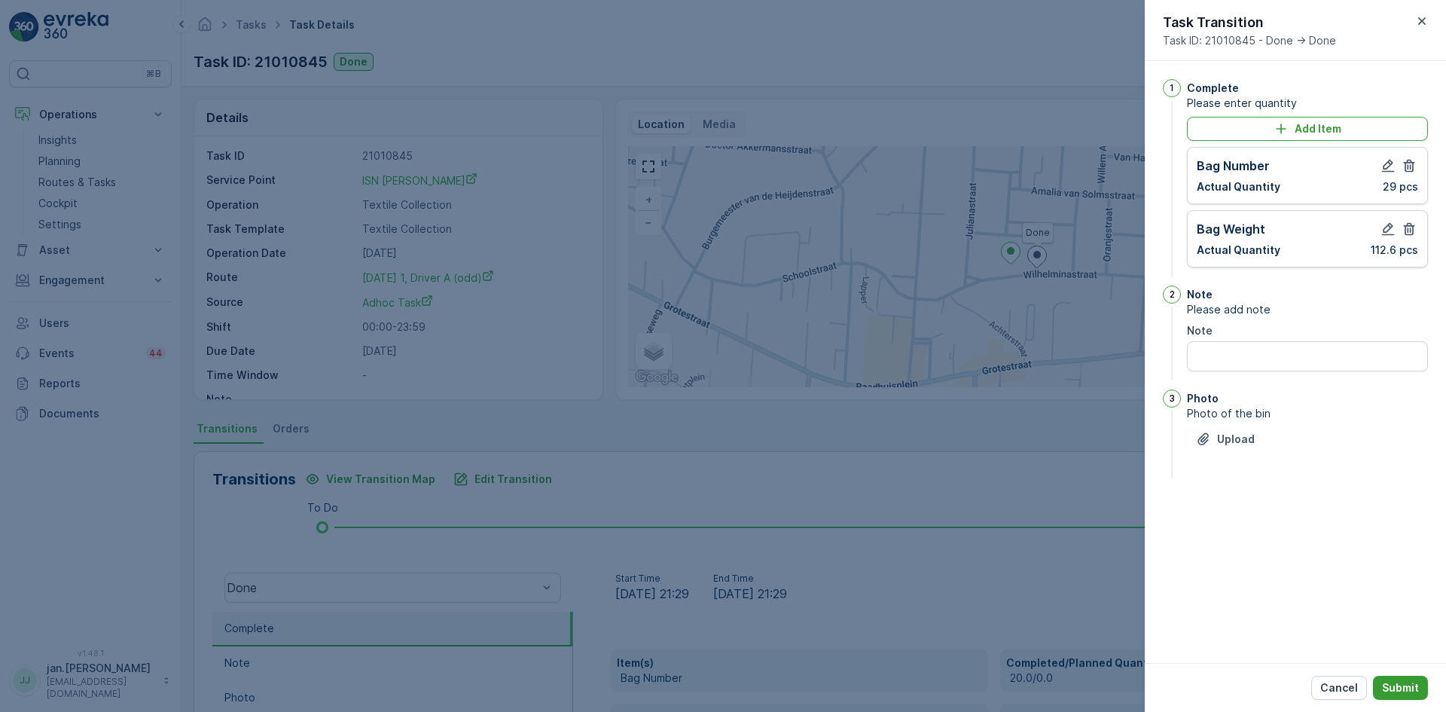
click at [1407, 692] on p "Submit" at bounding box center [1400, 687] width 37 height 15
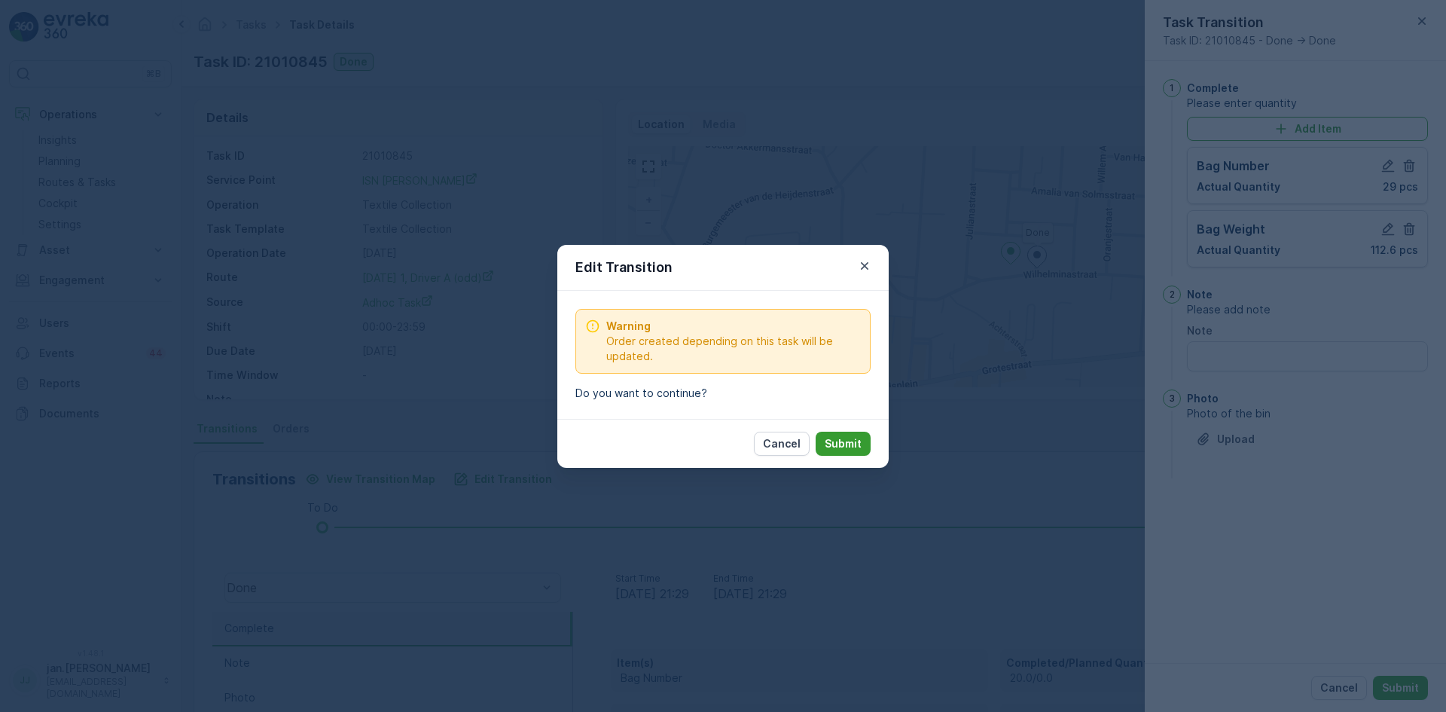
click at [851, 441] on p "Submit" at bounding box center [843, 443] width 37 height 15
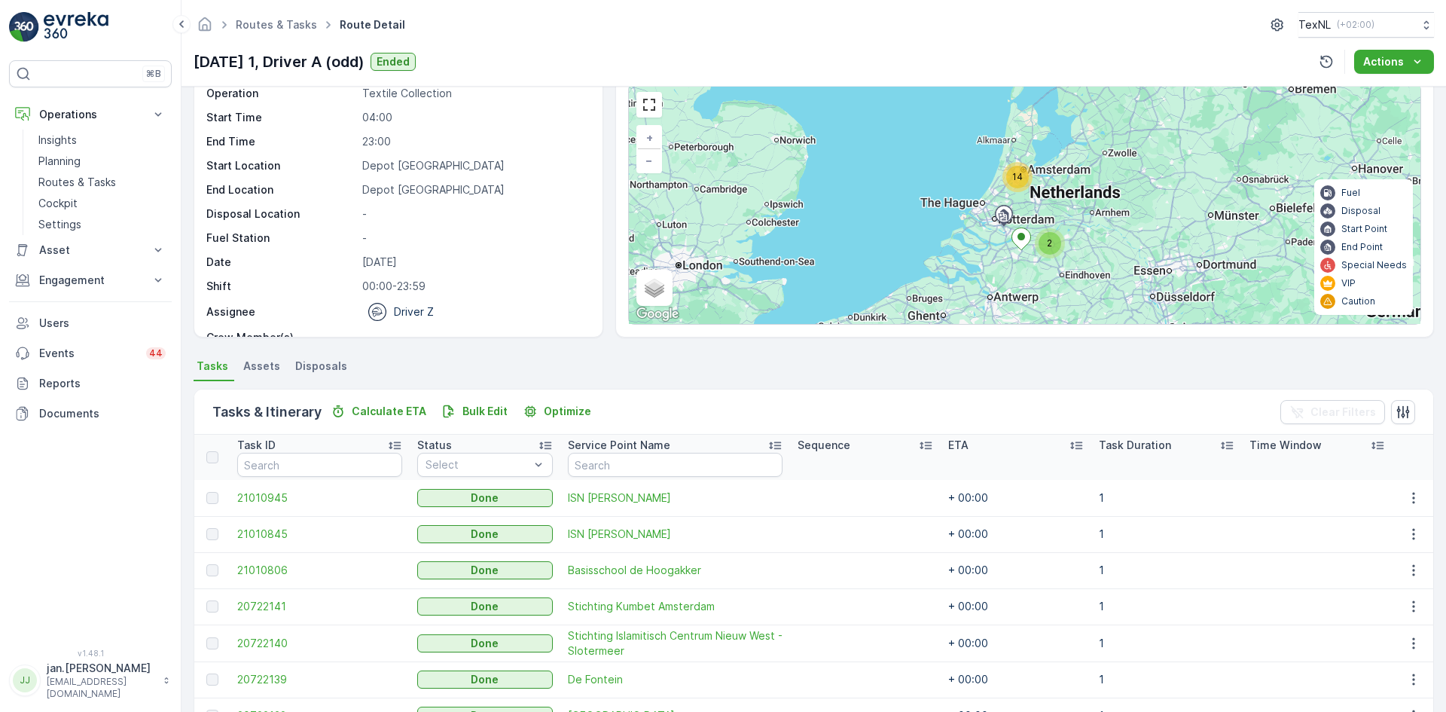
scroll to position [151, 0]
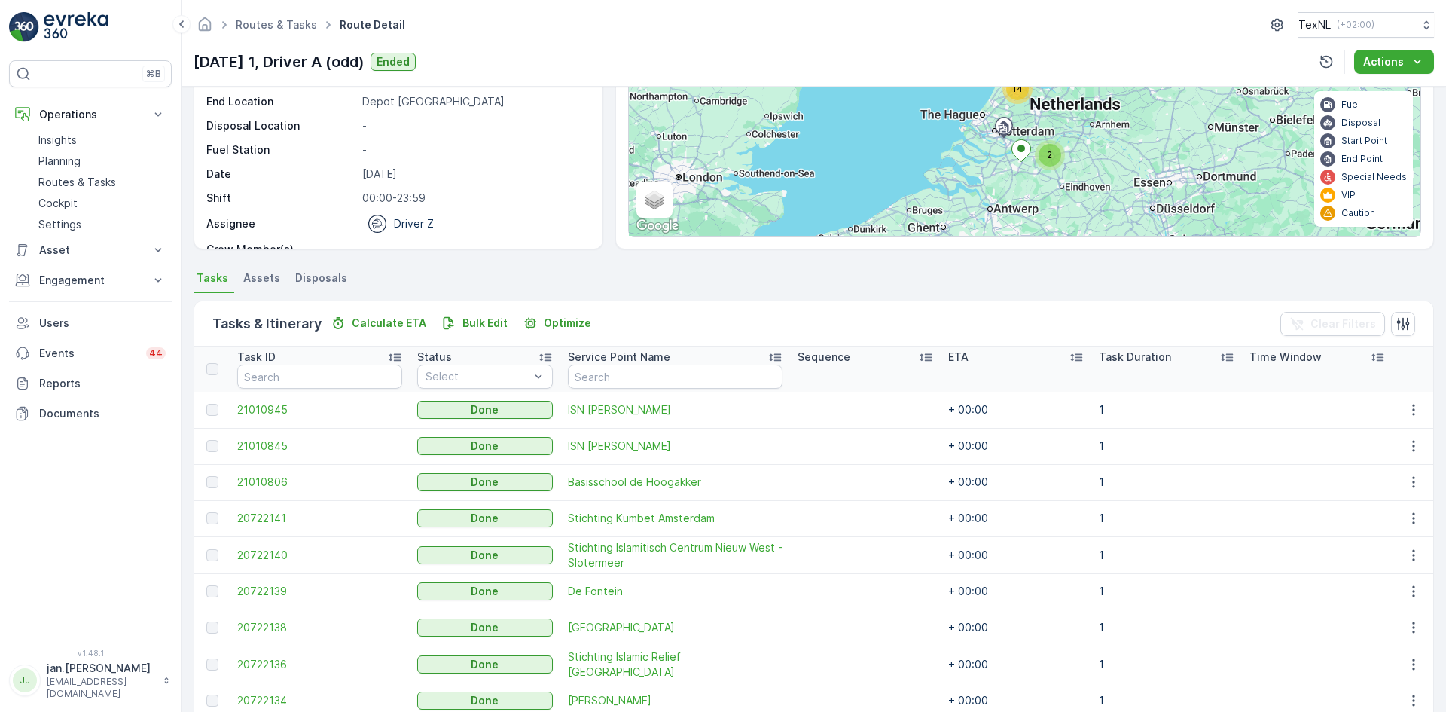
click at [261, 483] on span "21010806" at bounding box center [319, 482] width 165 height 15
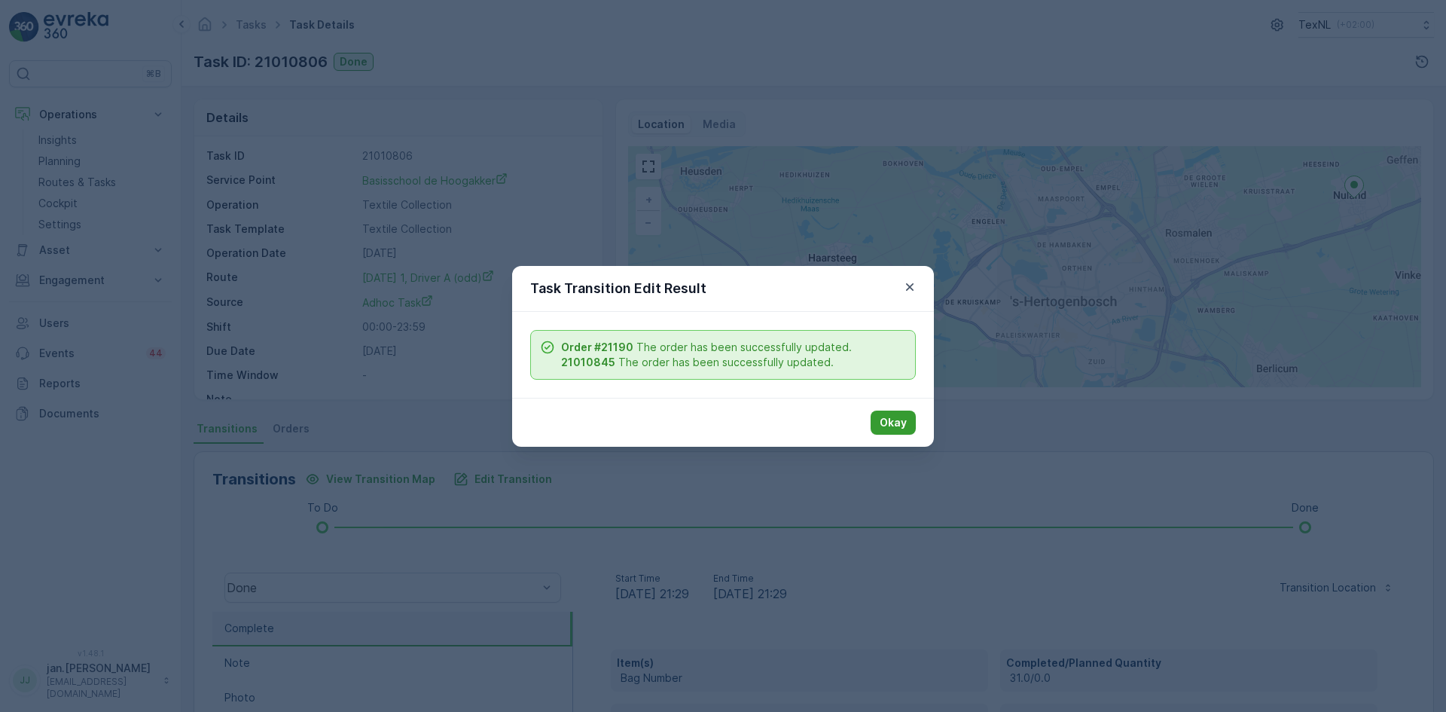
click at [903, 424] on p "Okay" at bounding box center [893, 422] width 27 height 15
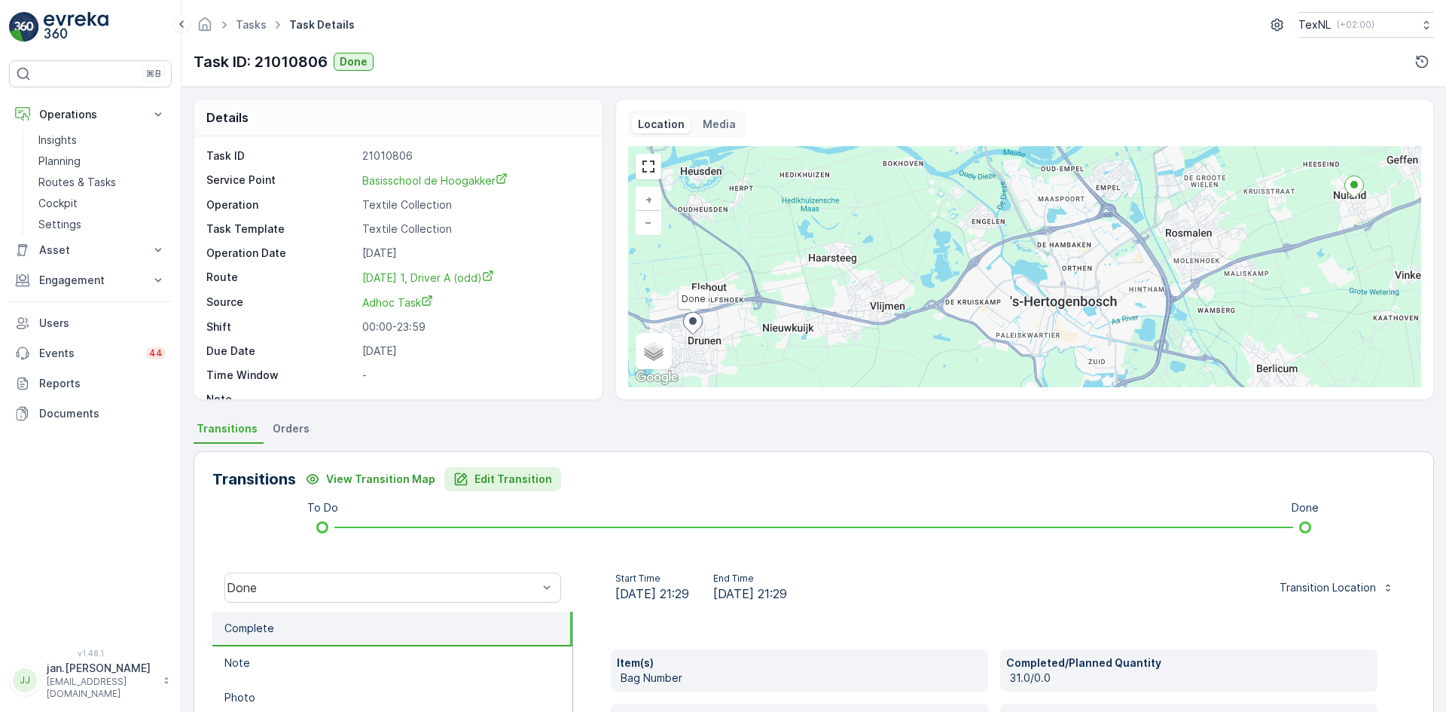
click at [490, 480] on p "Edit Transition" at bounding box center [514, 479] width 78 height 15
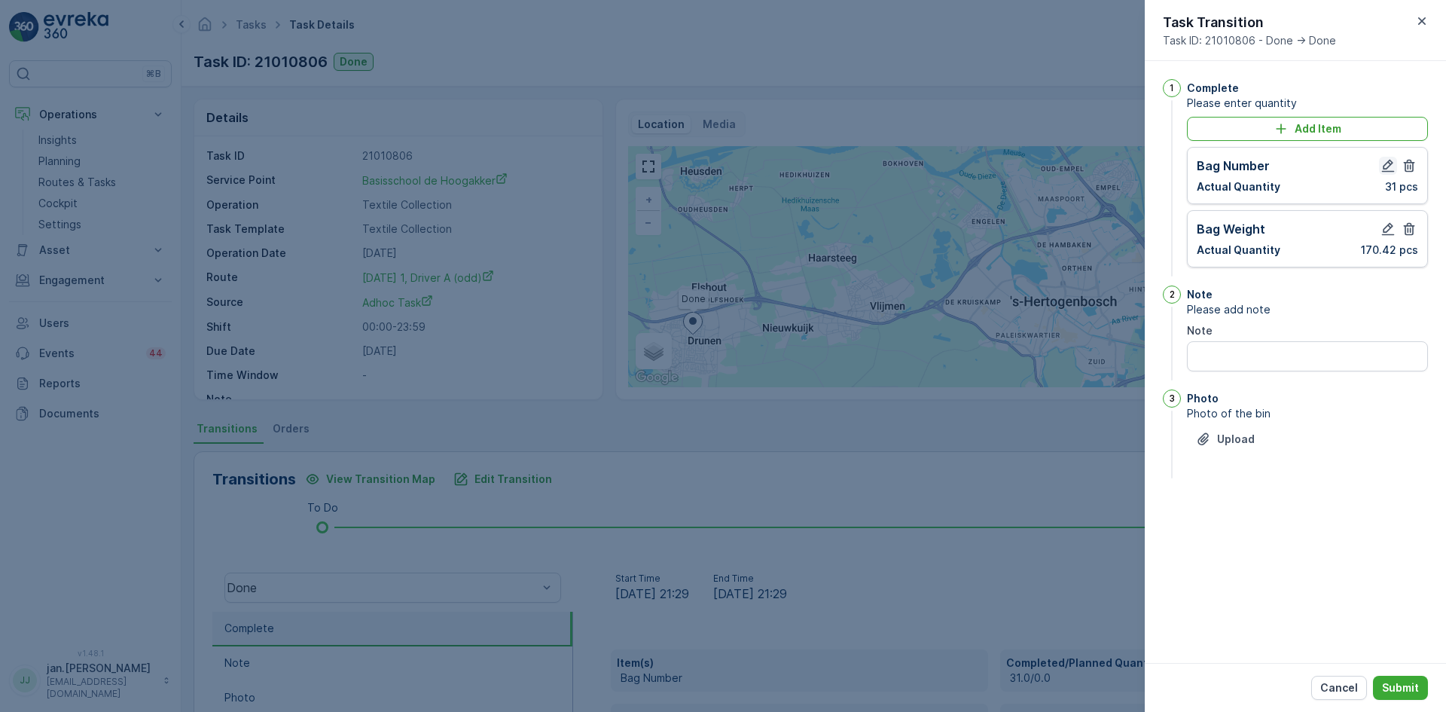
click at [1385, 160] on icon "button" at bounding box center [1388, 165] width 15 height 15
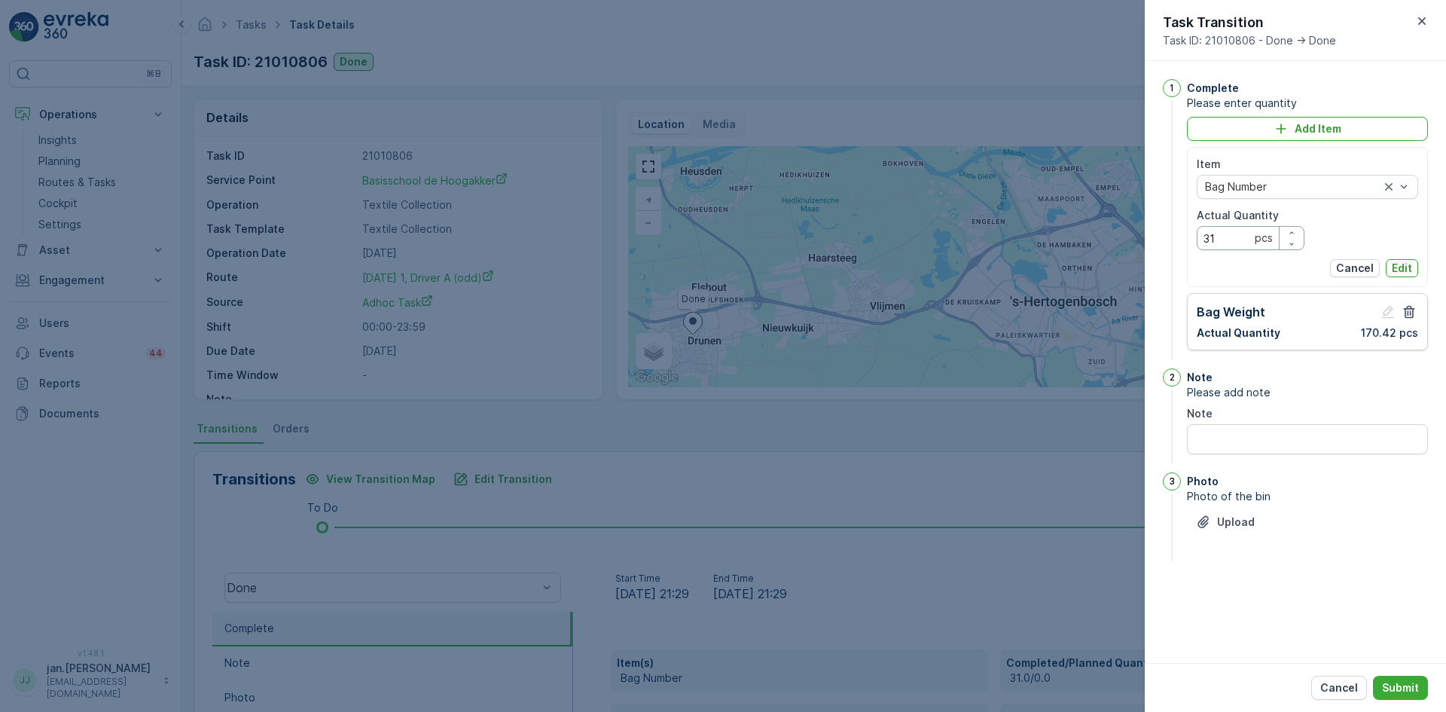
drag, startPoint x: 1228, startPoint y: 226, endPoint x: 1128, endPoint y: 278, distance: 112.2
click at [1128, 278] on div "Tasks Task Details TexNL ( +02:00 ) Task ID: 21010806 Done Details Task ID 2101…" at bounding box center [814, 356] width 1265 height 712
type Quantity "48"
click at [1400, 264] on p "Edit" at bounding box center [1402, 268] width 20 height 15
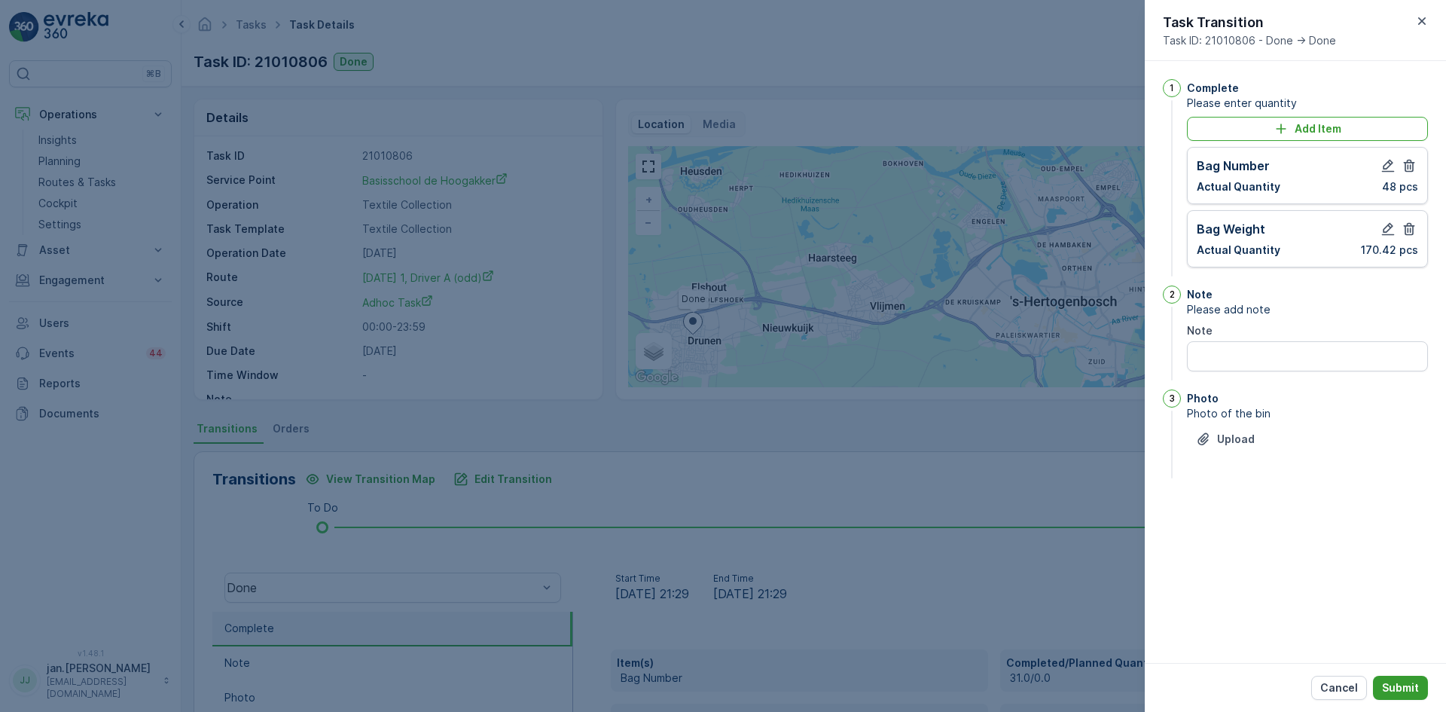
click at [1397, 689] on p "Submit" at bounding box center [1400, 687] width 37 height 15
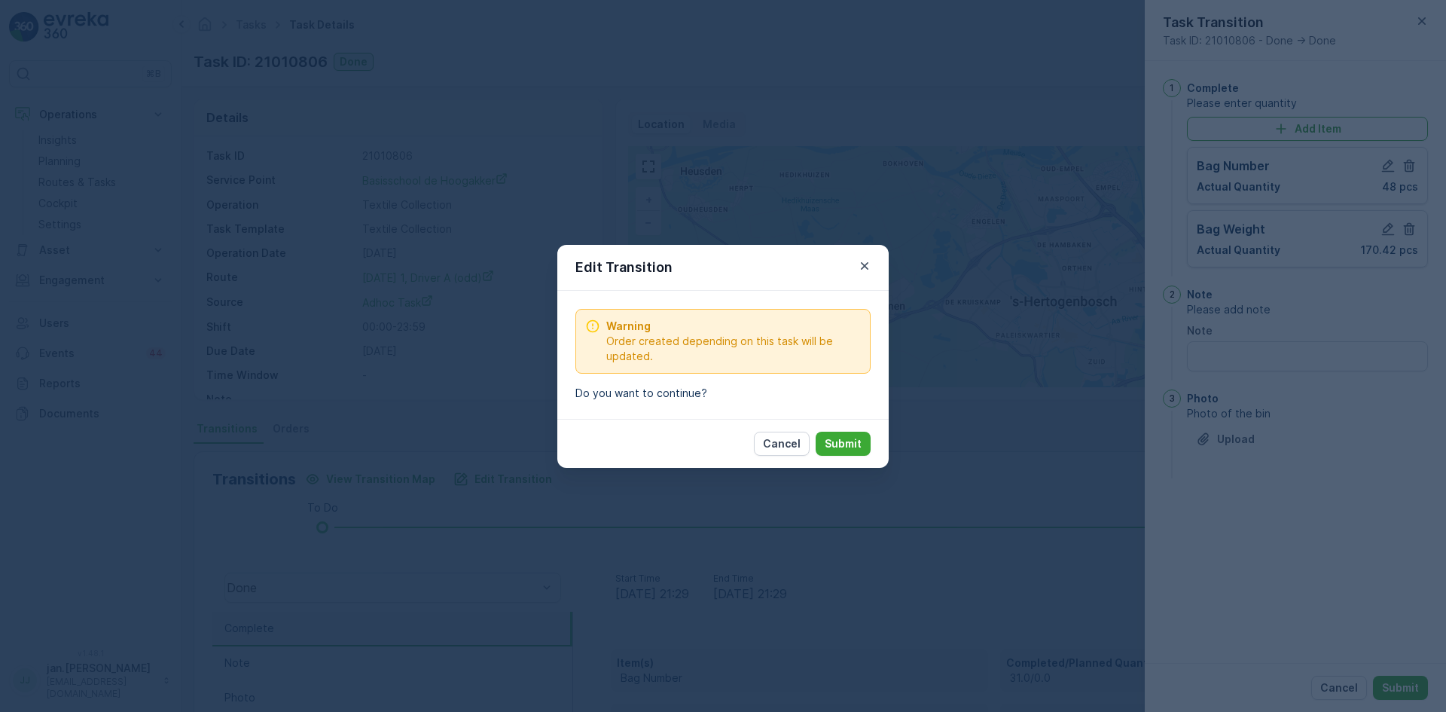
click at [840, 436] on p "Submit" at bounding box center [843, 443] width 37 height 15
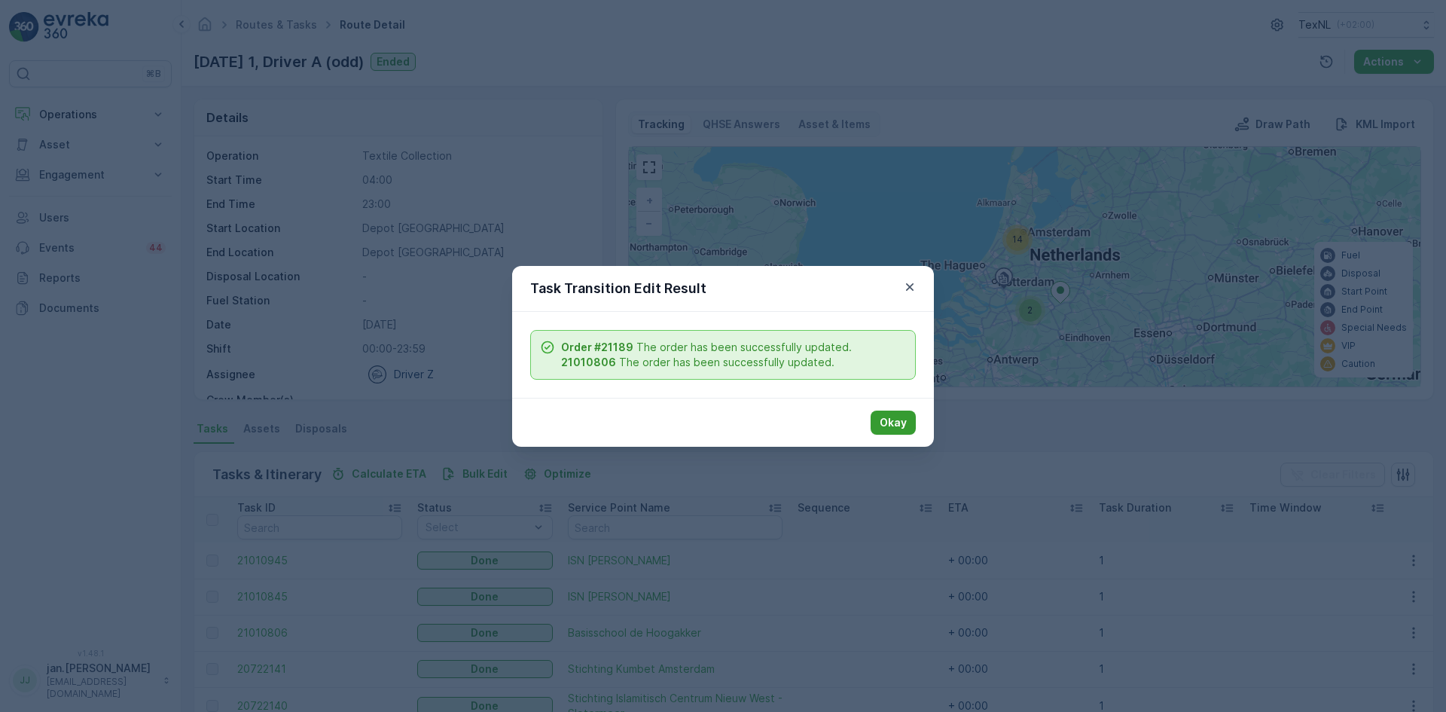
click at [891, 421] on p "Okay" at bounding box center [893, 422] width 27 height 15
